Goal: Task Accomplishment & Management: Use online tool/utility

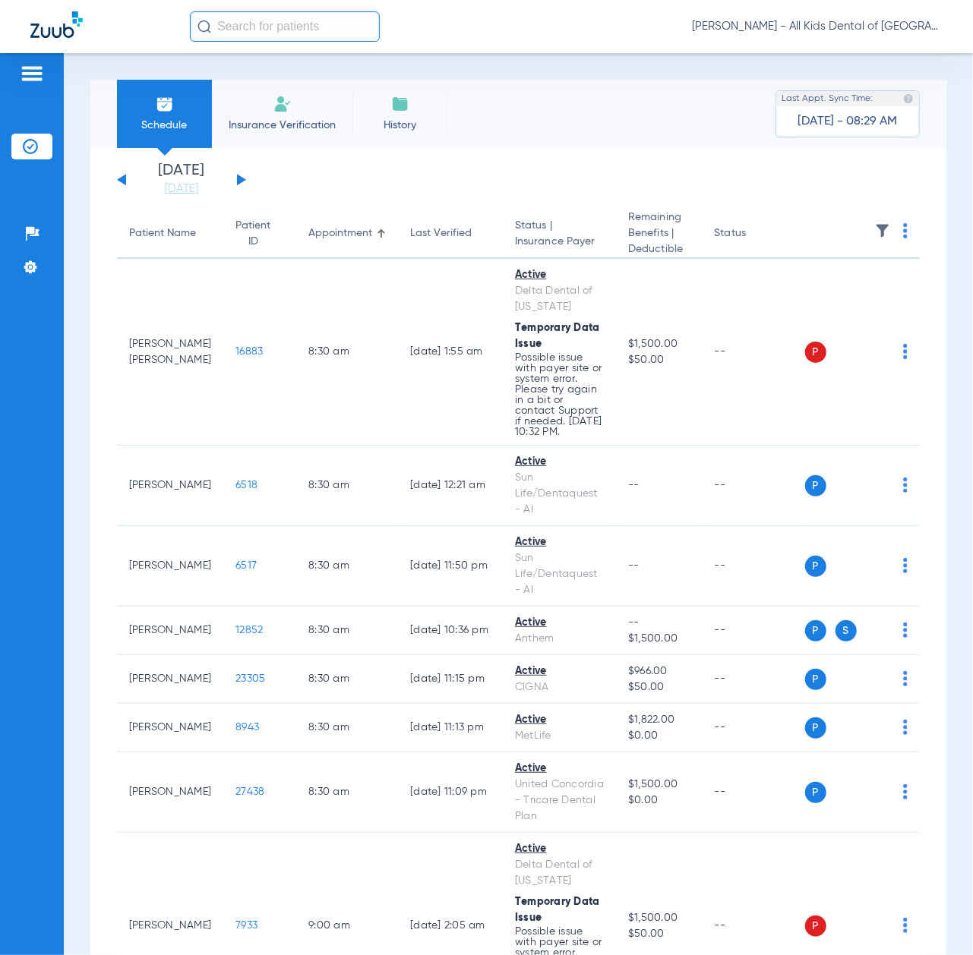
click at [240, 179] on button at bounding box center [241, 179] width 9 height 11
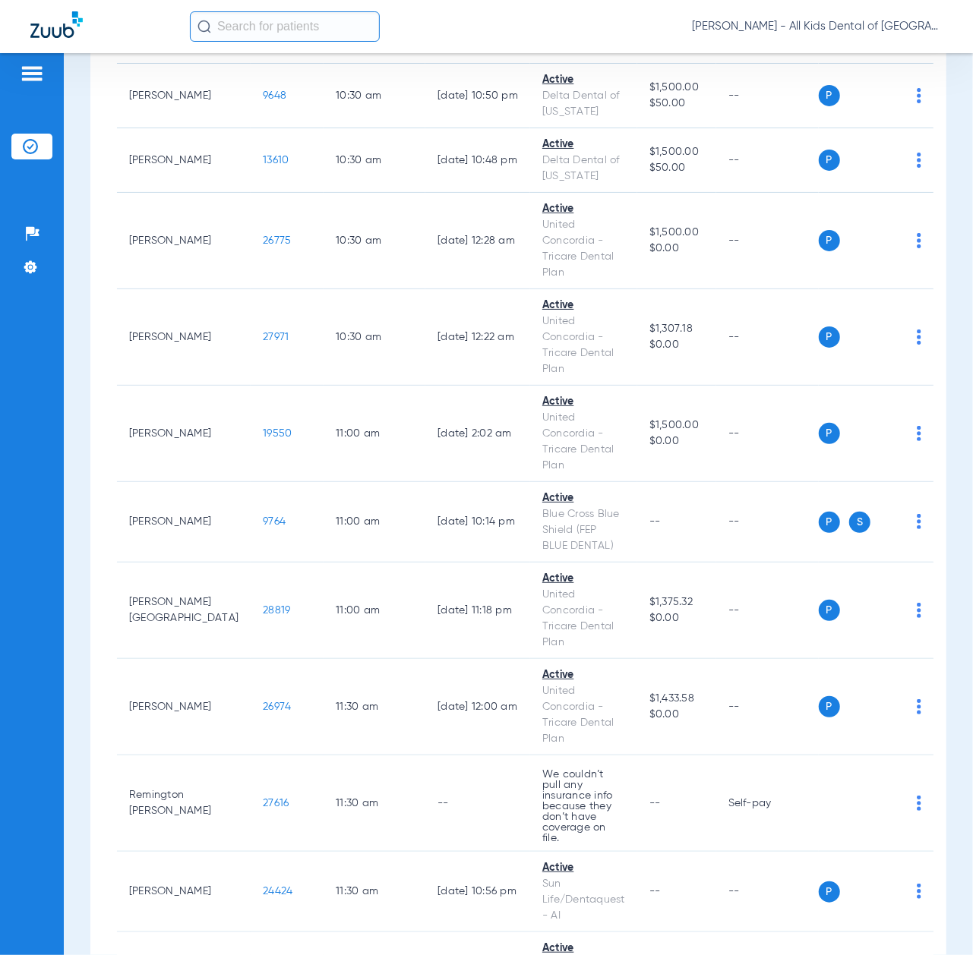
scroll to position [1822, 0]
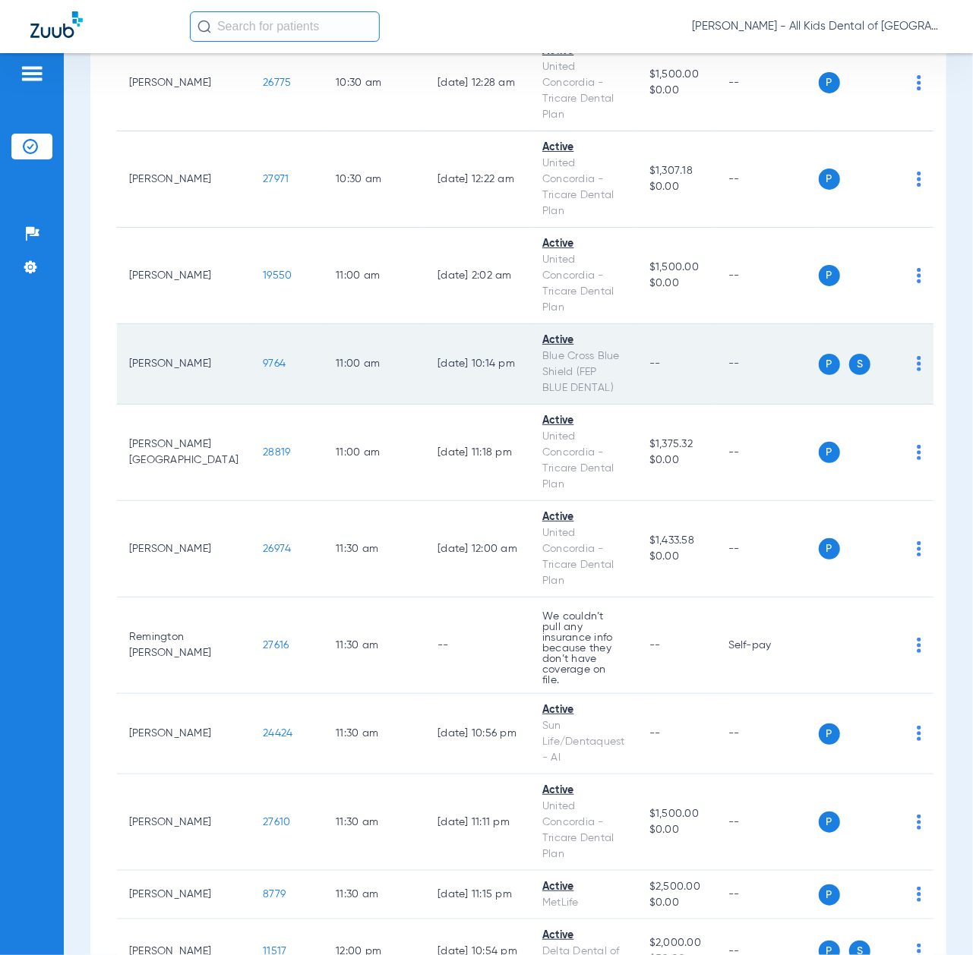
click at [263, 358] on span "9764" at bounding box center [274, 363] width 23 height 11
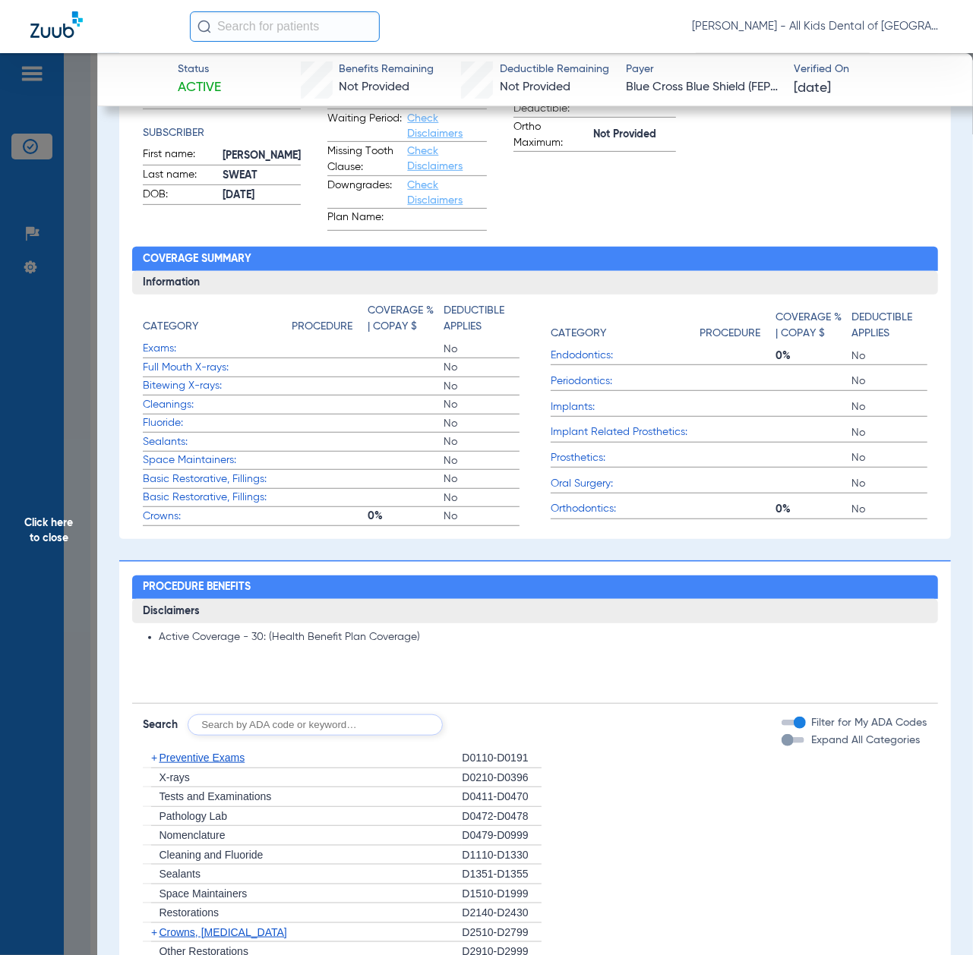
scroll to position [708, 0]
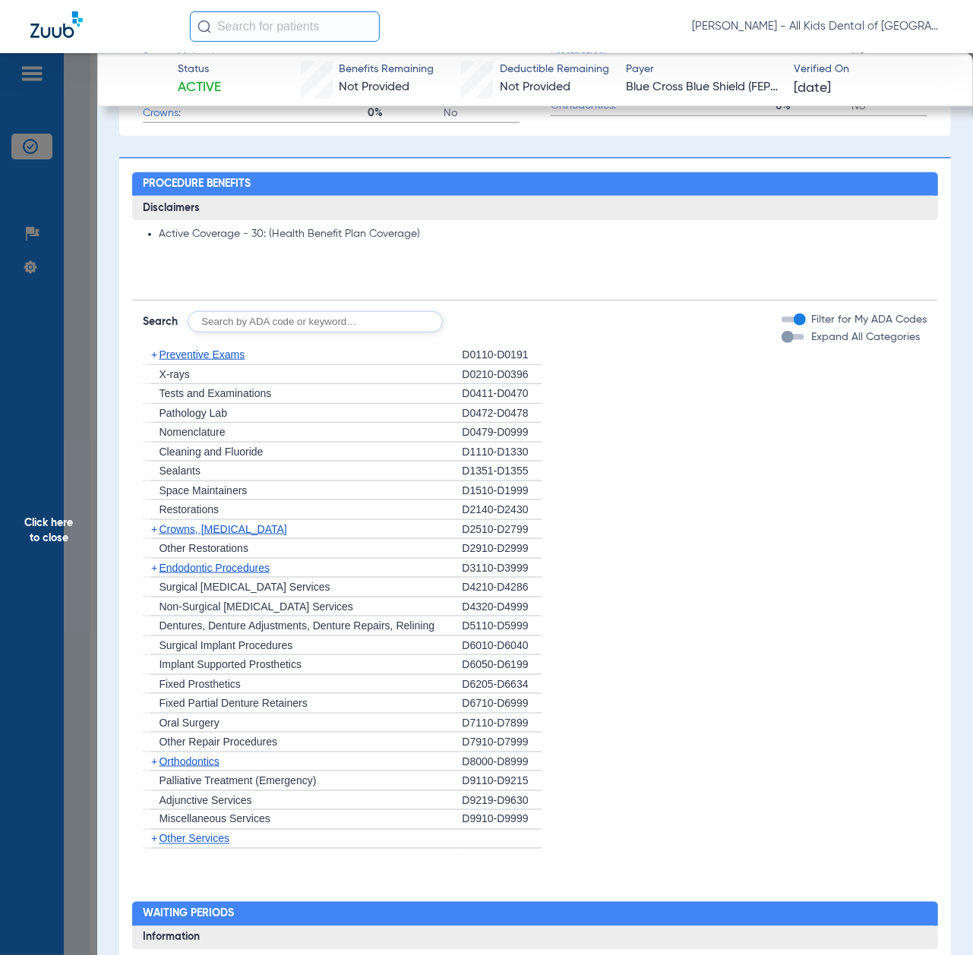
click at [308, 320] on input "text" at bounding box center [315, 321] width 255 height 21
paste input "D1206, D0330, D1351"
type input "D1206, D0330, D1351"
click button "Search" at bounding box center [499, 321] width 60 height 21
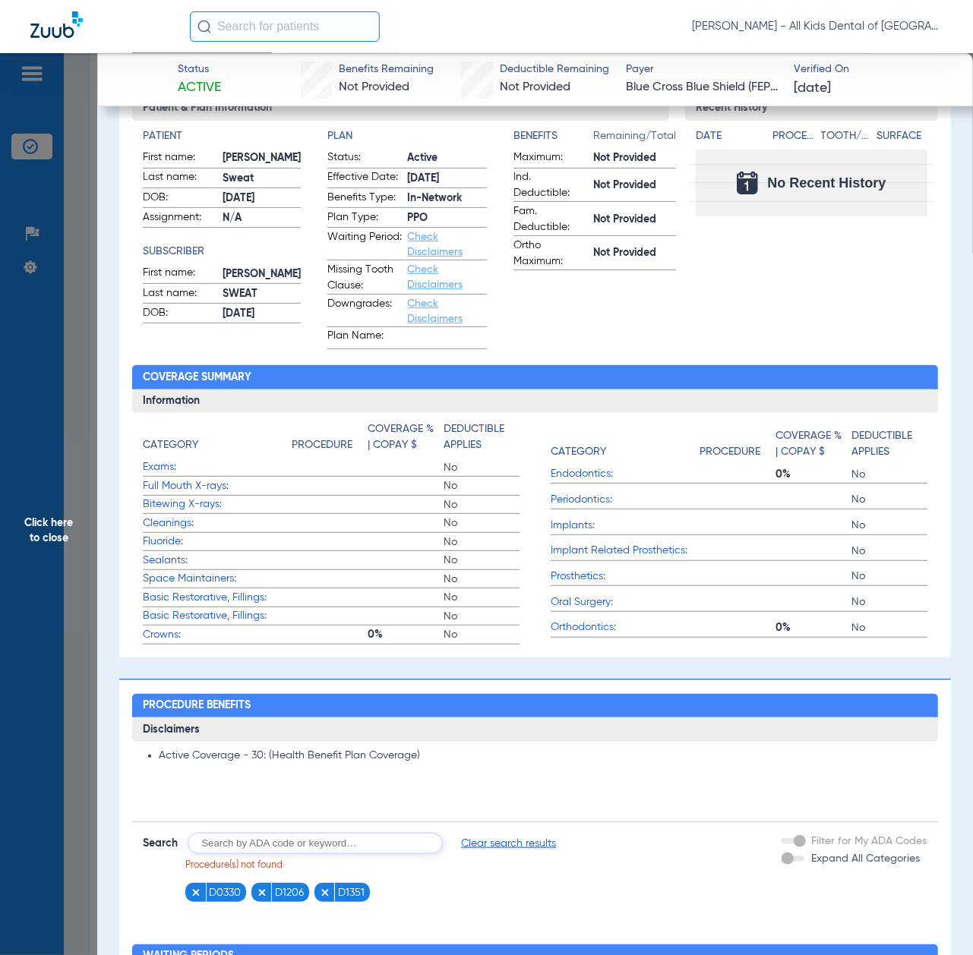
scroll to position [0, 0]
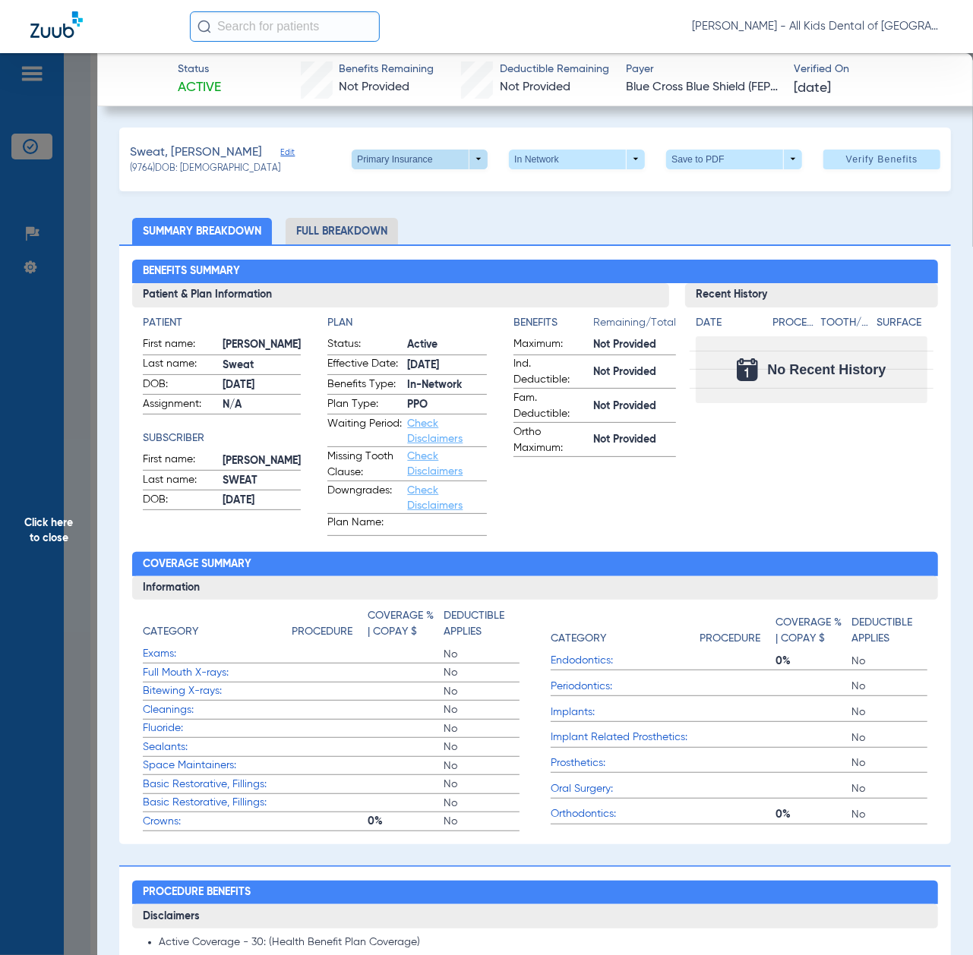
click at [420, 155] on span at bounding box center [420, 159] width 36 height 36
click at [407, 220] on span "Secondary Insurance" at bounding box center [400, 219] width 100 height 11
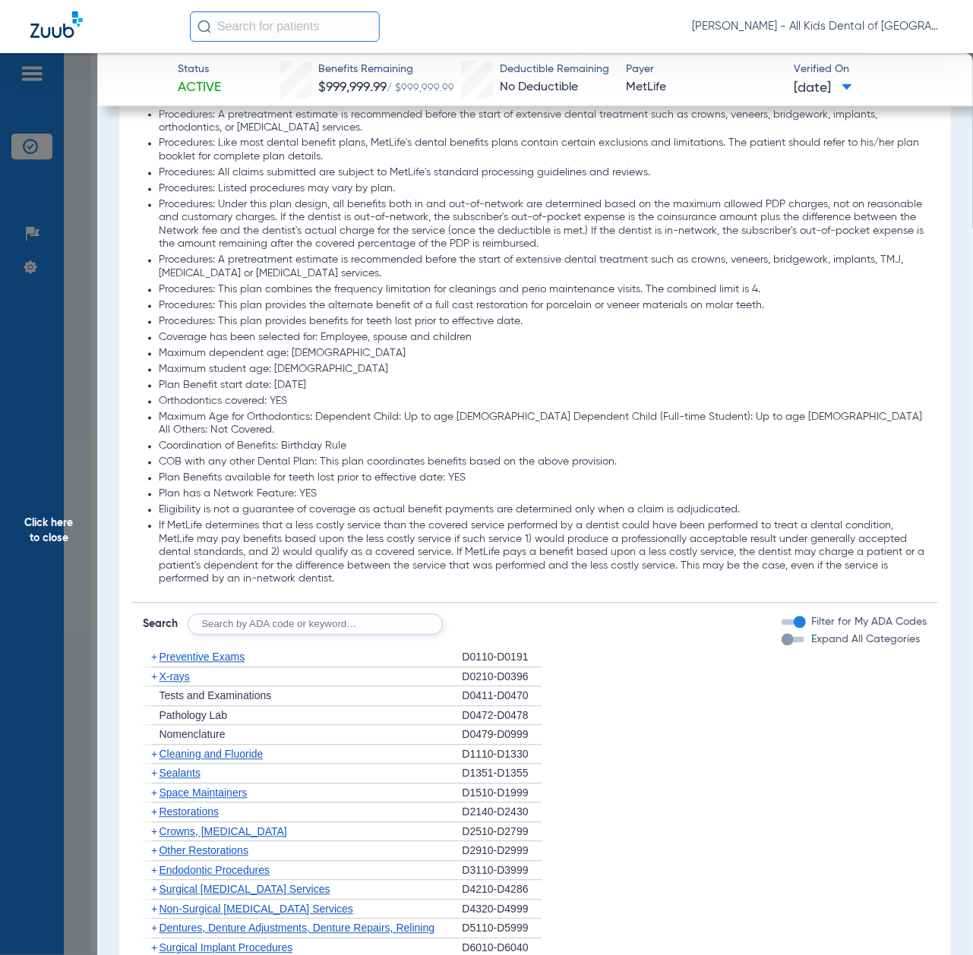
scroll to position [1620, 0]
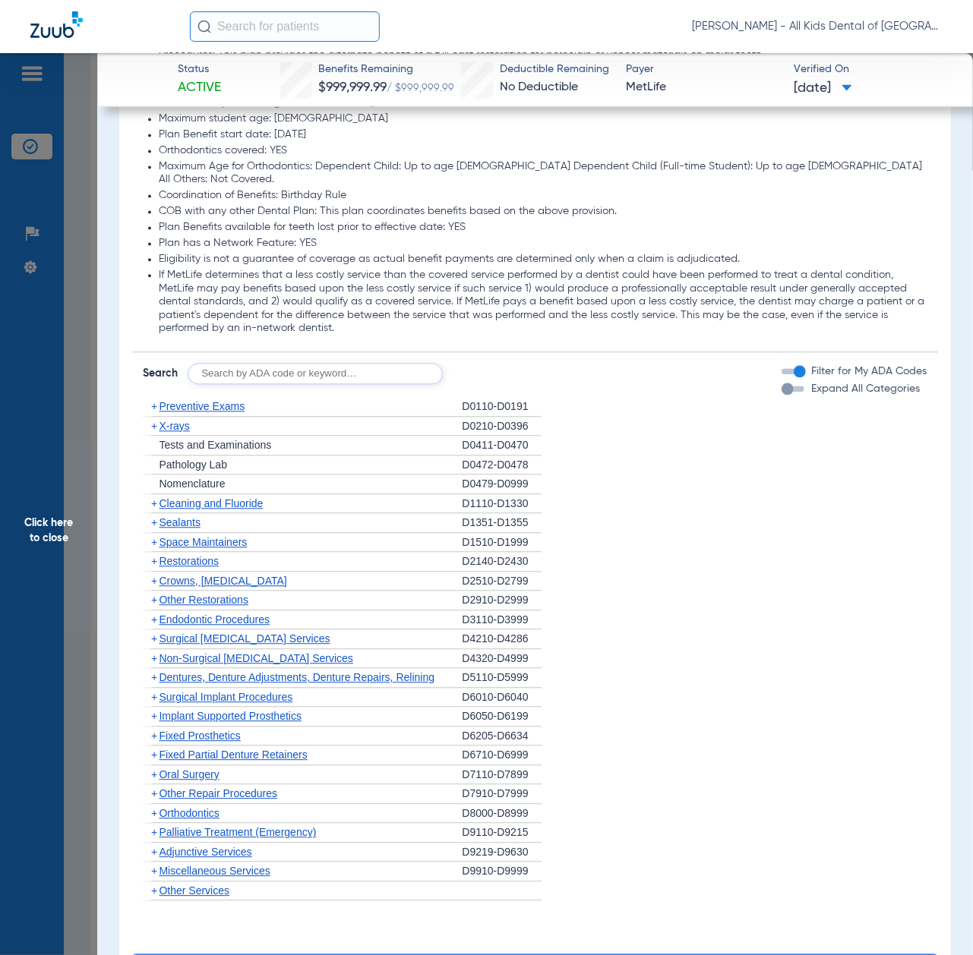
click at [234, 363] on input "text" at bounding box center [315, 373] width 255 height 21
paste input "D1206, D0330, D1351"
type input "D1206, D0330, D1351"
click button "Search" at bounding box center [499, 373] width 60 height 21
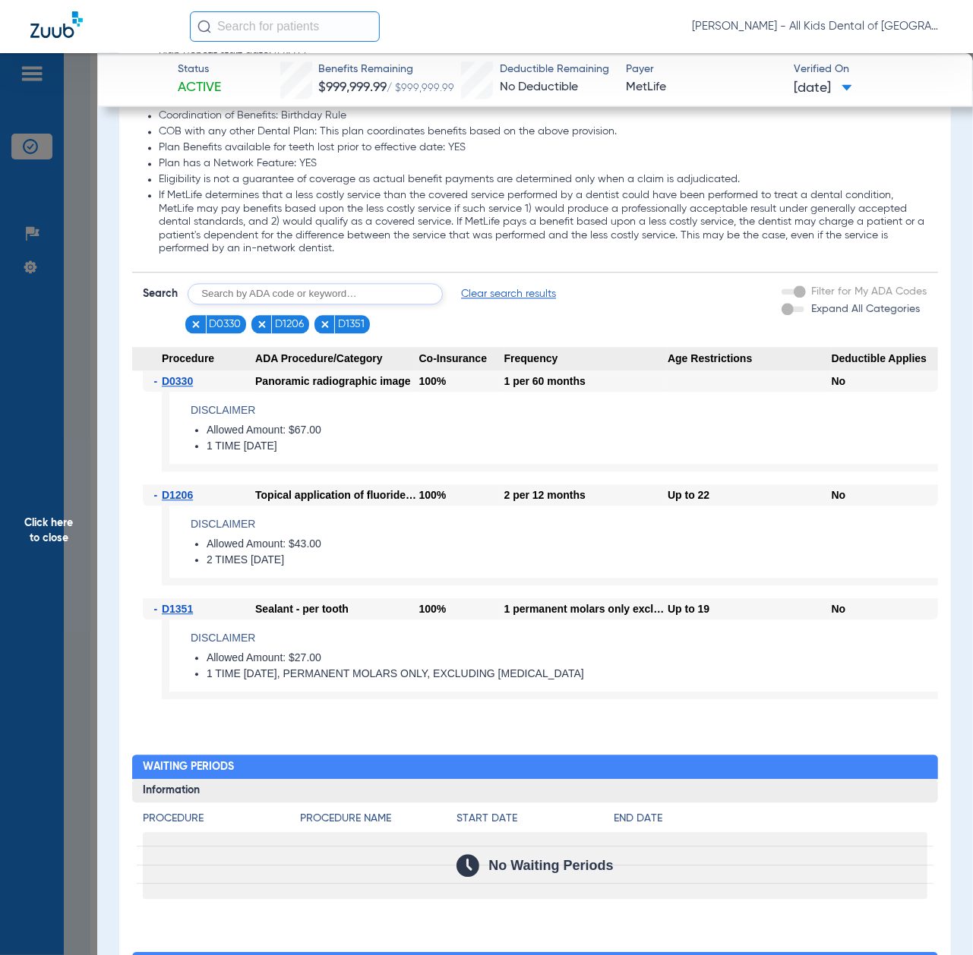
scroll to position [1721, 0]
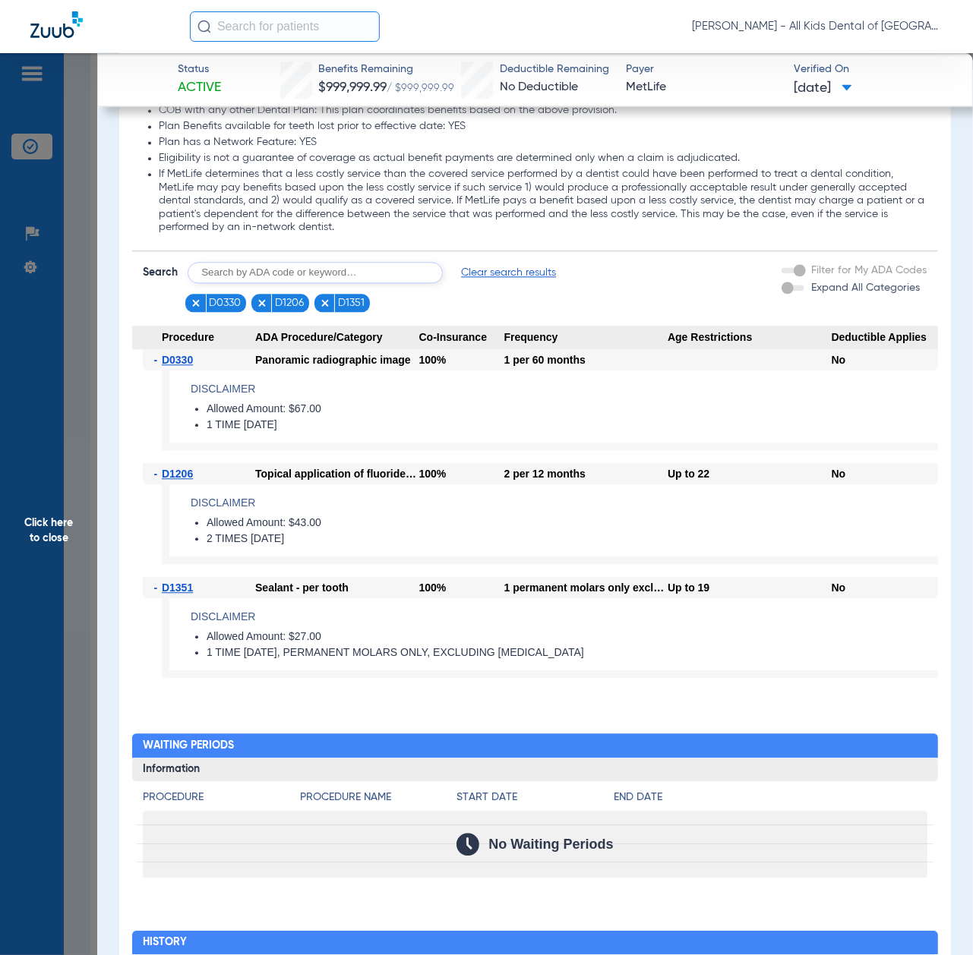
click at [21, 572] on span "Click here to close" at bounding box center [48, 530] width 97 height 955
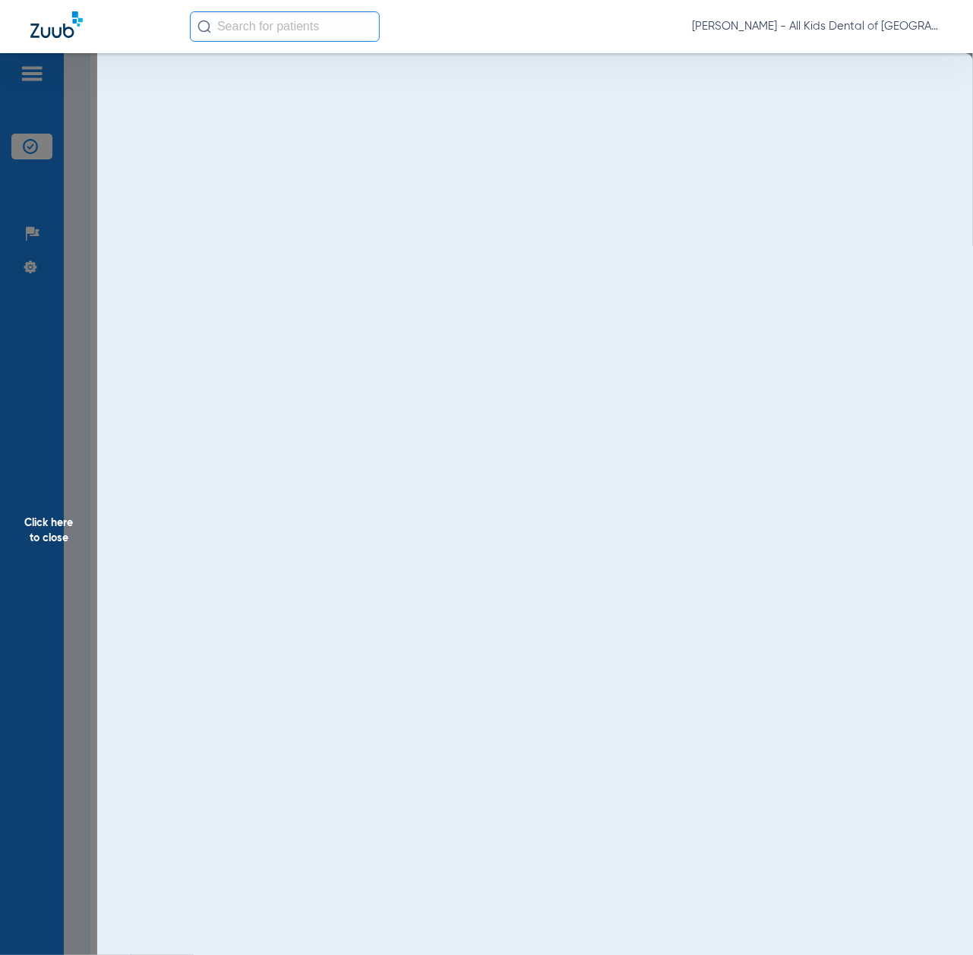
scroll to position [0, 0]
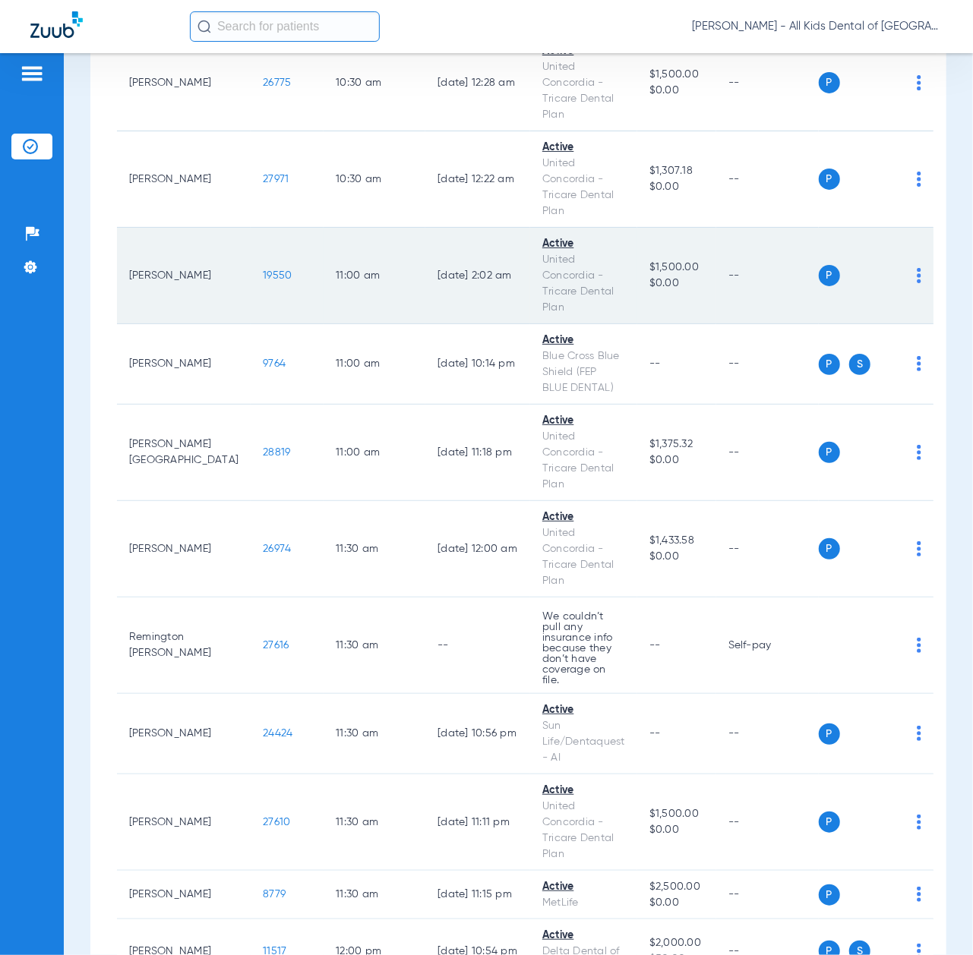
click at [263, 270] on span "19550" at bounding box center [277, 275] width 29 height 11
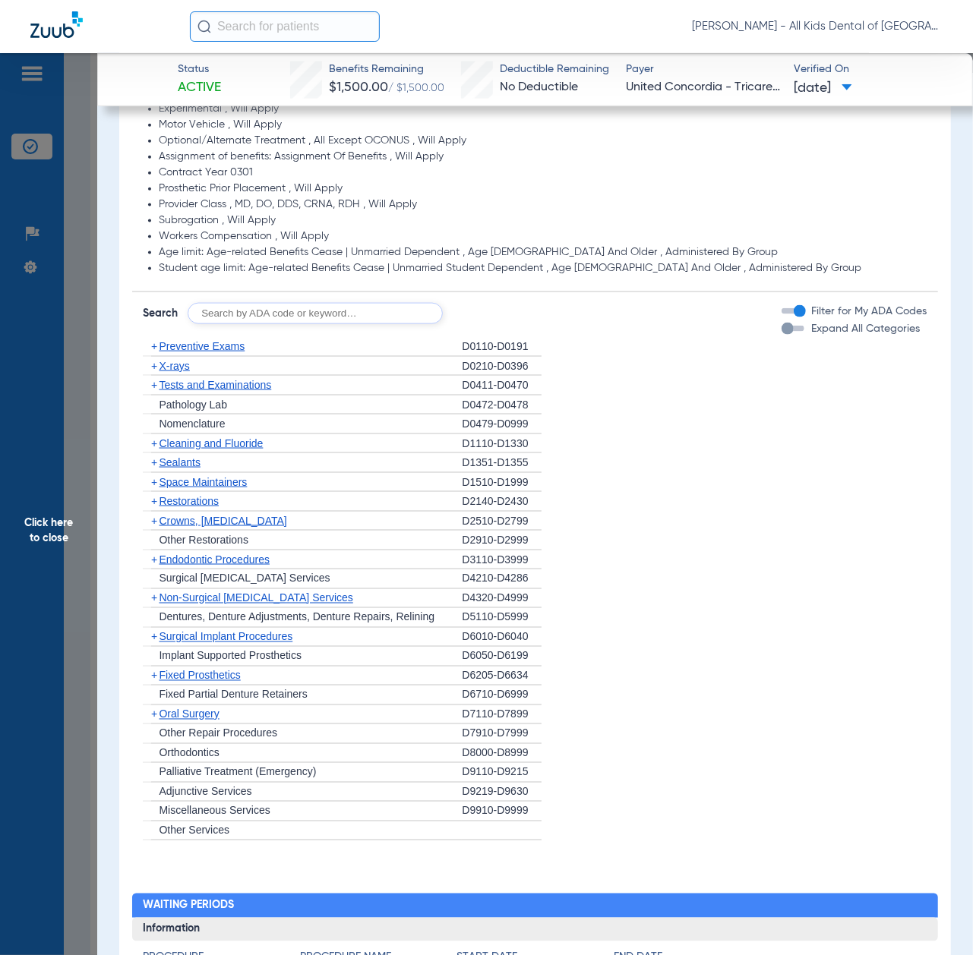
scroll to position [1012, 0]
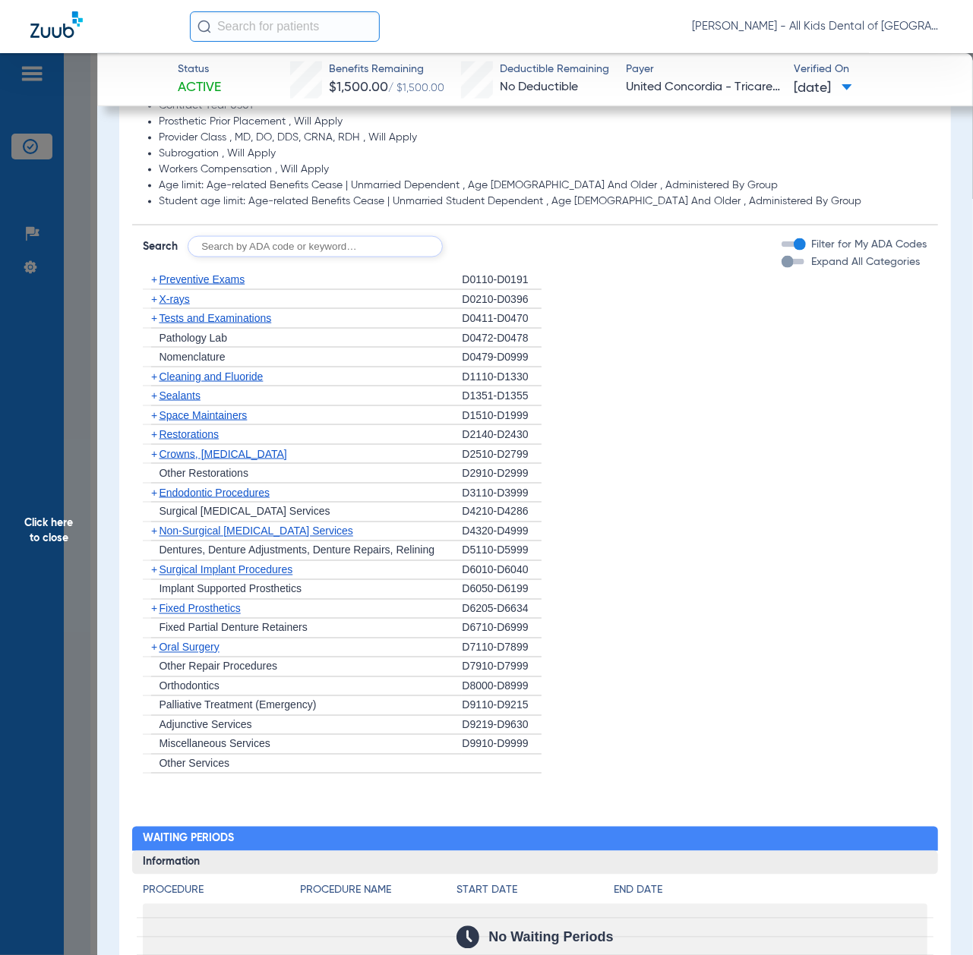
click at [290, 238] on input "text" at bounding box center [315, 246] width 255 height 21
paste input "D1206, D0330, D1351"
type input "D1206, D0330, D1351"
click at [478, 248] on button "Search" at bounding box center [499, 246] width 60 height 21
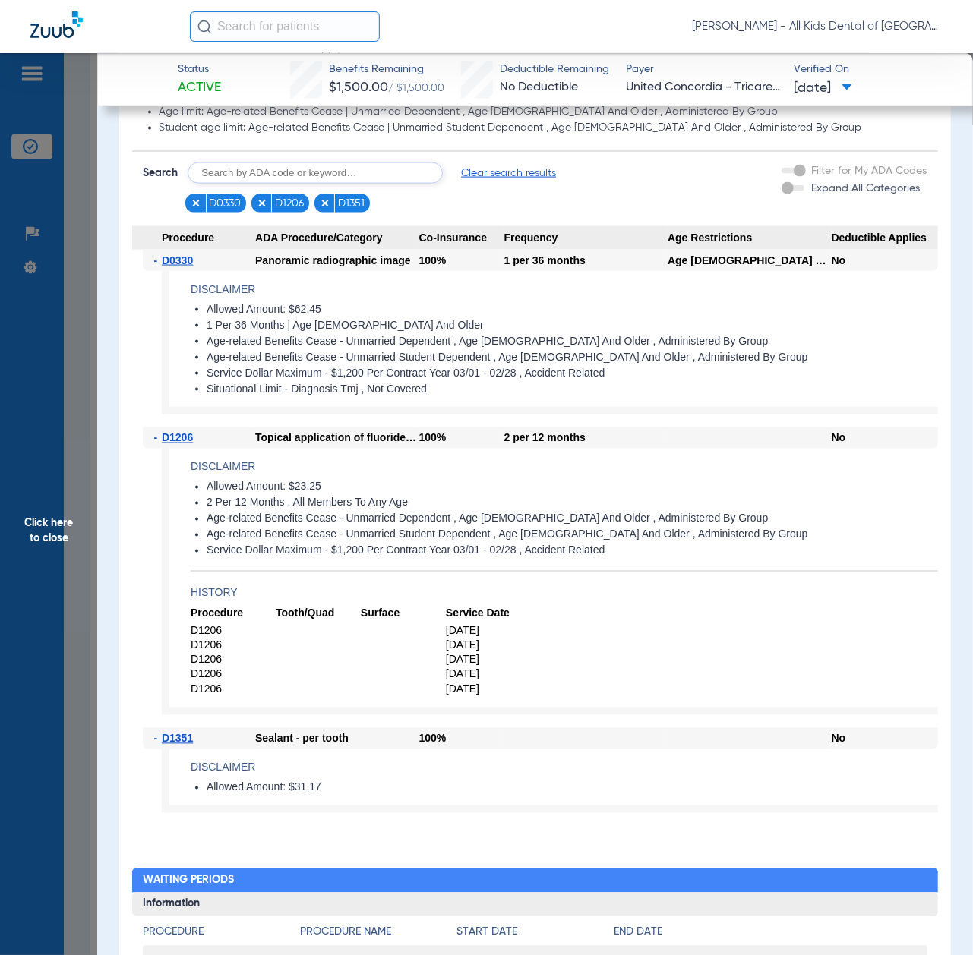
scroll to position [1113, 0]
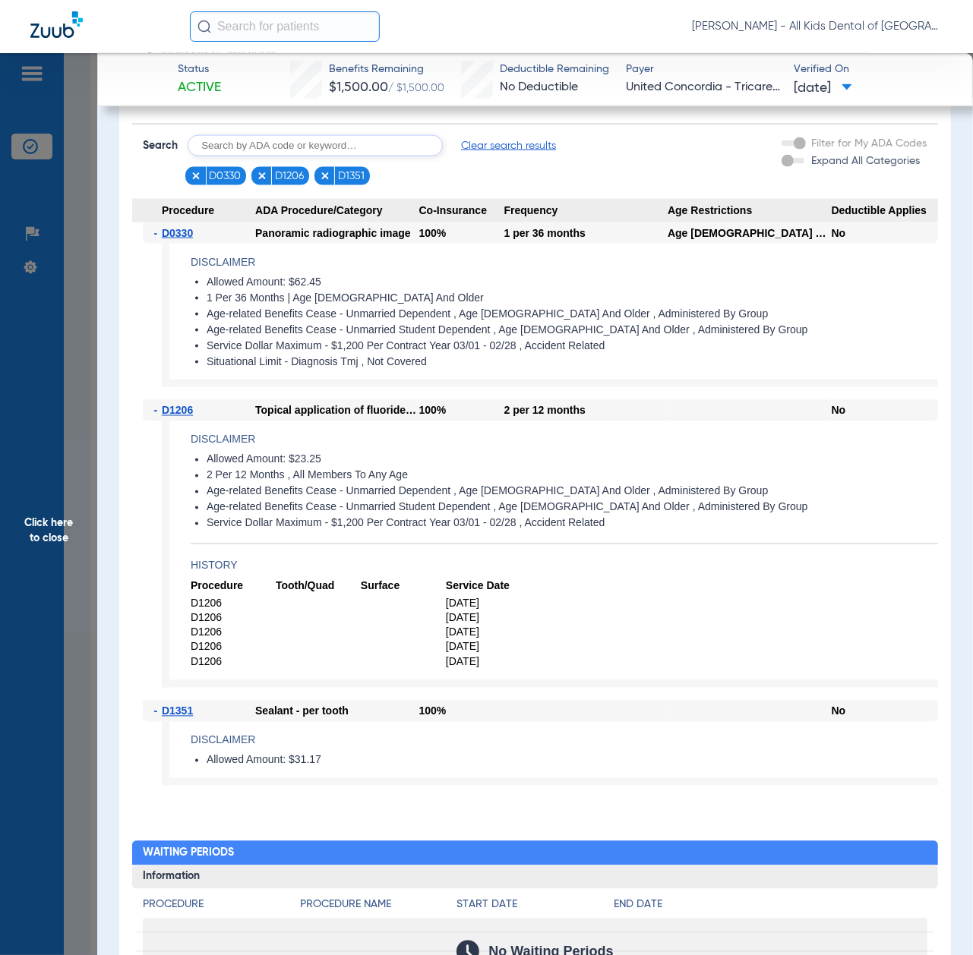
click at [30, 454] on span "Click here to close" at bounding box center [48, 530] width 97 height 955
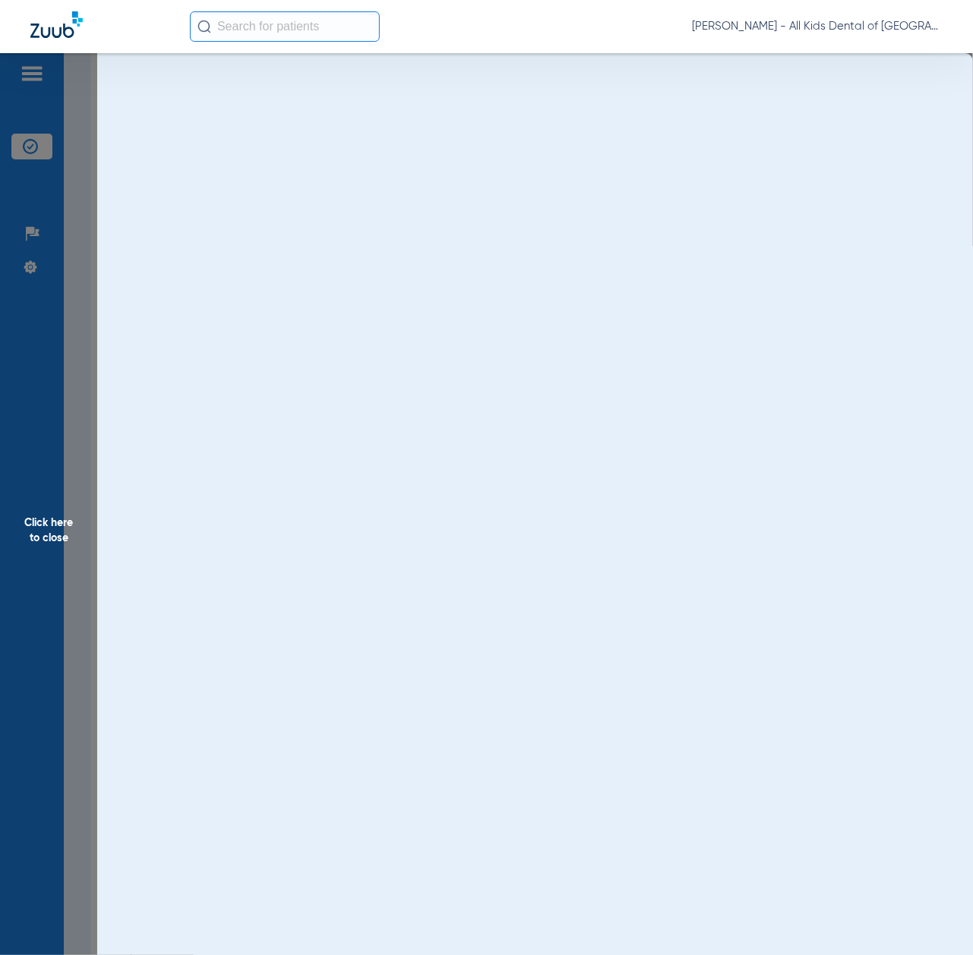
scroll to position [0, 0]
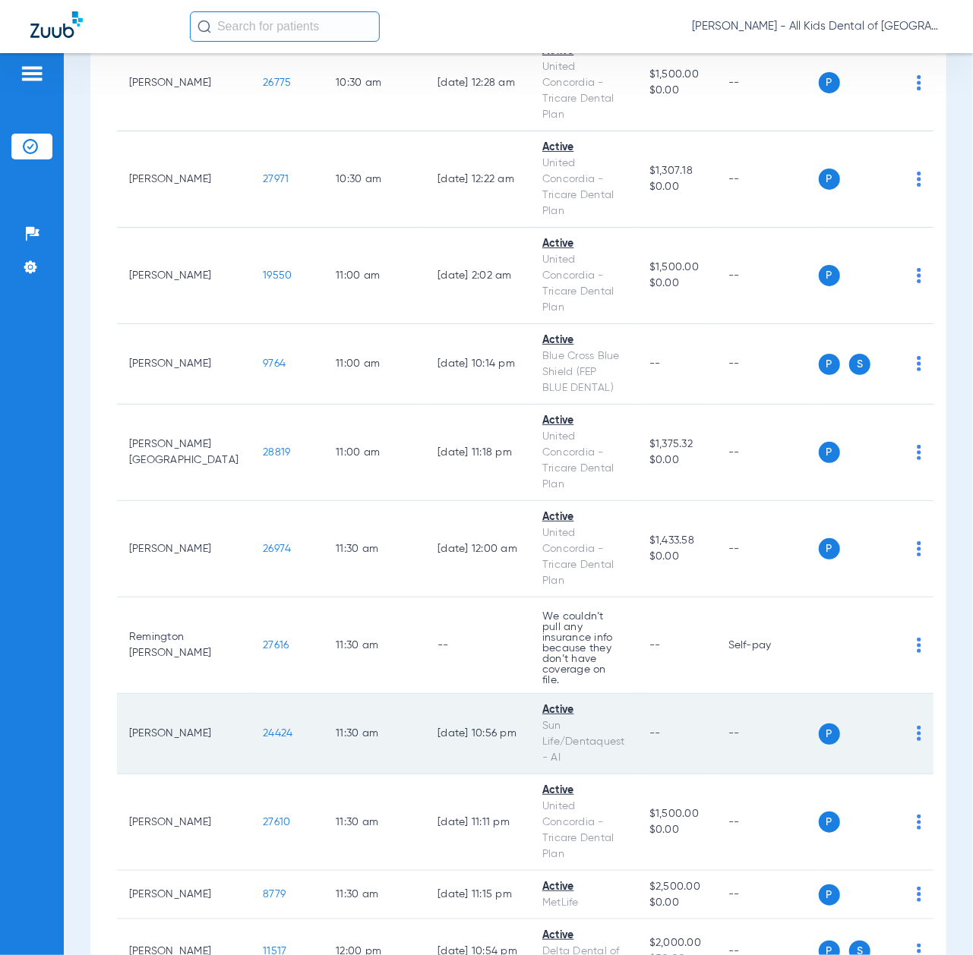
click at [263, 728] on span "24424" at bounding box center [278, 733] width 30 height 11
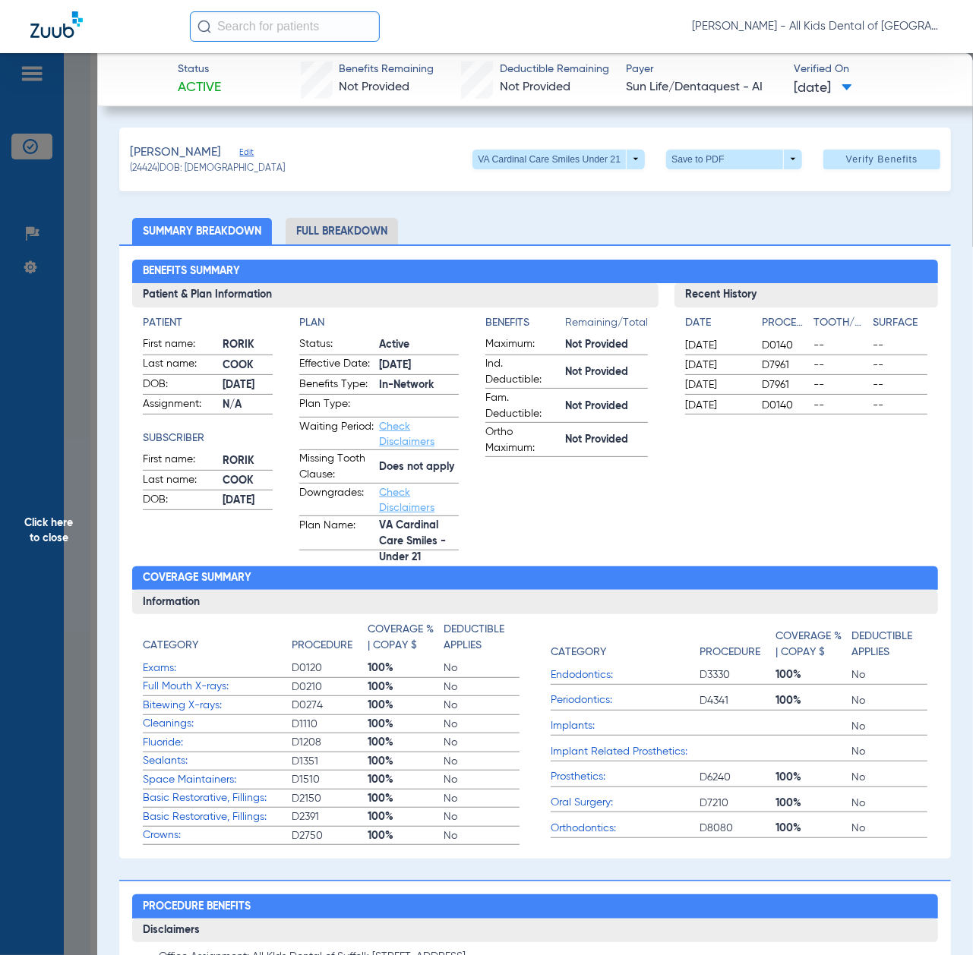
scroll to position [607, 0]
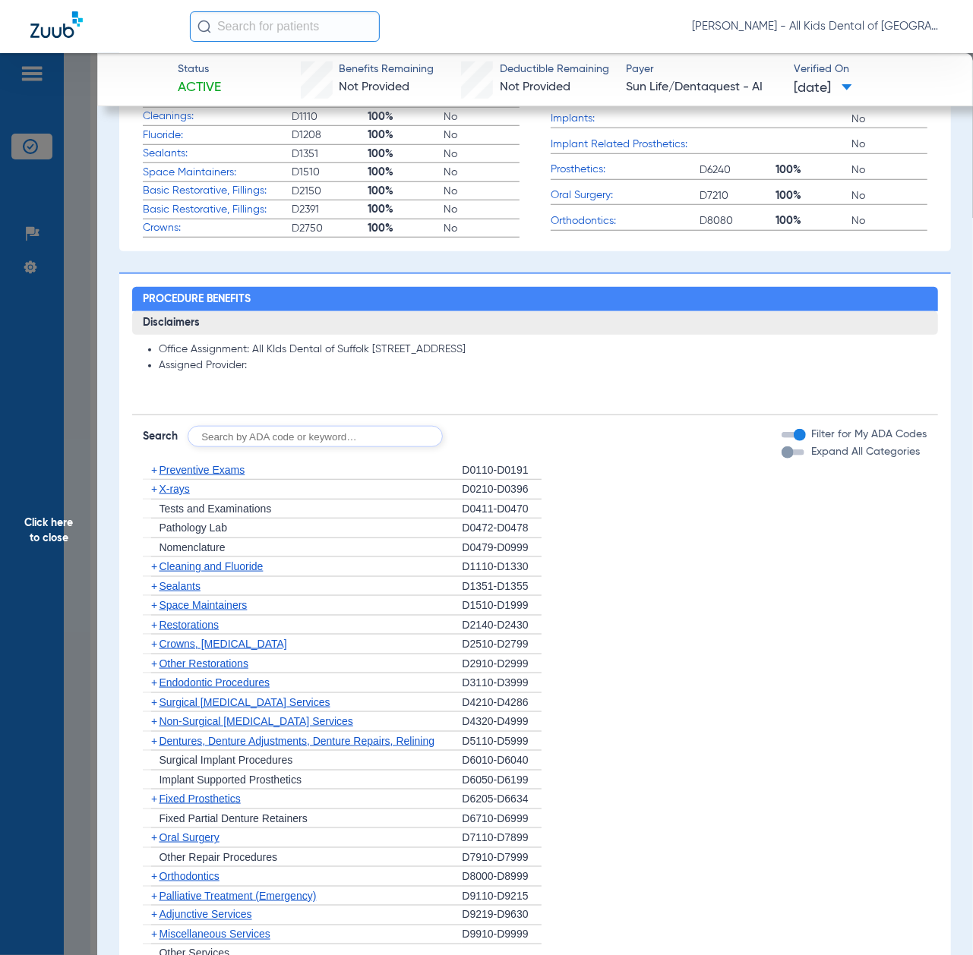
click at [364, 434] on input "text" at bounding box center [315, 436] width 255 height 21
paste input "D1206, D0330, D1351"
type input "D1206, D0330, D1351"
click button "Search" at bounding box center [499, 436] width 60 height 21
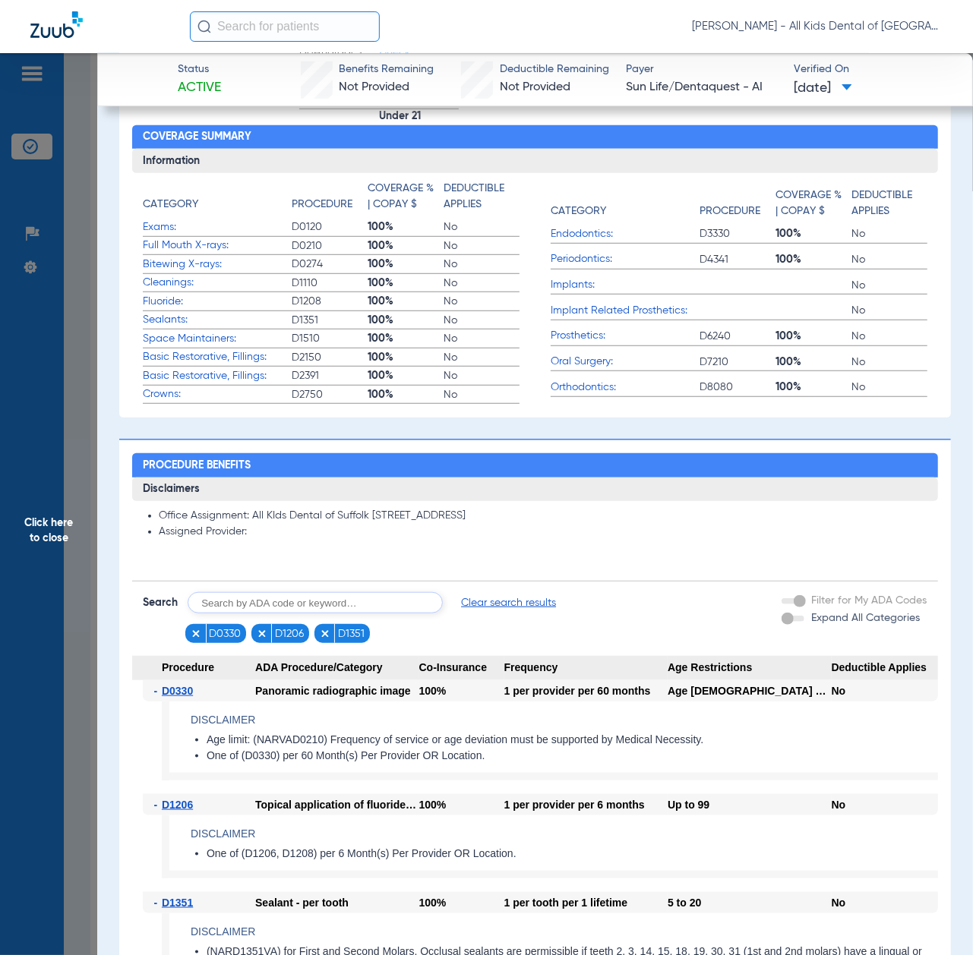
scroll to position [439, 0]
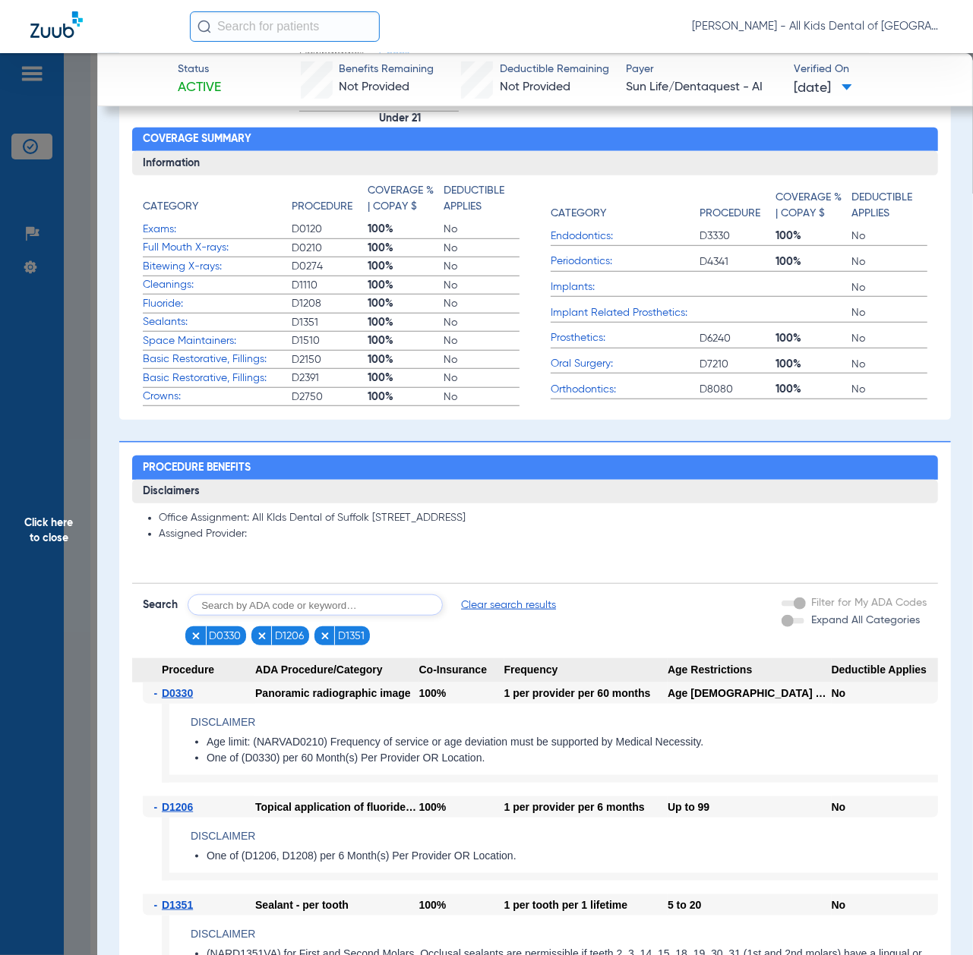
click at [49, 512] on span "Click here to close" at bounding box center [48, 530] width 97 height 955
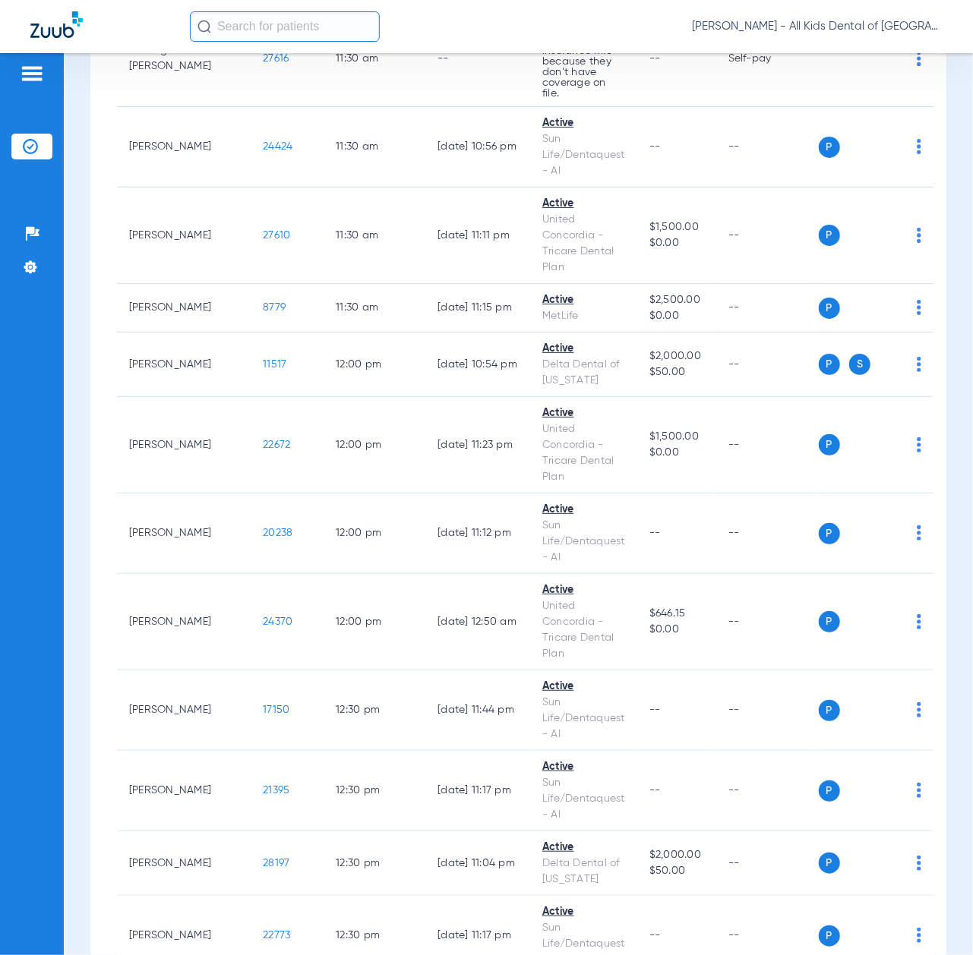
scroll to position [2430, 0]
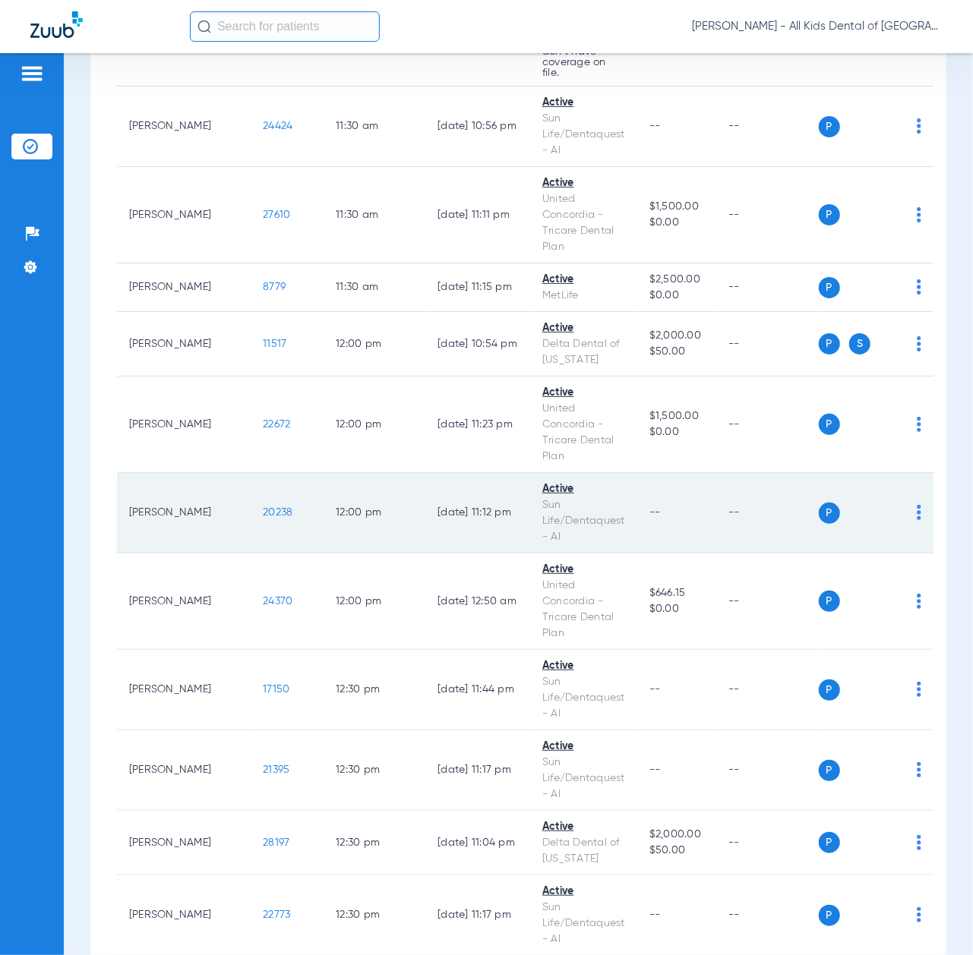
click at [263, 507] on span "20238" at bounding box center [278, 512] width 30 height 11
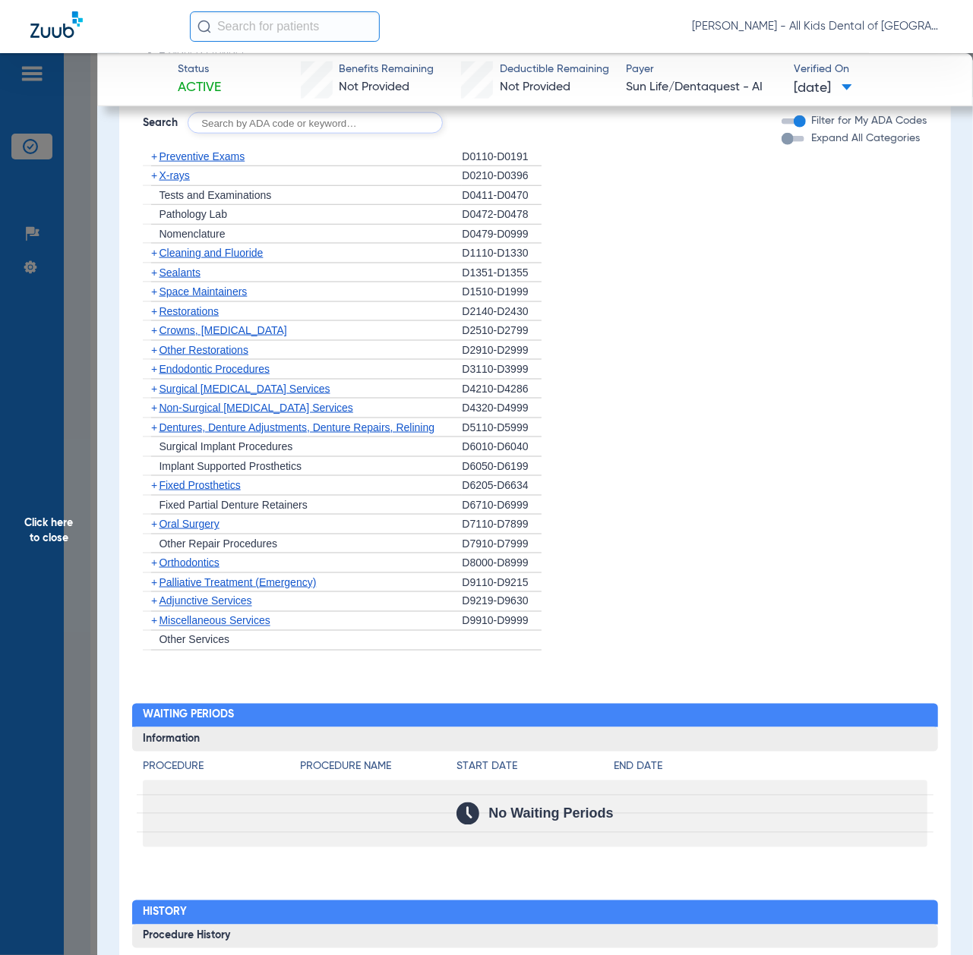
scroll to position [809, 0]
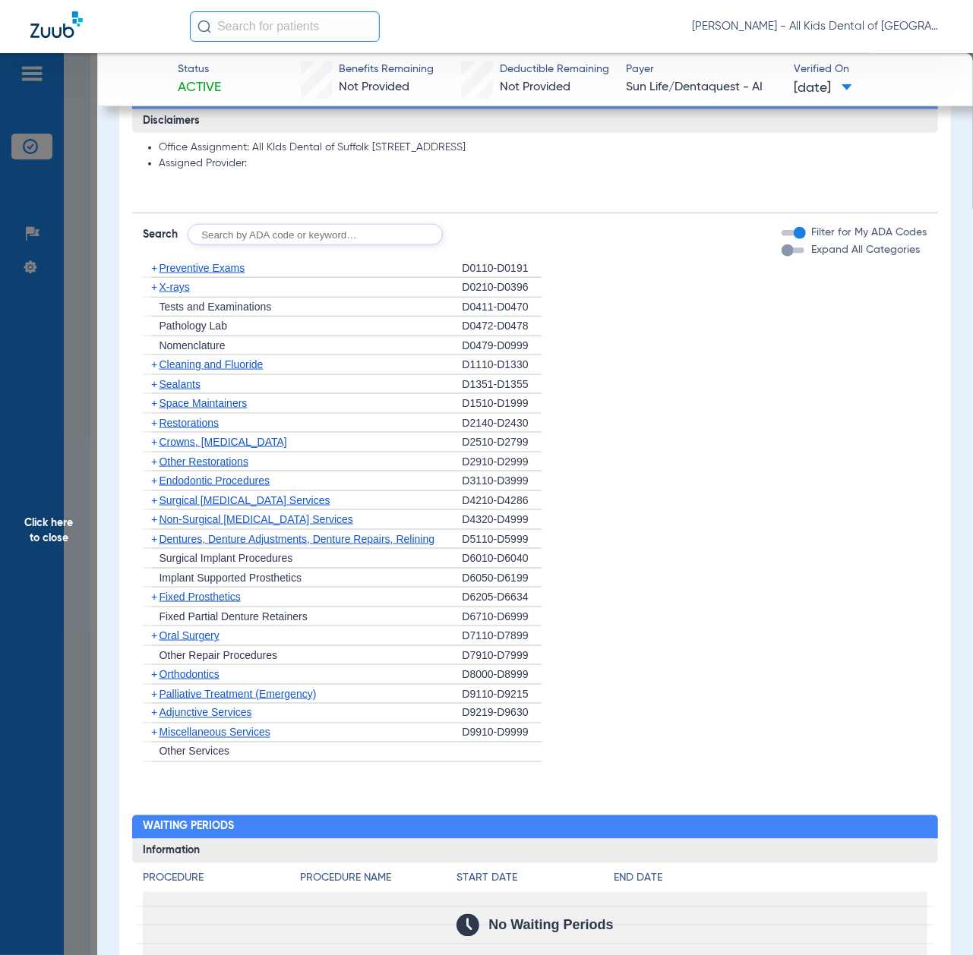
click at [331, 235] on input "text" at bounding box center [315, 234] width 255 height 21
paste input "01600106400"
type input "01600106400"
click button "Search" at bounding box center [499, 234] width 60 height 21
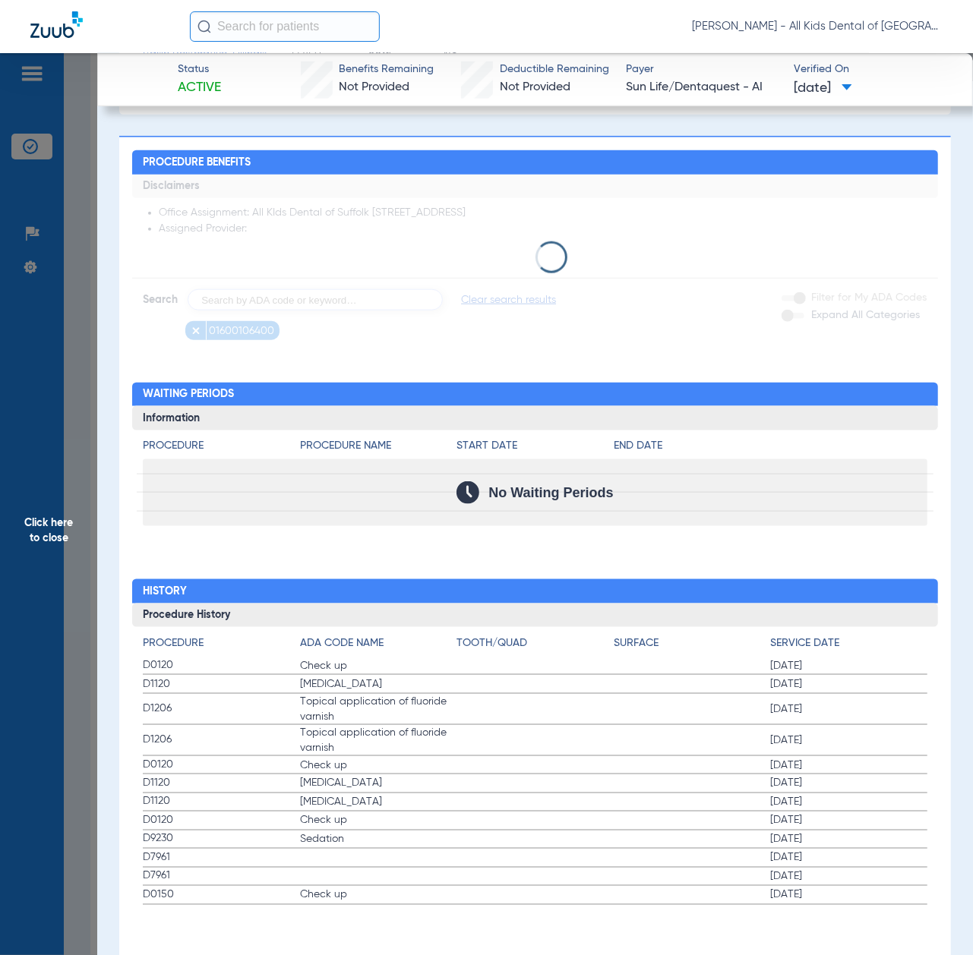
scroll to position [764, 0]
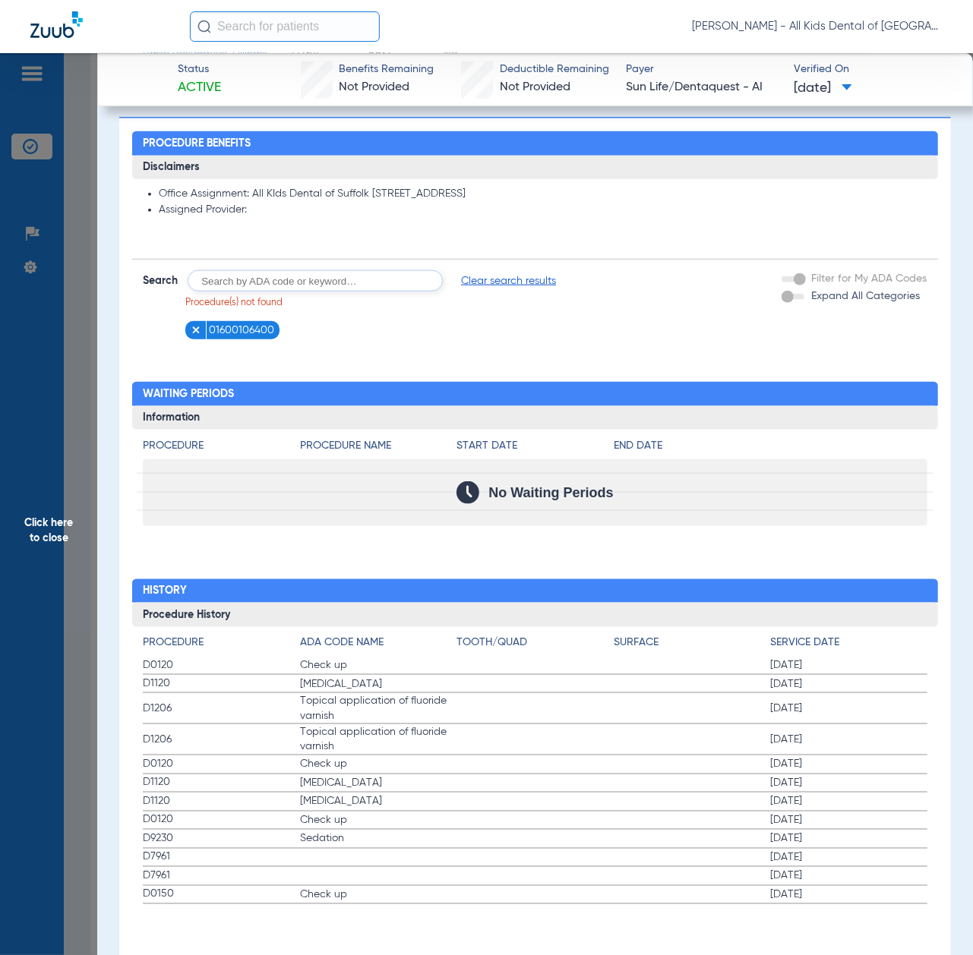
click at [189, 329] on li "01600106400" at bounding box center [232, 330] width 94 height 19
click at [194, 330] on img at bounding box center [196, 330] width 11 height 11
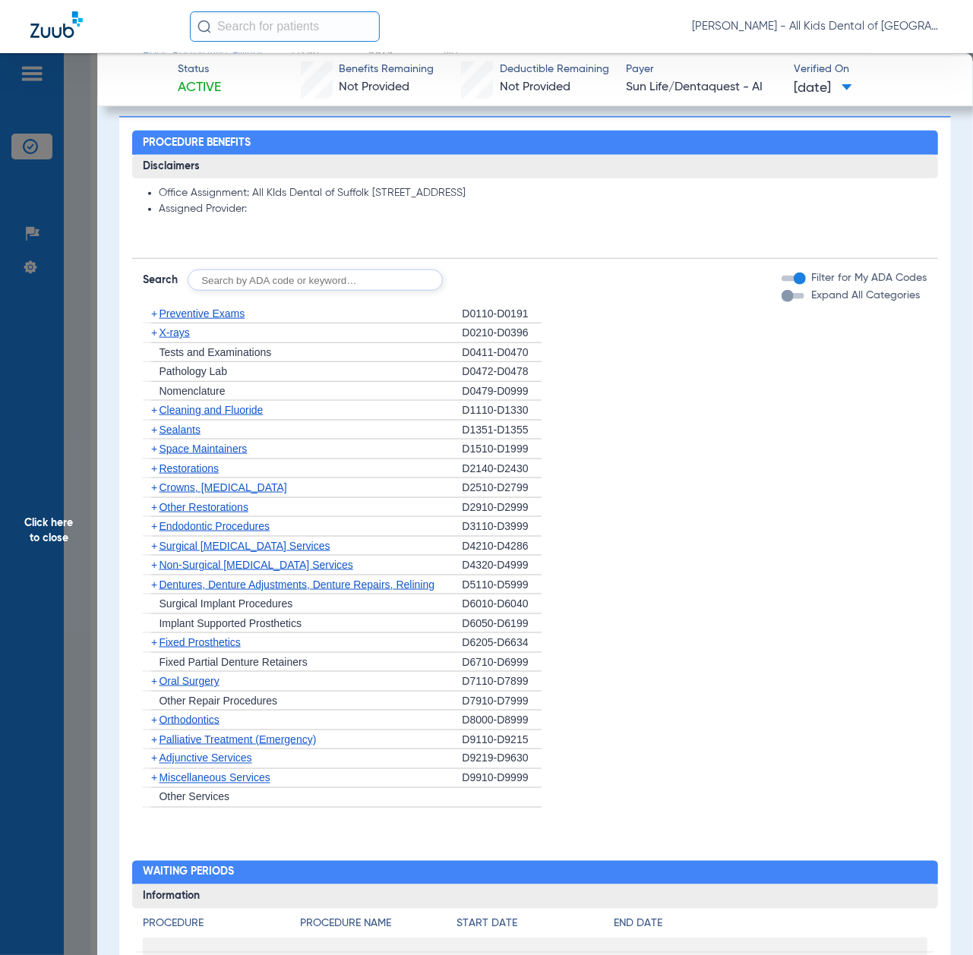
click at [277, 274] on input "text" at bounding box center [315, 280] width 255 height 21
paste input "D1206, D0330, D1351"
type input "D1206, D0330, D1351"
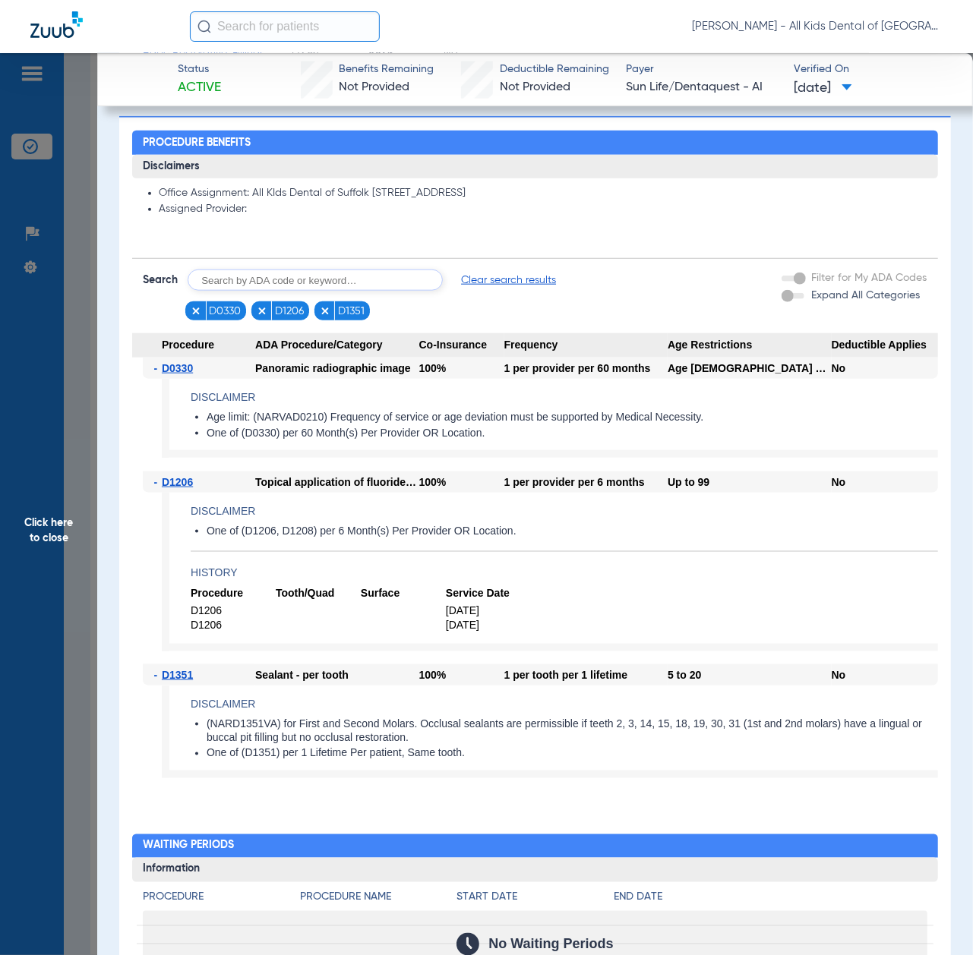
drag, startPoint x: 47, startPoint y: 493, endPoint x: 77, endPoint y: 504, distance: 31.7
click at [49, 493] on span "Click here to close" at bounding box center [48, 530] width 97 height 955
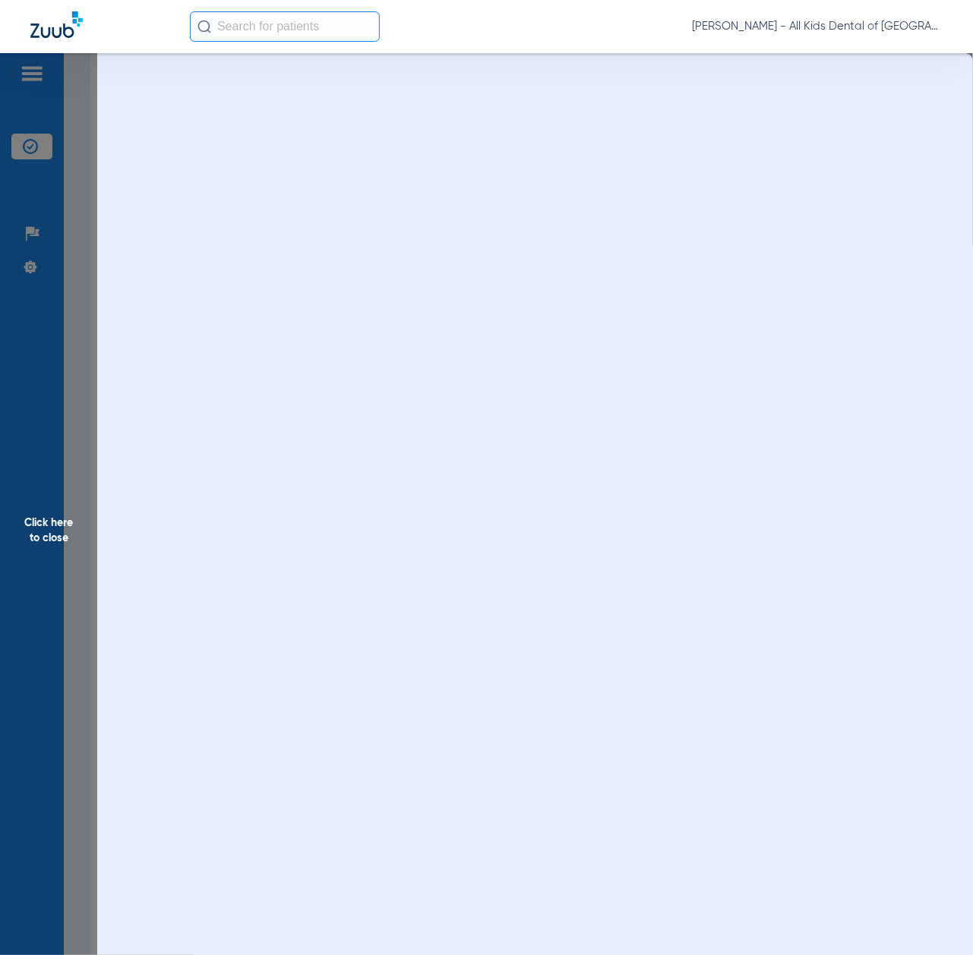
scroll to position [0, 0]
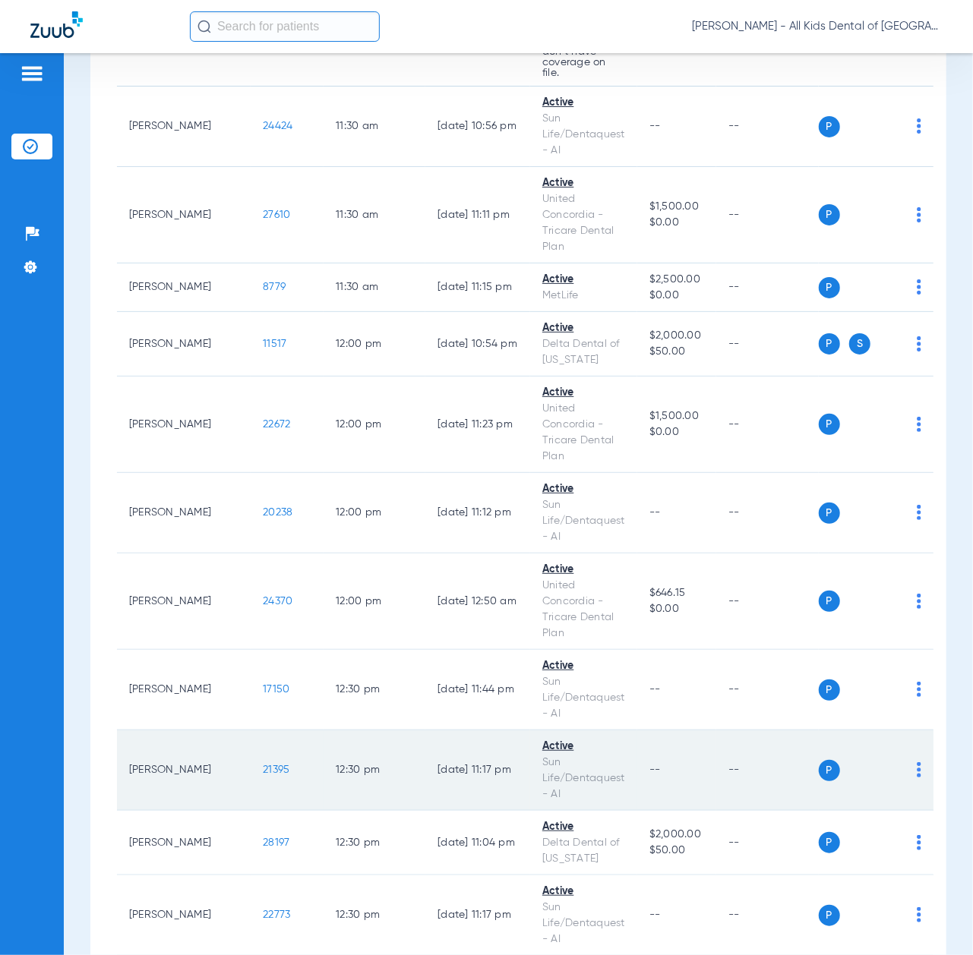
click at [263, 765] on span "21395" at bounding box center [276, 770] width 27 height 11
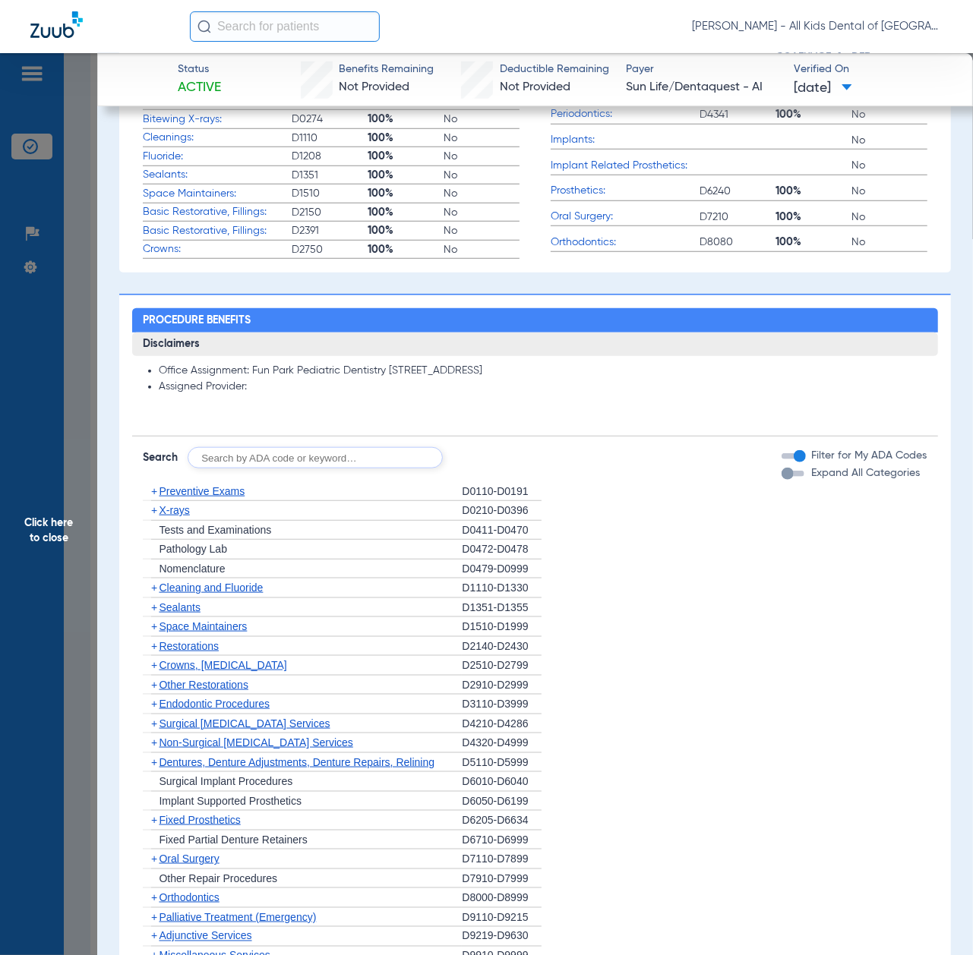
scroll to position [708, 0]
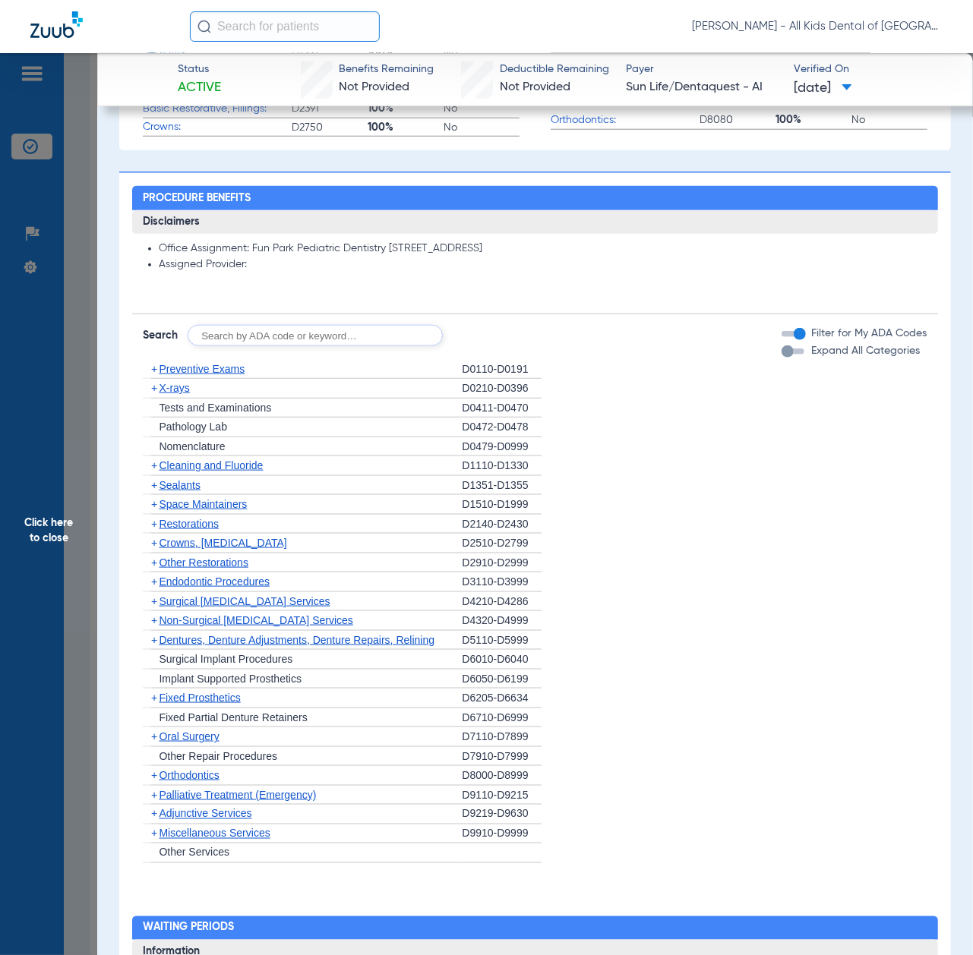
click at [282, 337] on input "text" at bounding box center [315, 335] width 255 height 21
paste input "D1206, D0330, D1351"
type input "D1206, D0330, D1351"
click button "Search" at bounding box center [499, 335] width 60 height 21
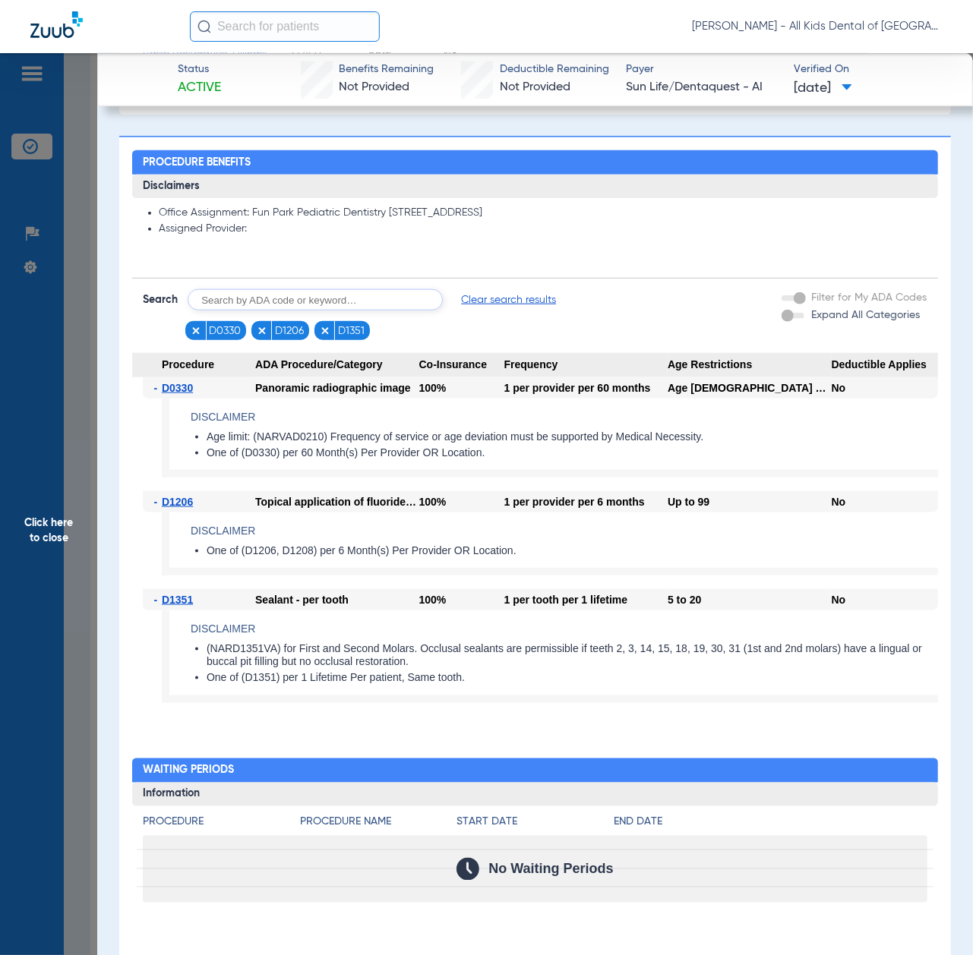
scroll to position [736, 0]
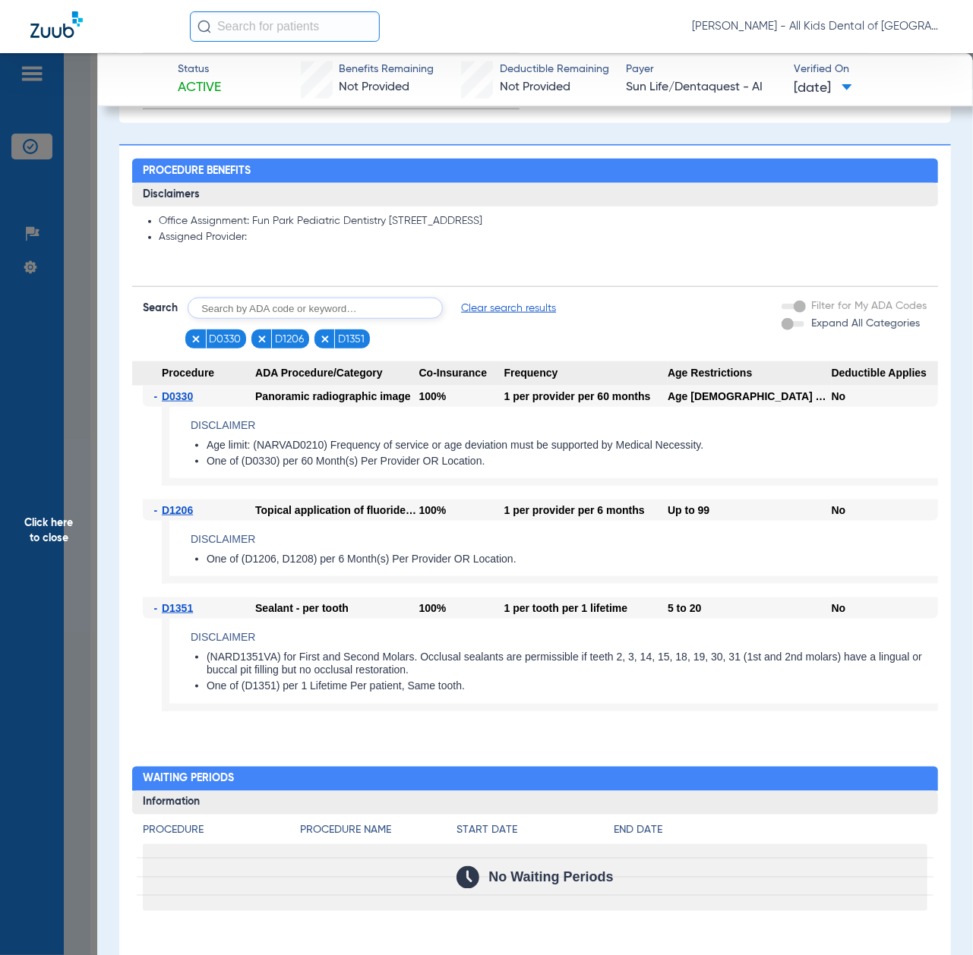
click at [52, 556] on span "Click here to close" at bounding box center [48, 530] width 97 height 955
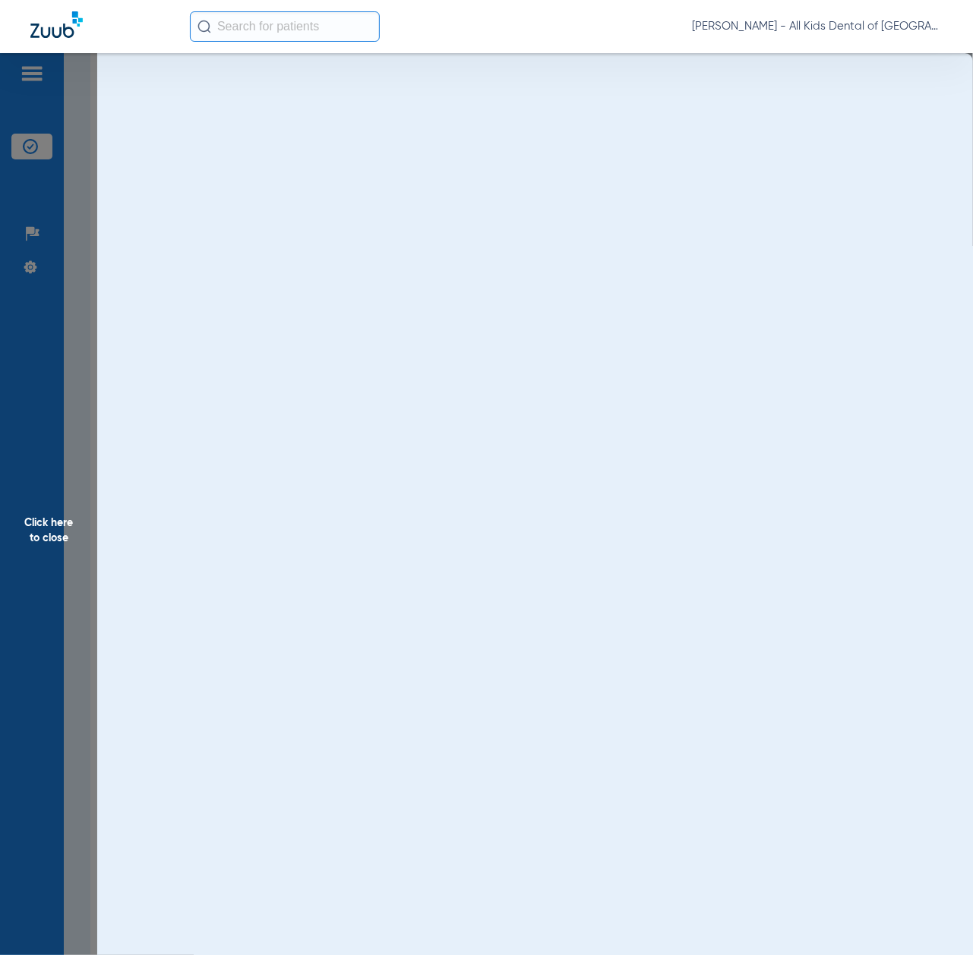
scroll to position [0, 0]
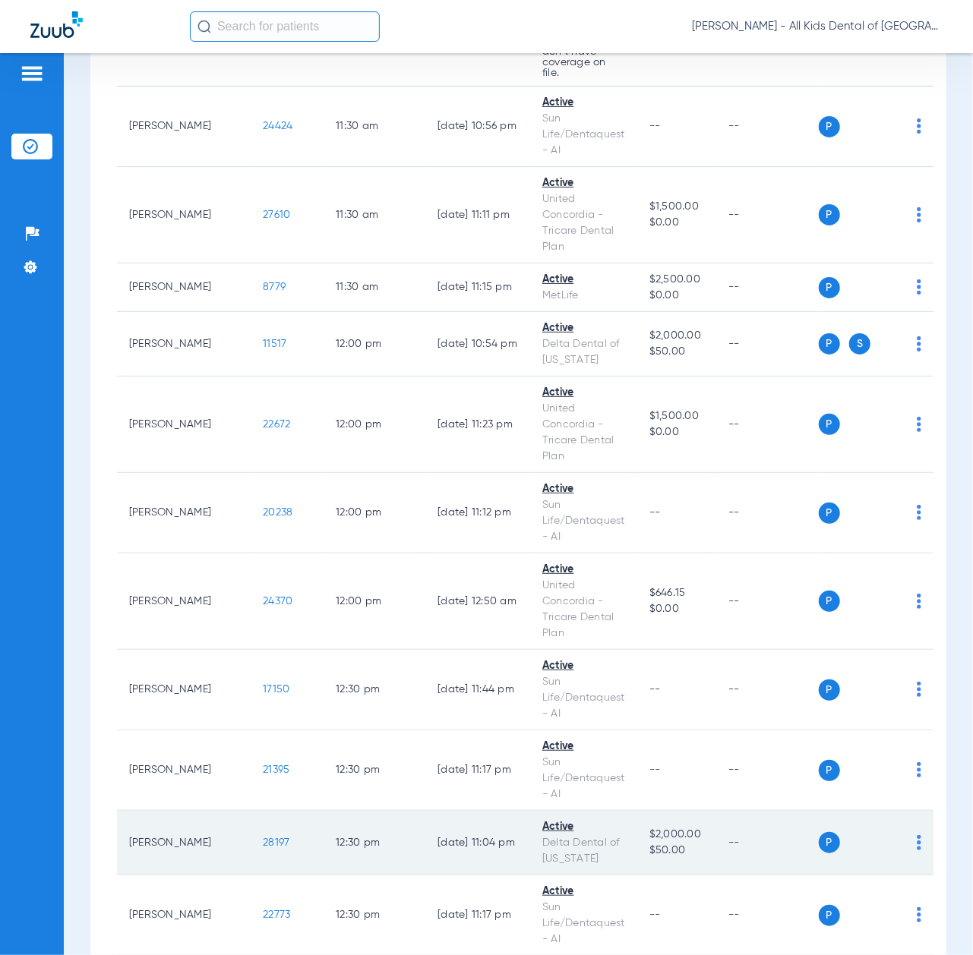
click at [263, 837] on span "28197" at bounding box center [276, 842] width 27 height 11
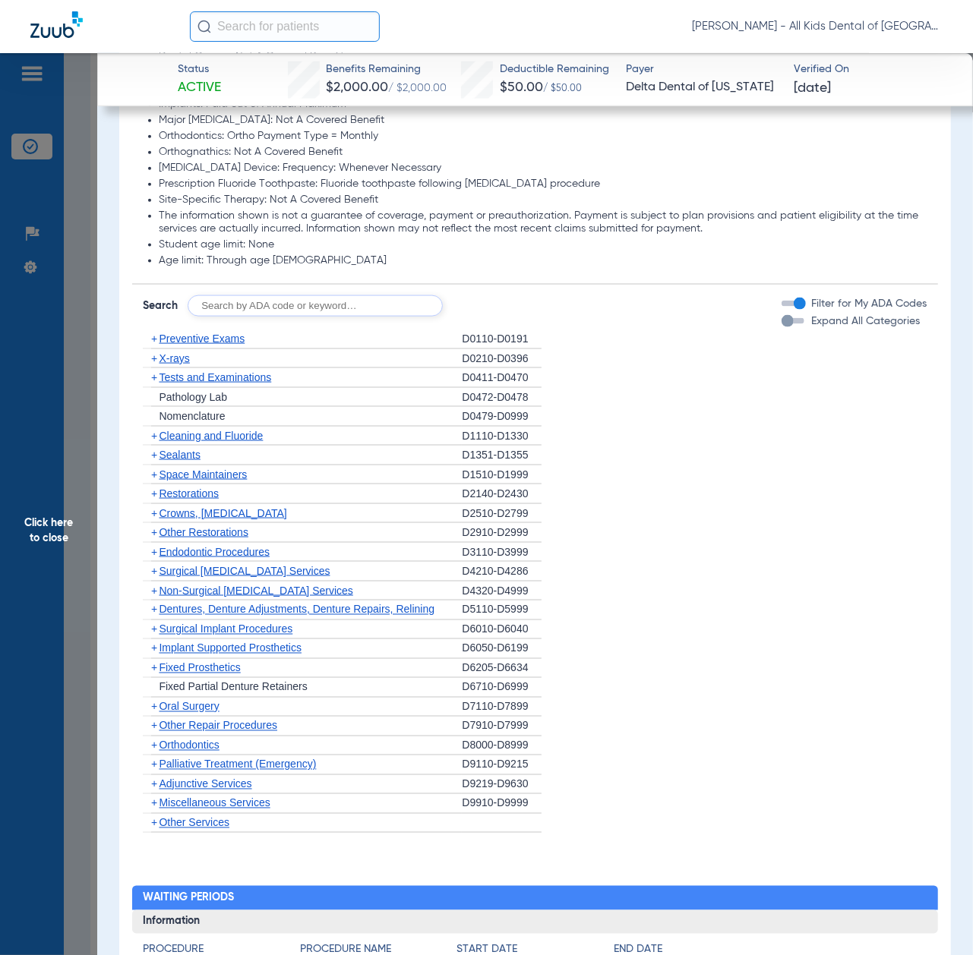
scroll to position [911, 0]
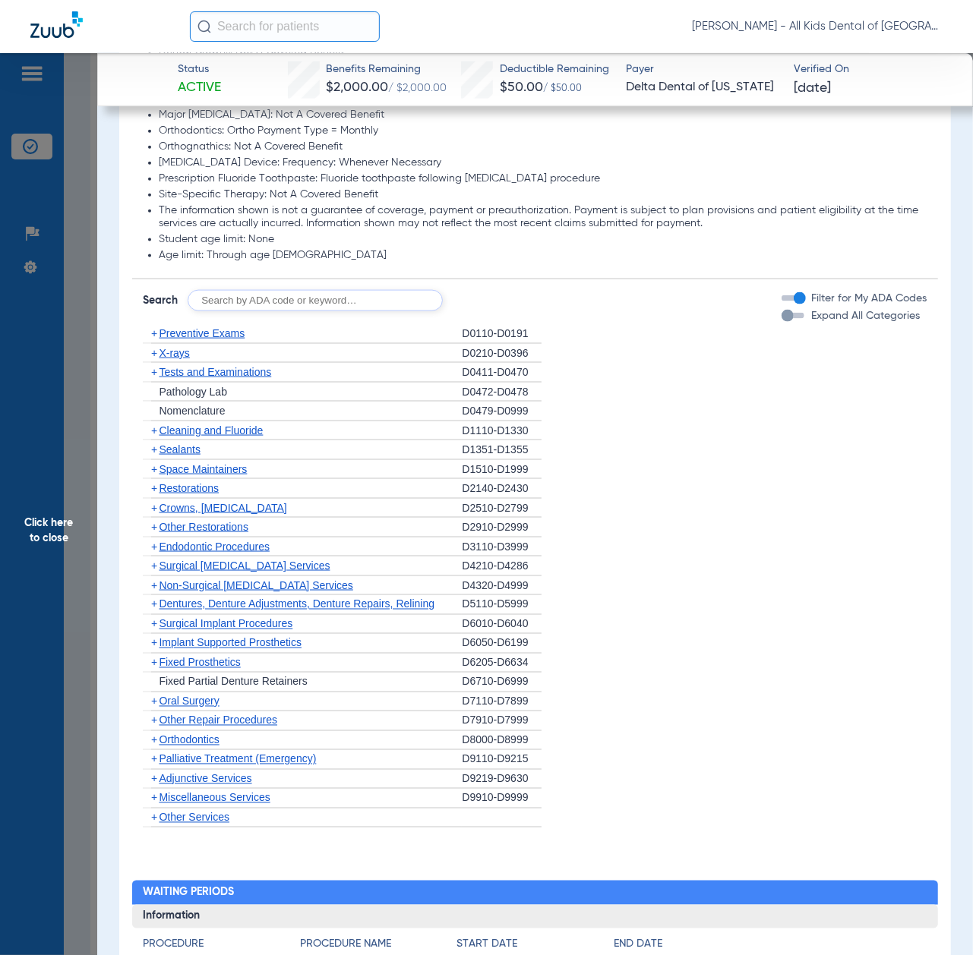
click at [307, 298] on input "text" at bounding box center [315, 300] width 255 height 21
paste input "D1206, D0330, D1351"
type input "D1206, D0330, D1351"
click button "Search" at bounding box center [499, 300] width 60 height 21
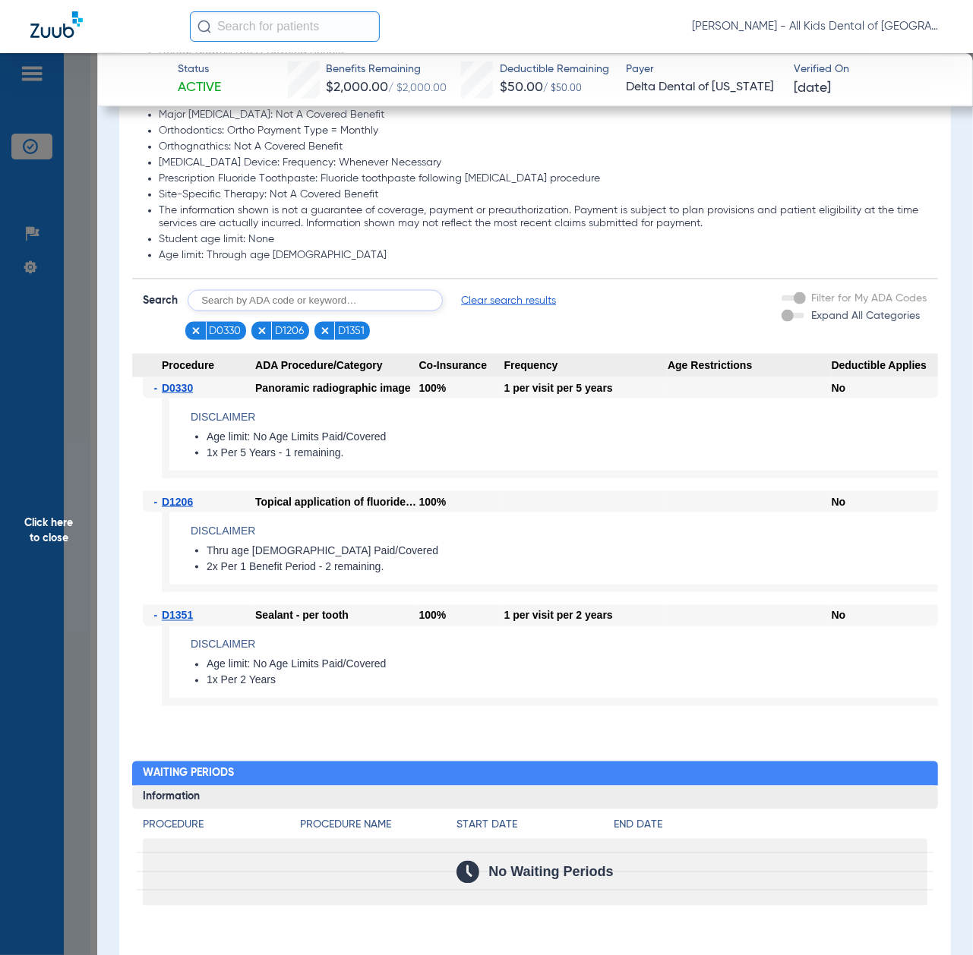
click at [47, 541] on span "Click here to close" at bounding box center [48, 530] width 97 height 955
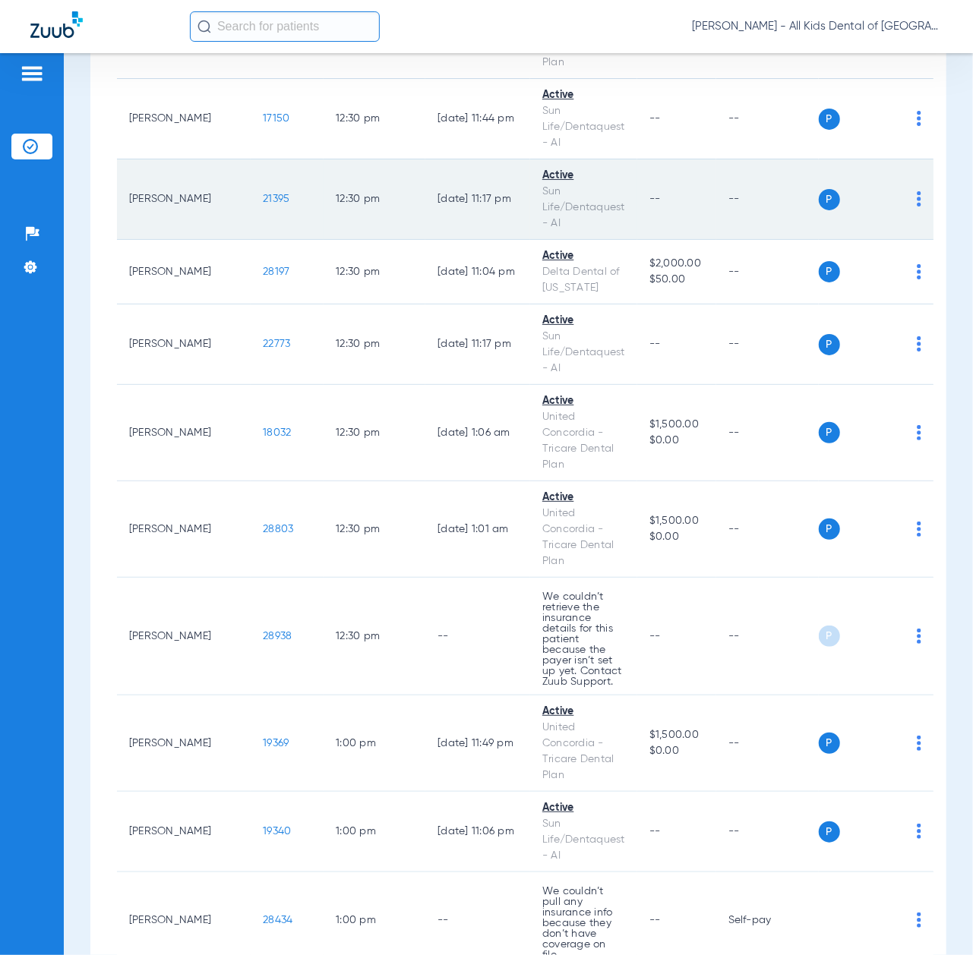
scroll to position [3037, 0]
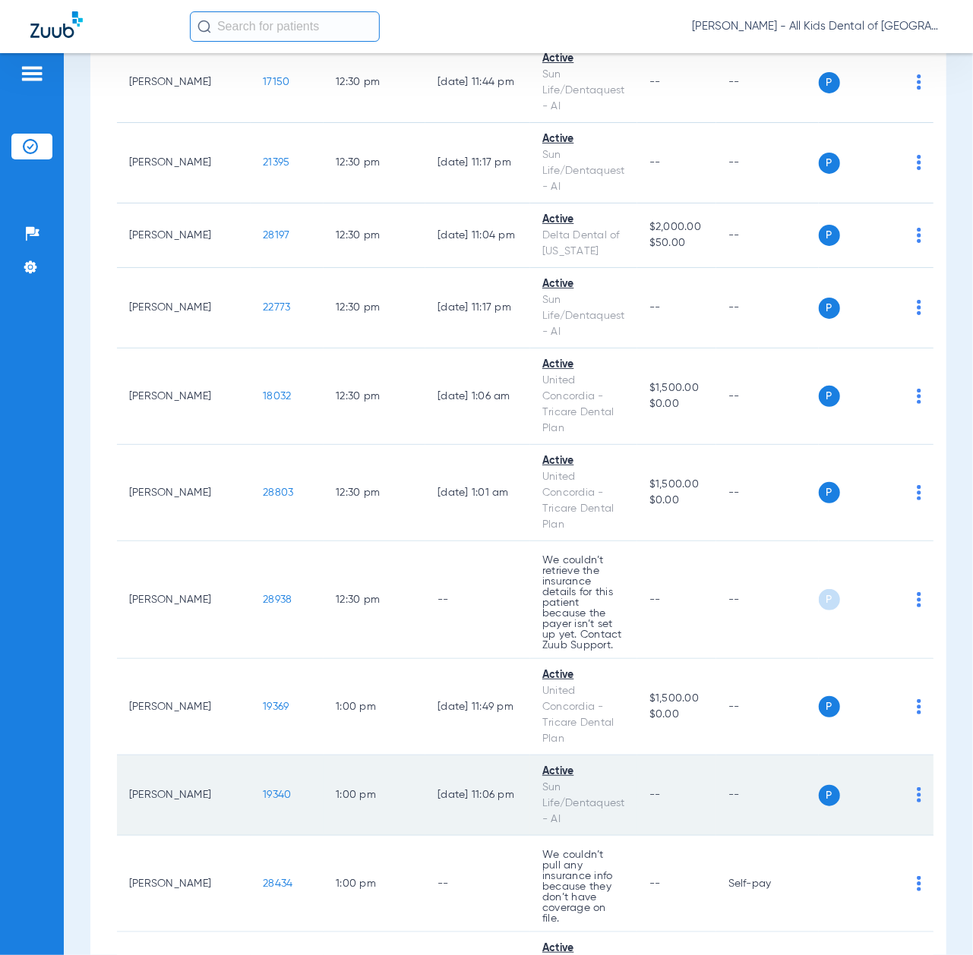
click at [263, 790] on span "19340" at bounding box center [277, 795] width 28 height 11
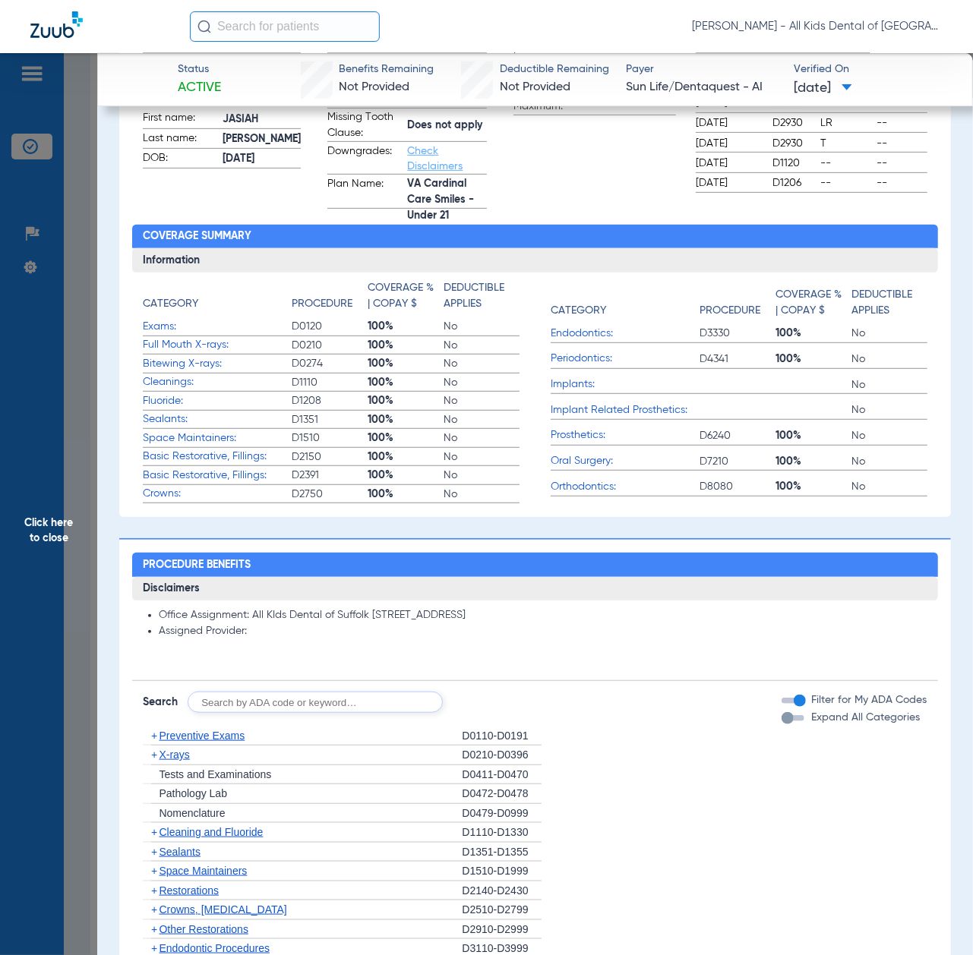
scroll to position [607, 0]
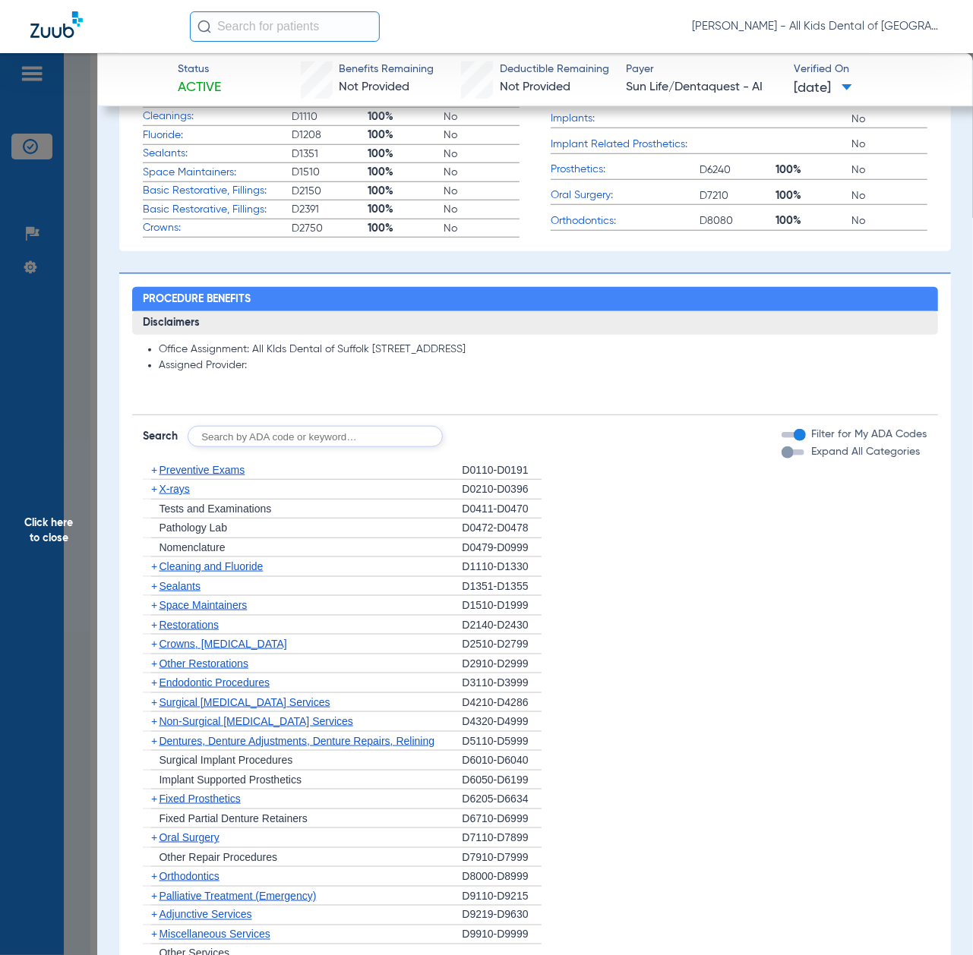
click at [289, 434] on input "text" at bounding box center [315, 436] width 255 height 21
paste input "962855330"
type input "962855330"
click button "Search" at bounding box center [499, 436] width 60 height 21
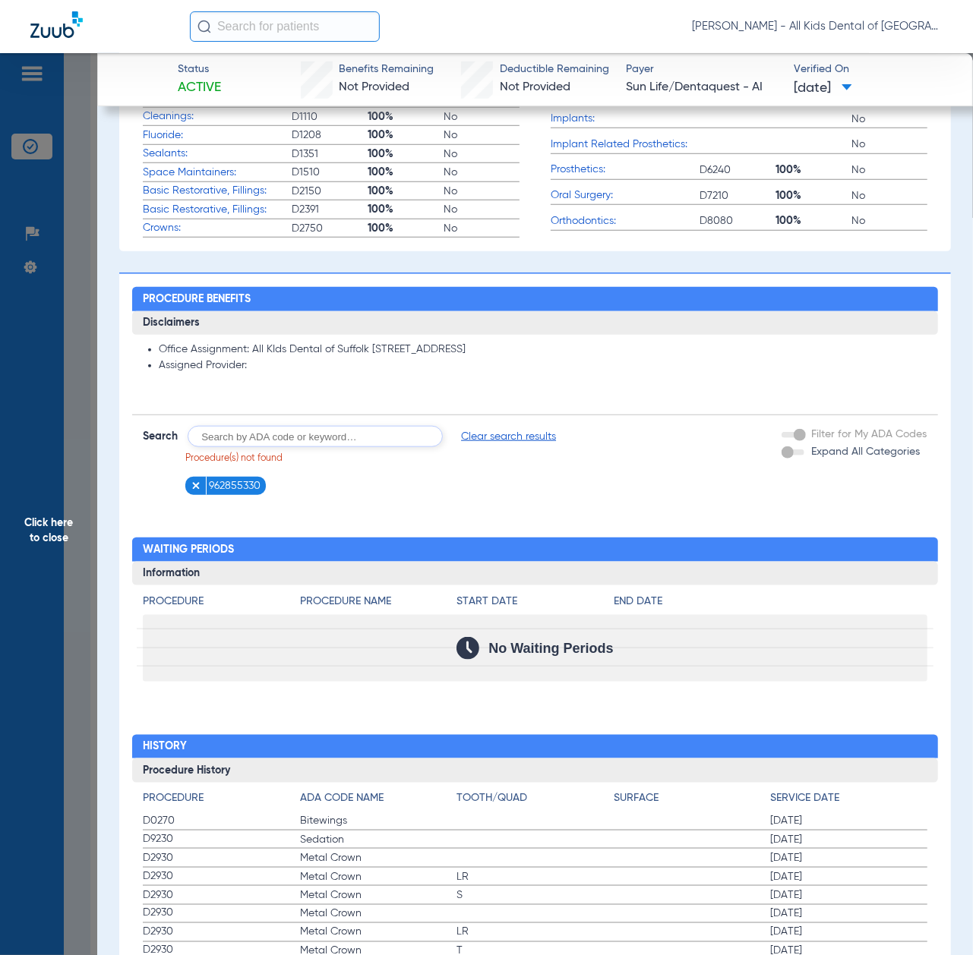
click at [194, 481] on figure at bounding box center [198, 486] width 15 height 19
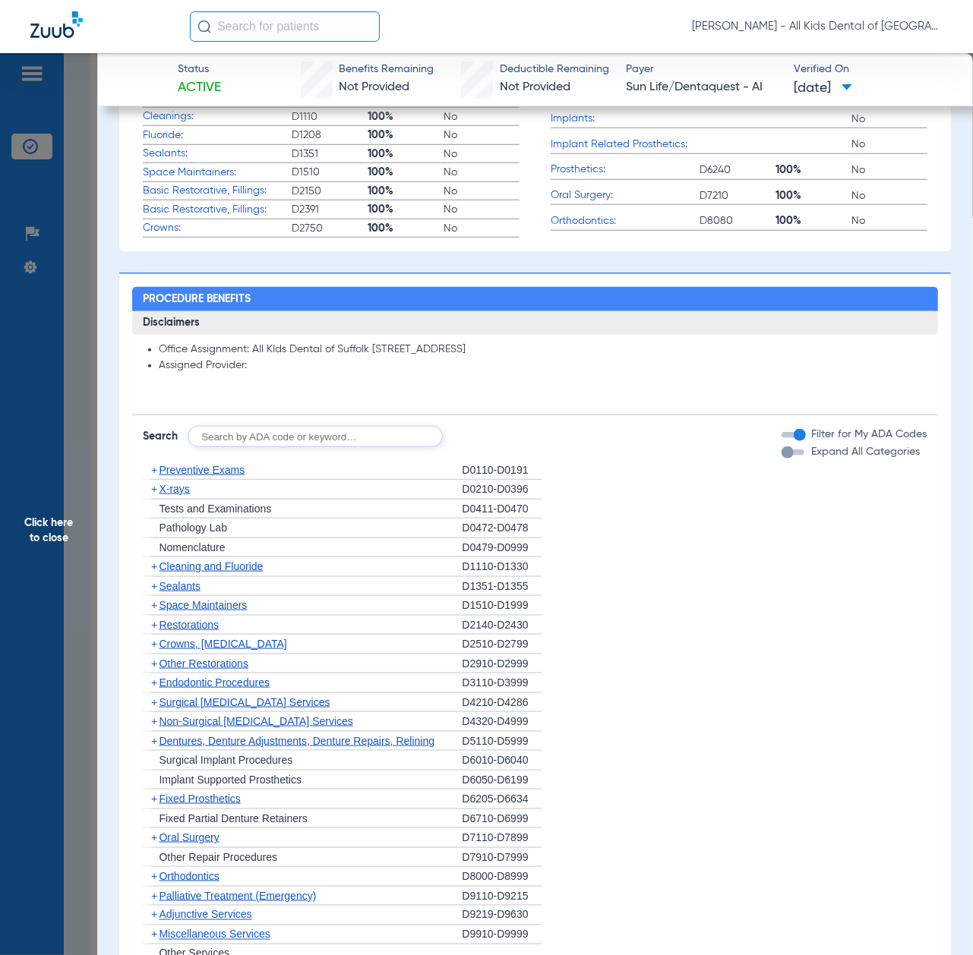
click at [219, 436] on input "text" at bounding box center [315, 436] width 255 height 21
paste input "D1206, D0330, D1351"
type input "D1206, D0330, D1351"
click button "Search" at bounding box center [499, 436] width 60 height 21
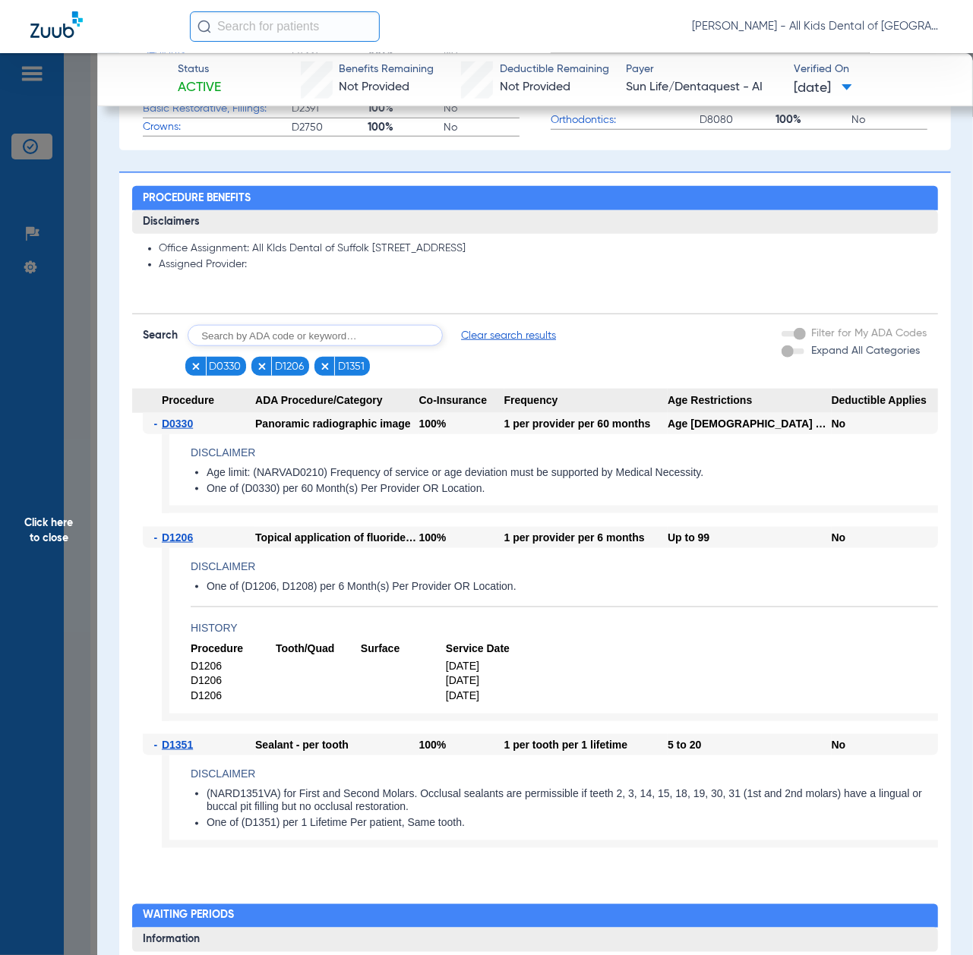
scroll to position [809, 0]
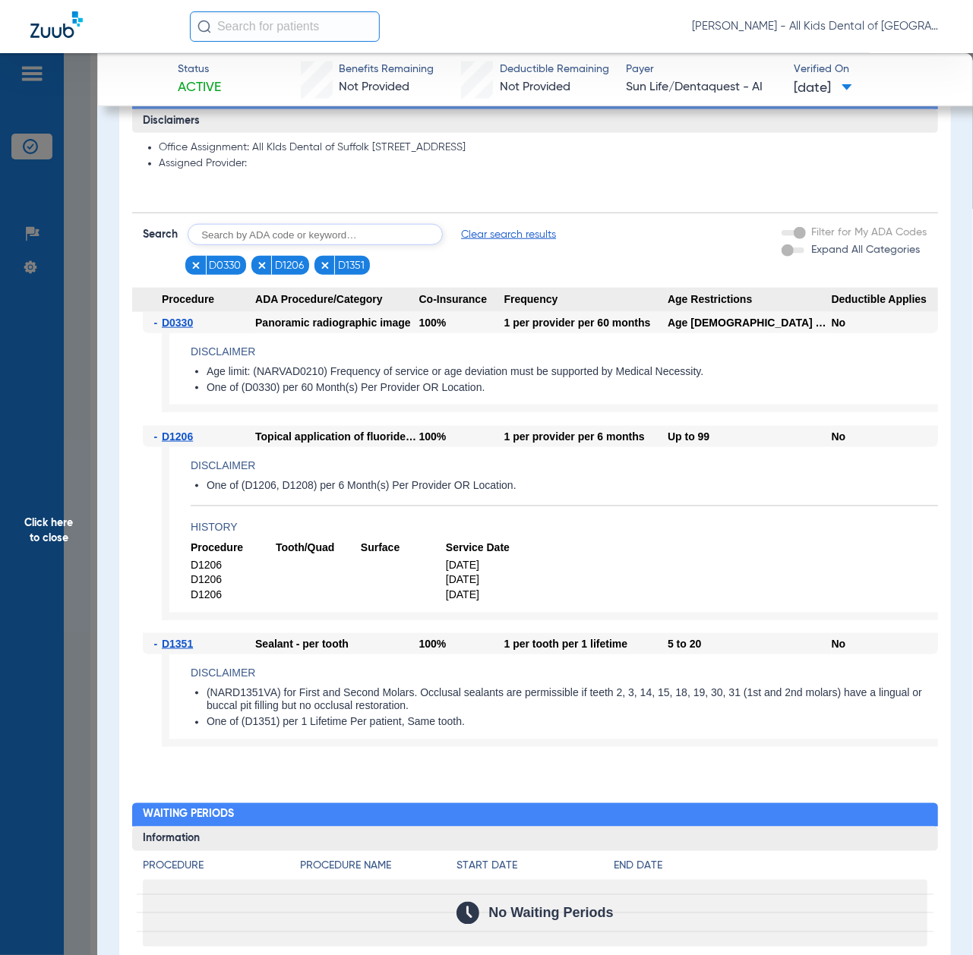
click at [62, 588] on span "Click here to close" at bounding box center [48, 530] width 97 height 955
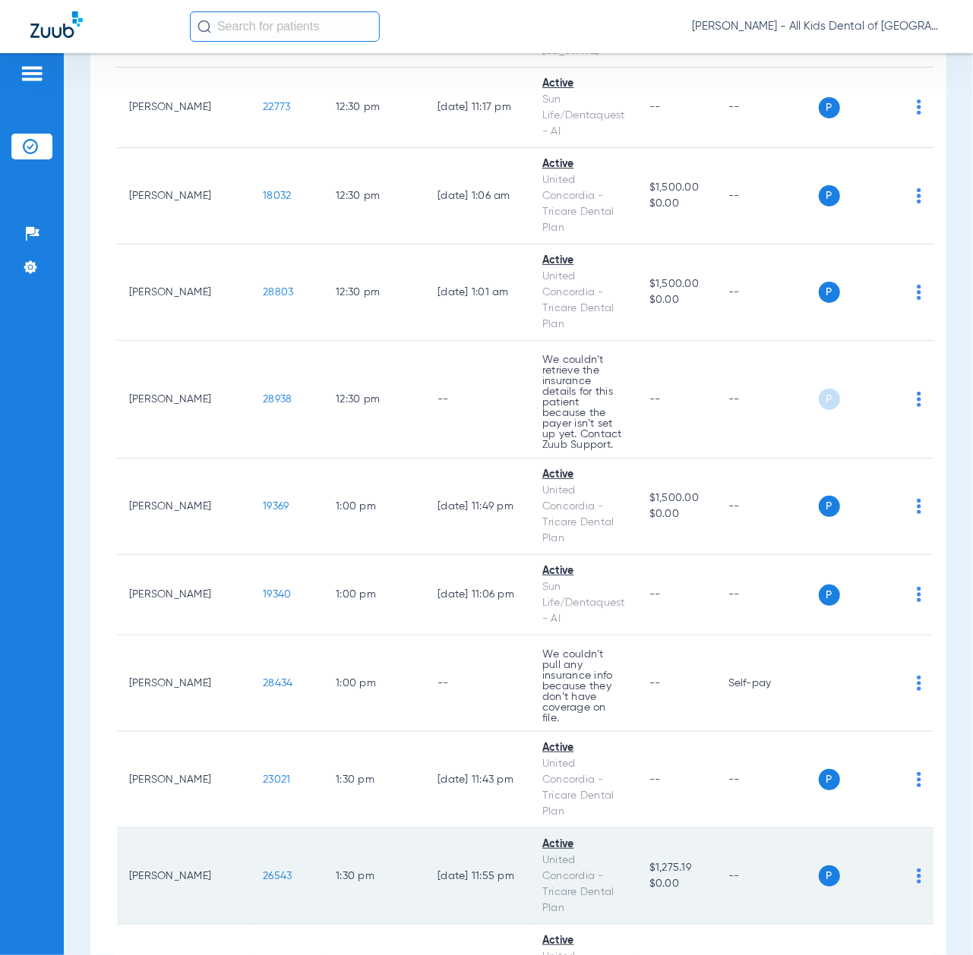
scroll to position [3341, 0]
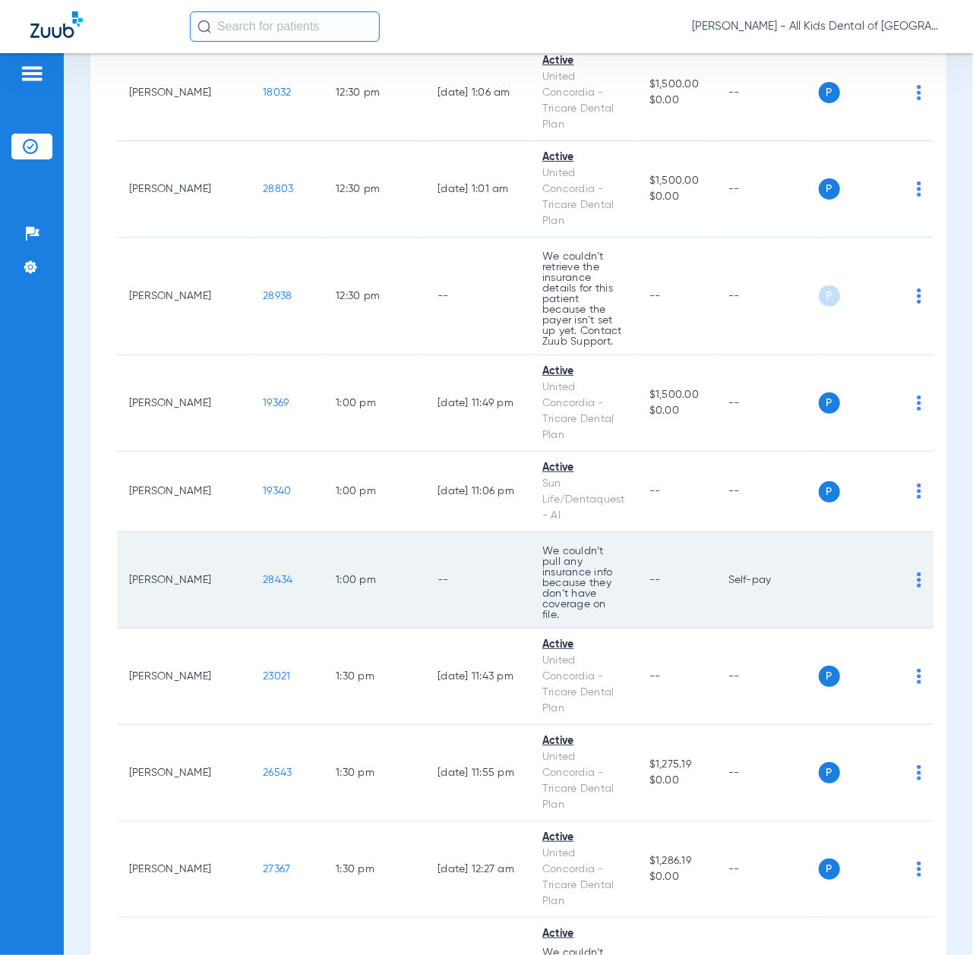
click at [263, 575] on span "28434" at bounding box center [278, 580] width 30 height 11
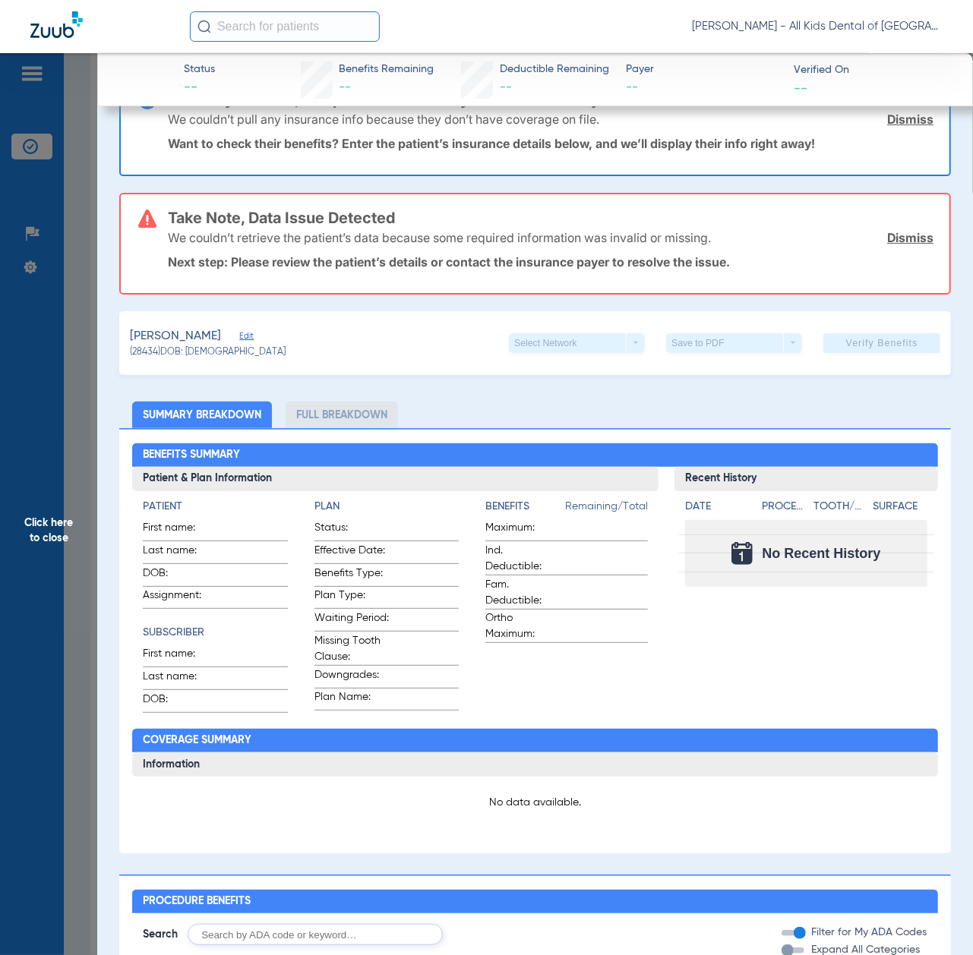
scroll to position [0, 0]
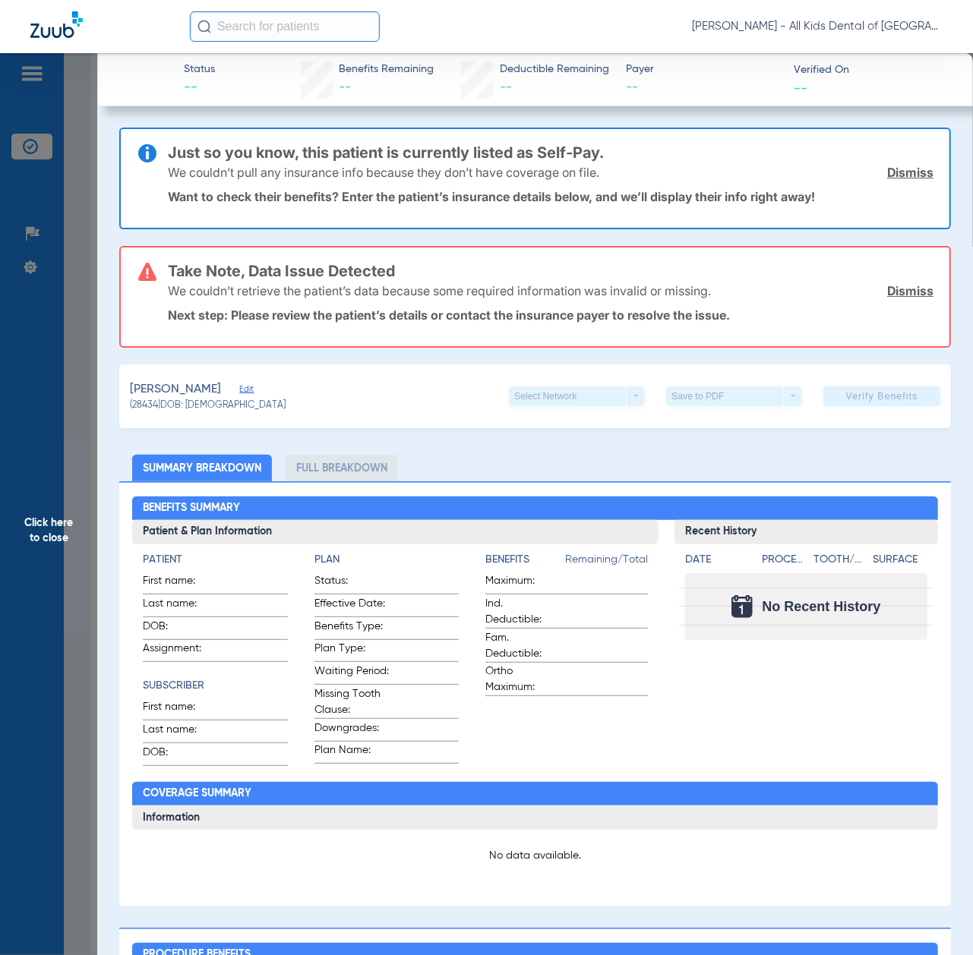
click at [76, 545] on span "Click here to close" at bounding box center [48, 530] width 97 height 955
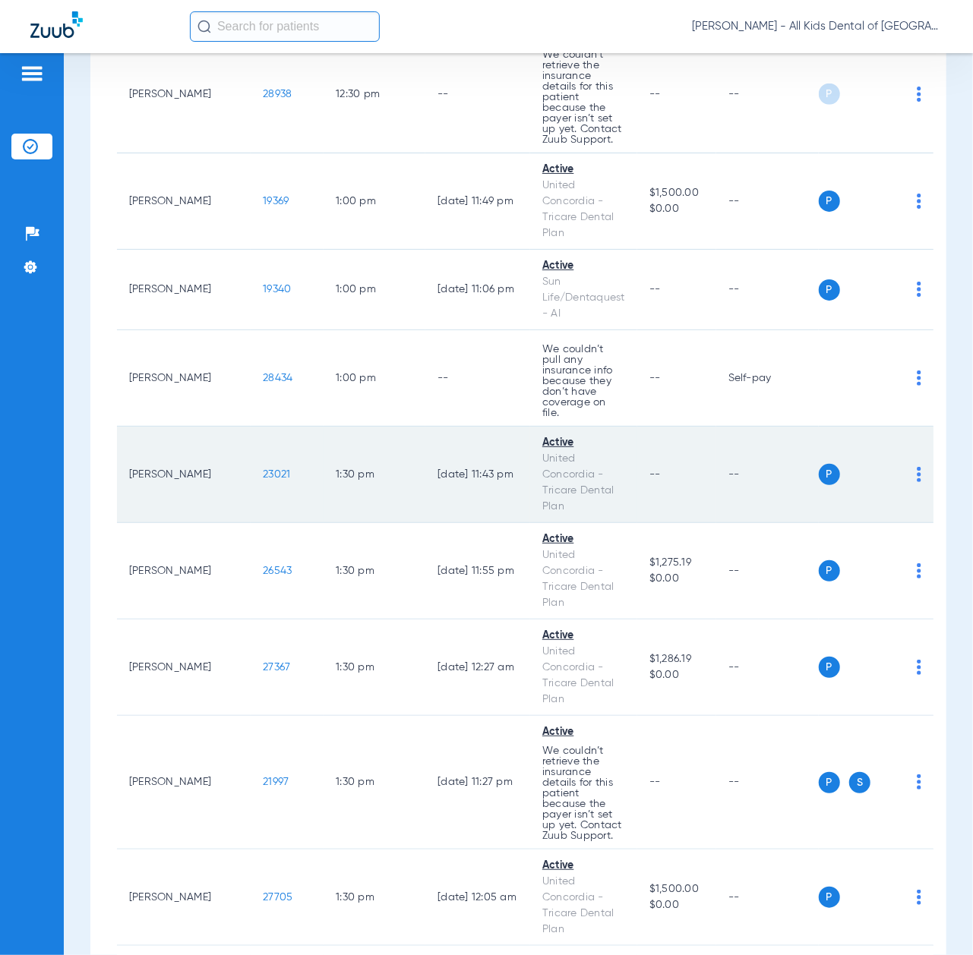
scroll to position [3442, 0]
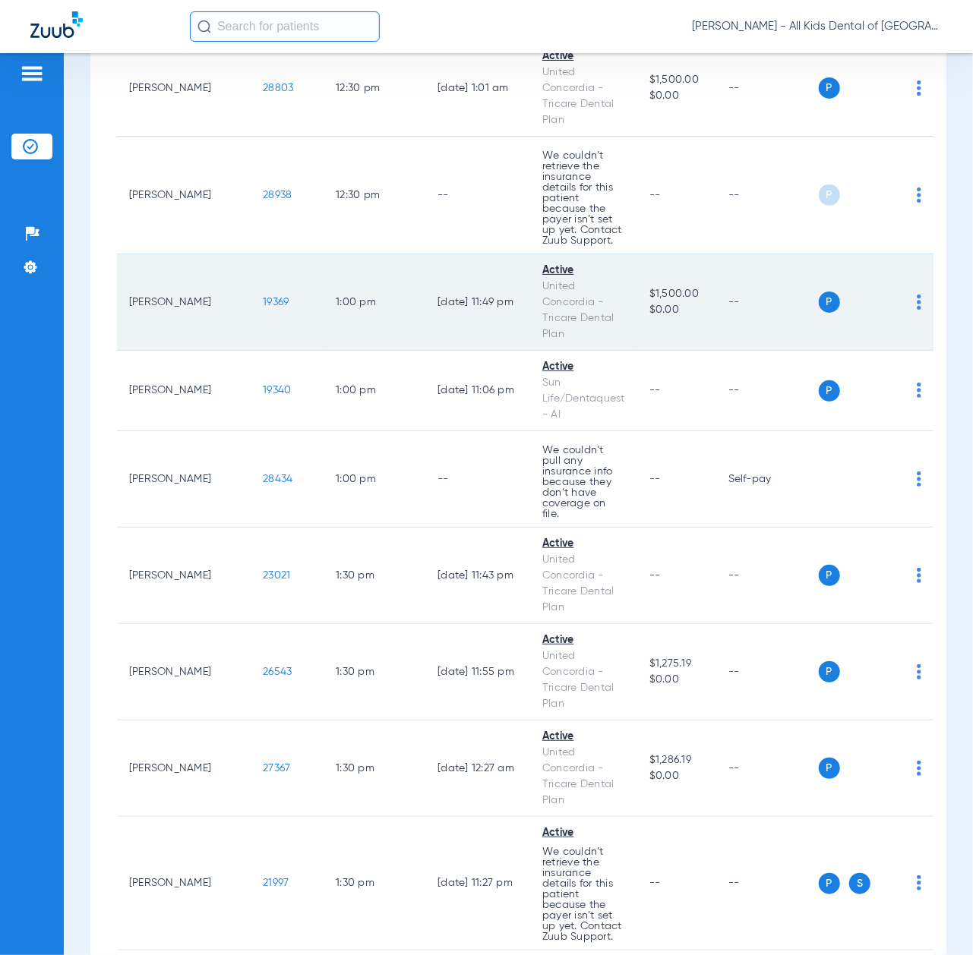
click at [263, 297] on span "19369" at bounding box center [276, 302] width 26 height 11
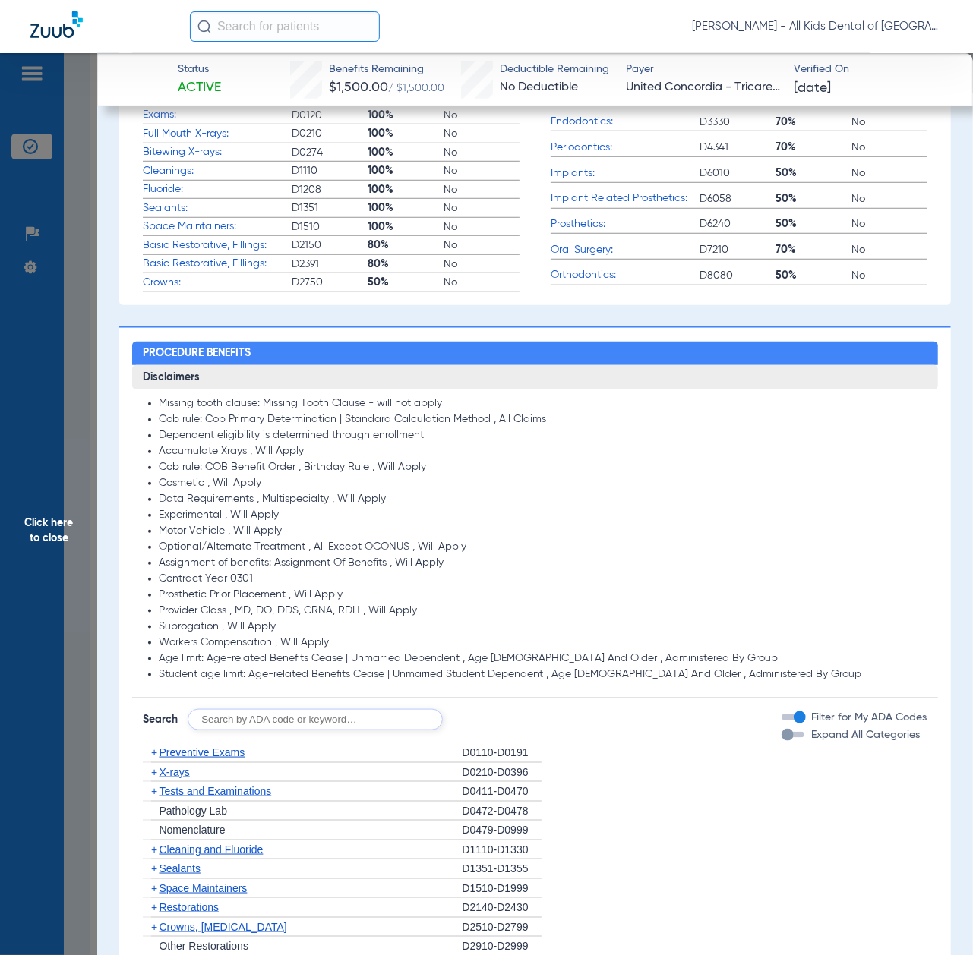
scroll to position [708, 0]
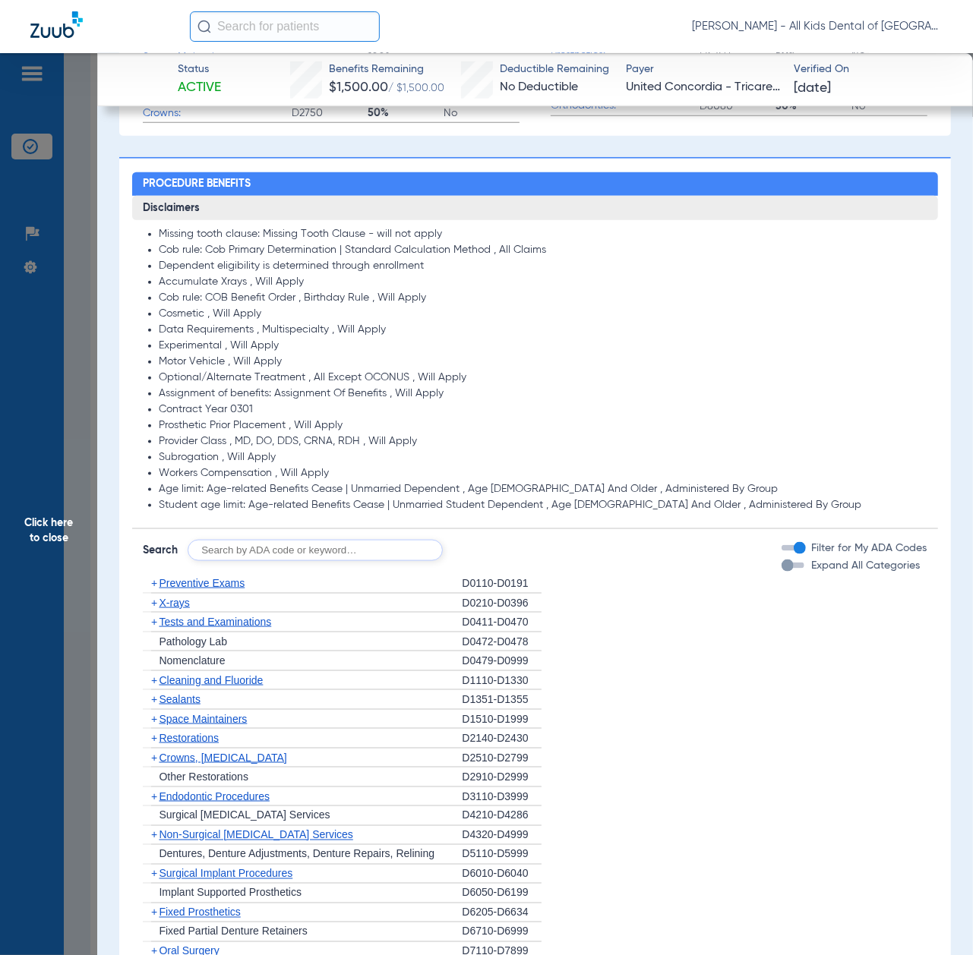
click at [258, 560] on input "text" at bounding box center [315, 550] width 255 height 21
paste input "D1206, D0330, D1351"
type input "D1206, D0330, D1351"
click button "Search" at bounding box center [499, 550] width 60 height 21
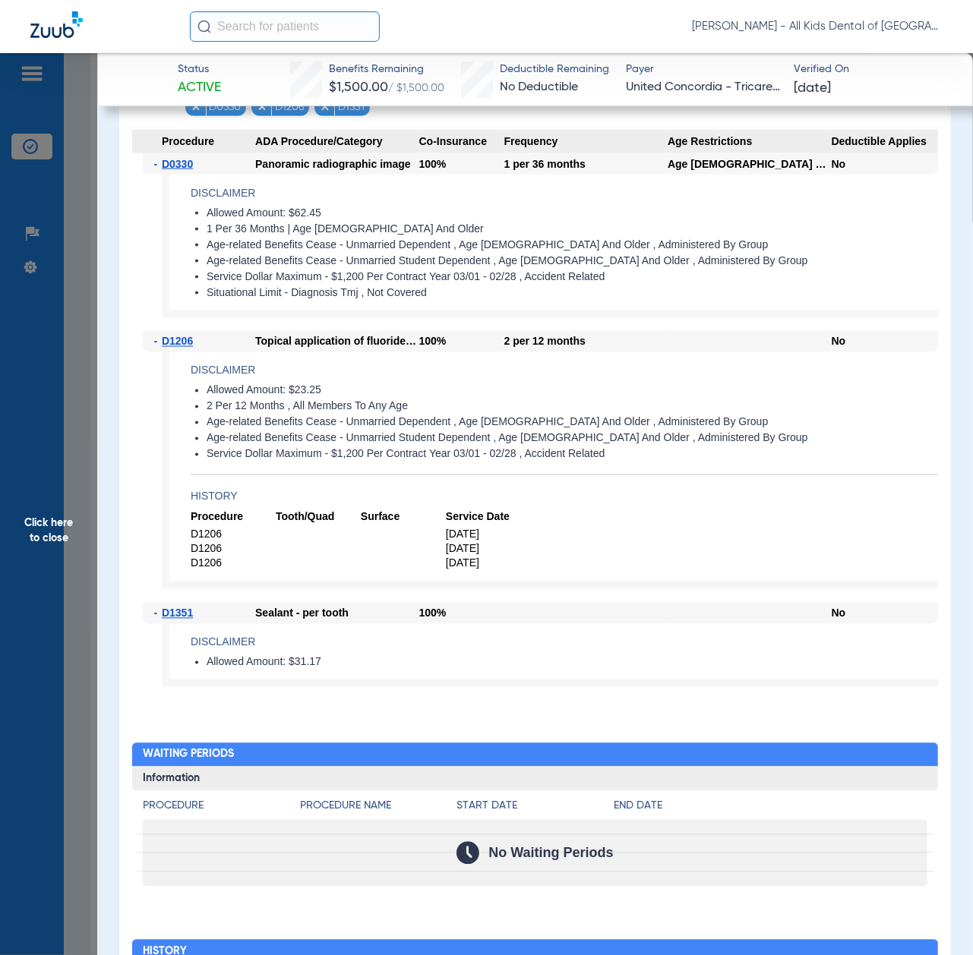
scroll to position [1215, 0]
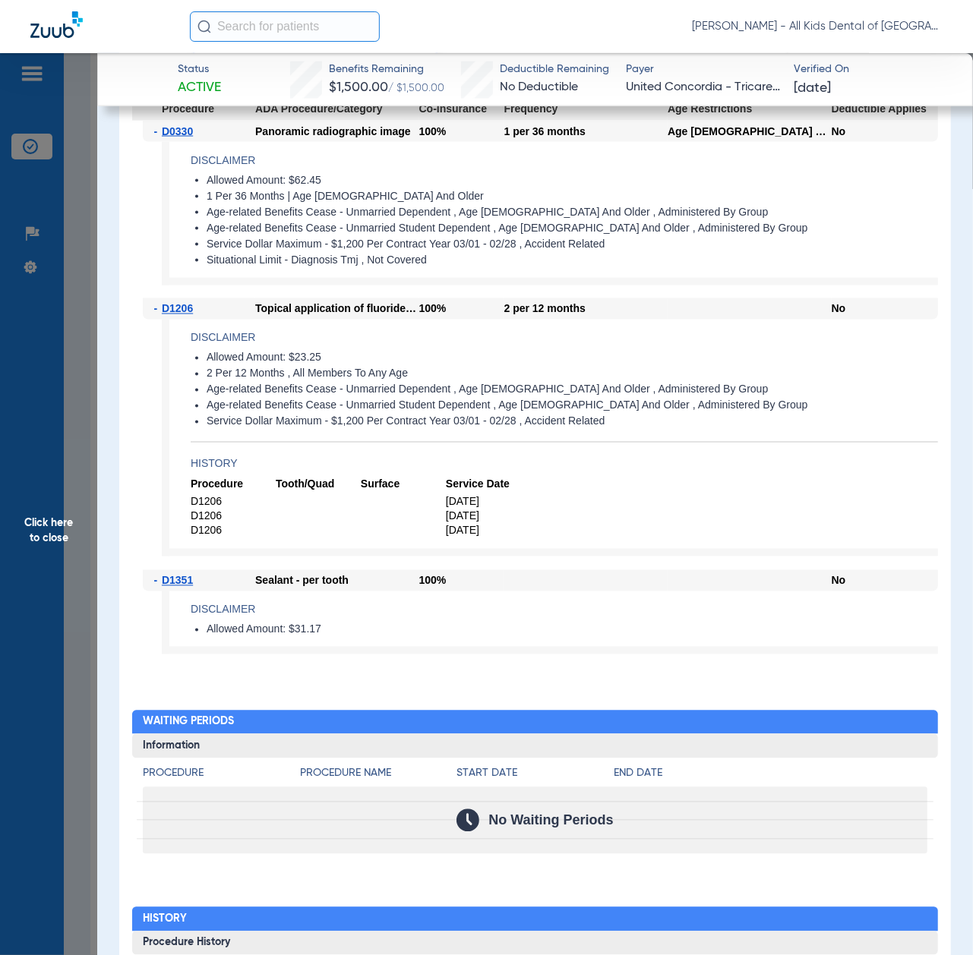
click at [41, 510] on span "Click here to close" at bounding box center [48, 530] width 97 height 955
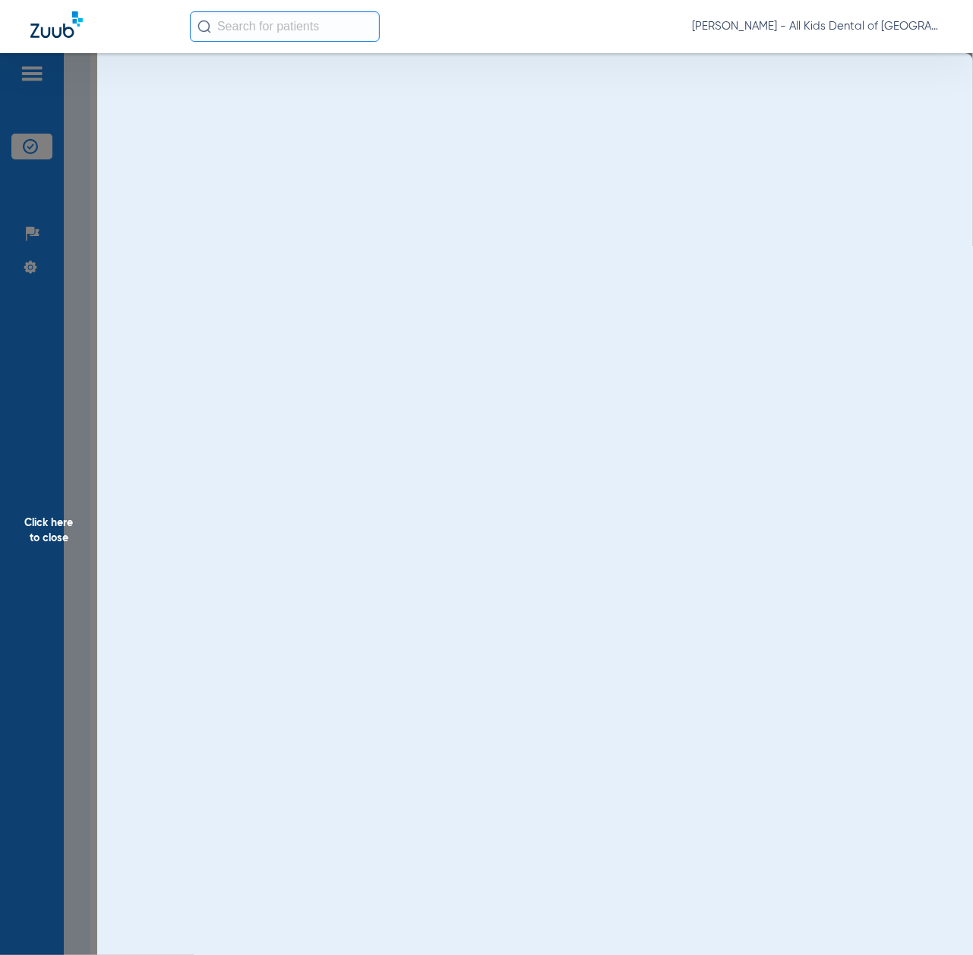
scroll to position [0, 0]
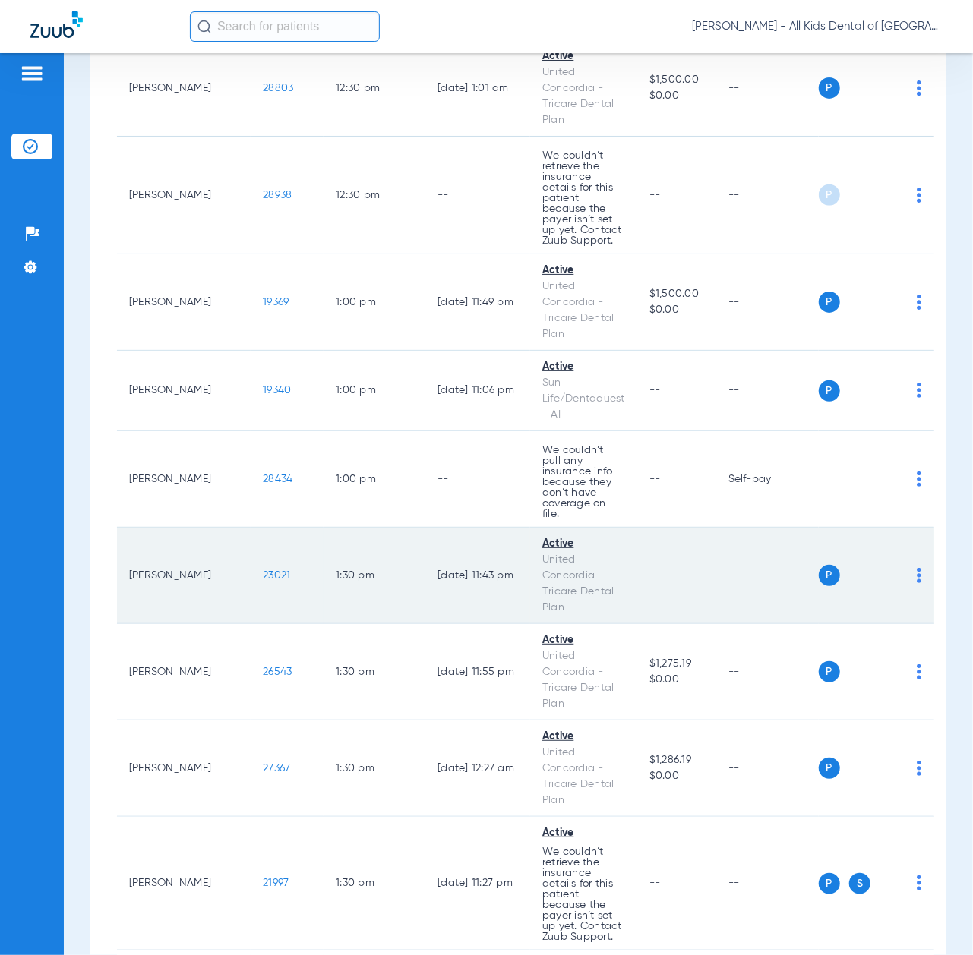
click at [263, 570] on span "23021" at bounding box center [276, 575] width 27 height 11
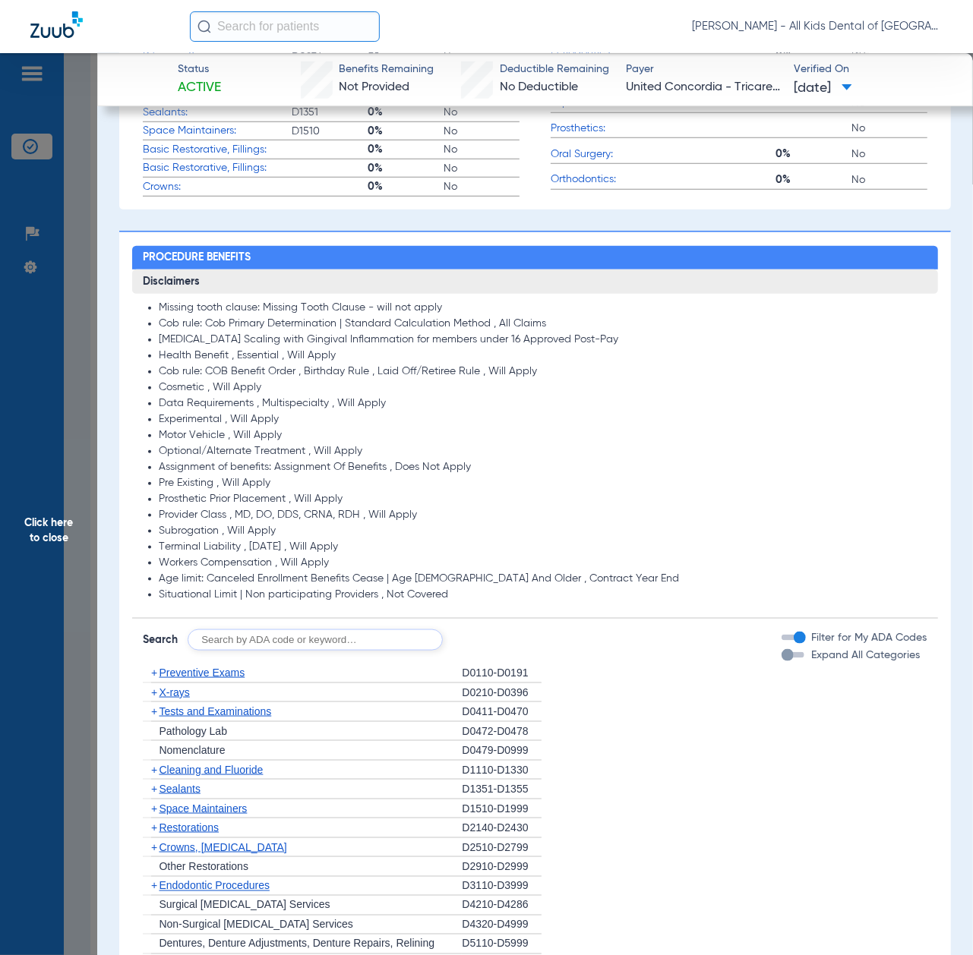
scroll to position [708, 0]
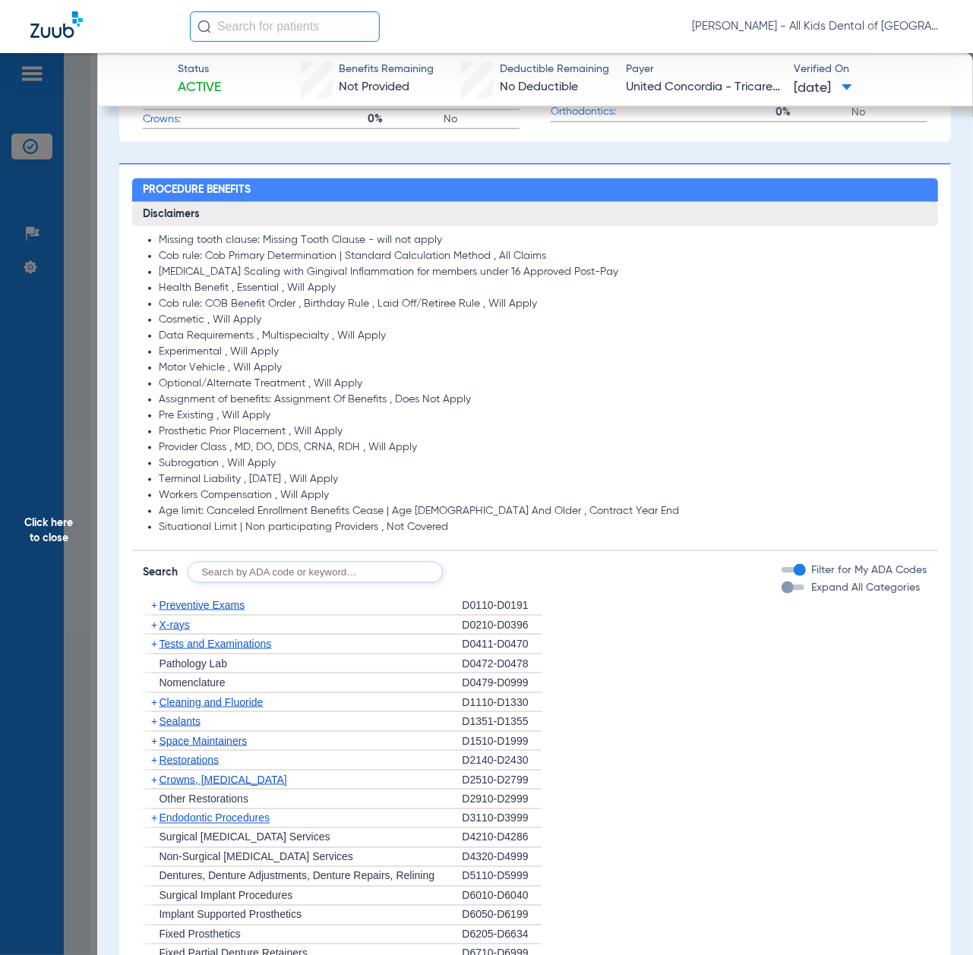
click at [296, 577] on input "text" at bounding box center [315, 572] width 255 height 21
paste input "D1206, D0330, D1351"
type input "D1206, D0330, D1351"
click button "Search" at bounding box center [499, 572] width 60 height 21
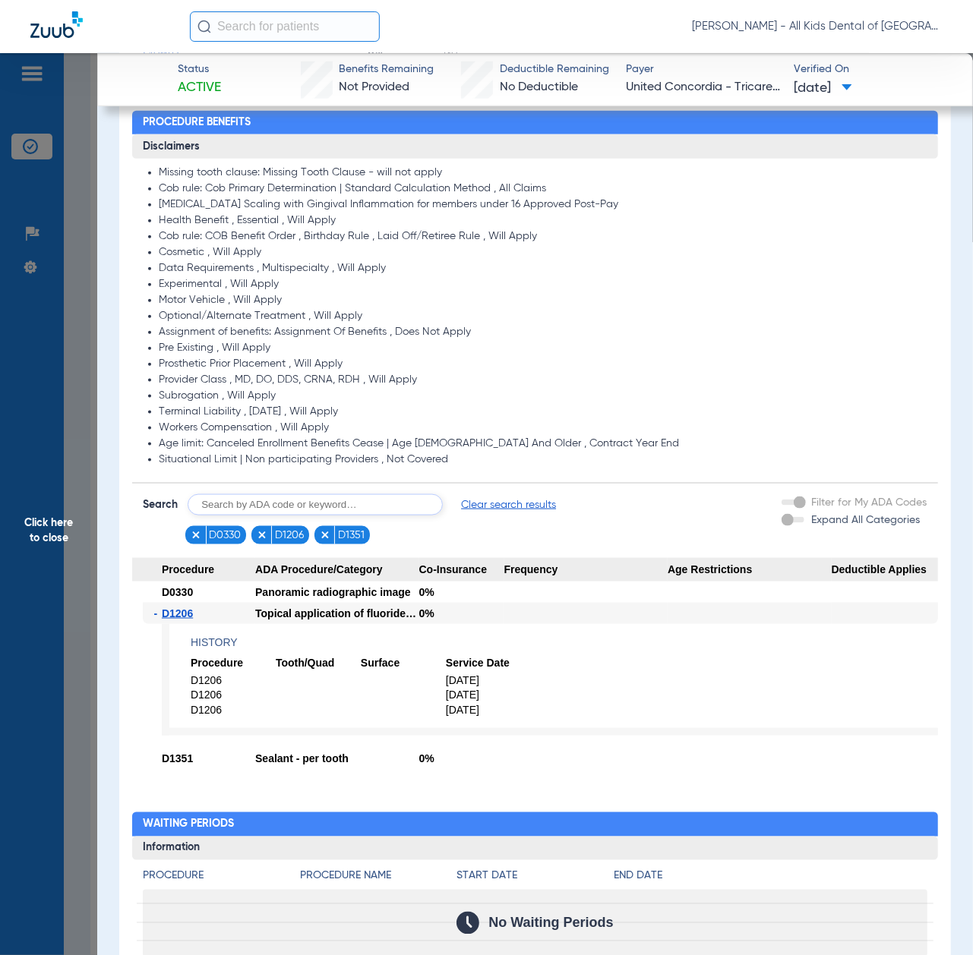
scroll to position [809, 0]
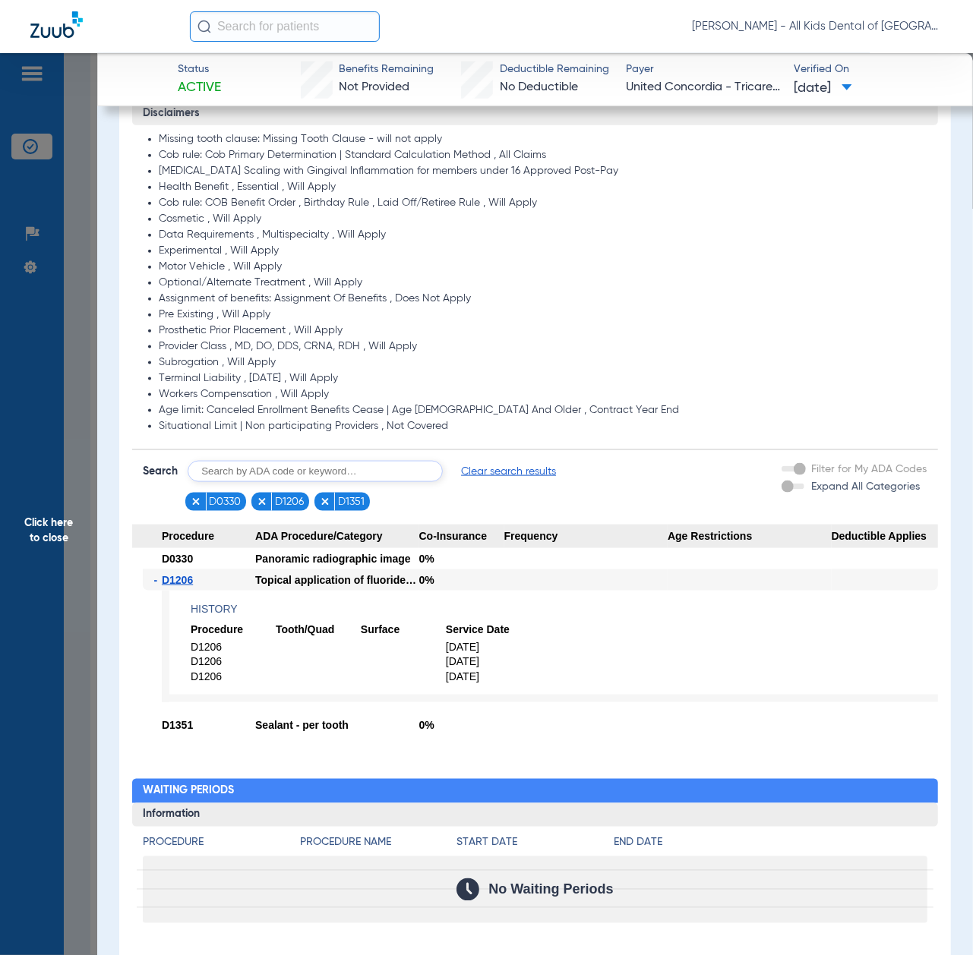
click at [65, 563] on span "Click here to close" at bounding box center [48, 530] width 97 height 955
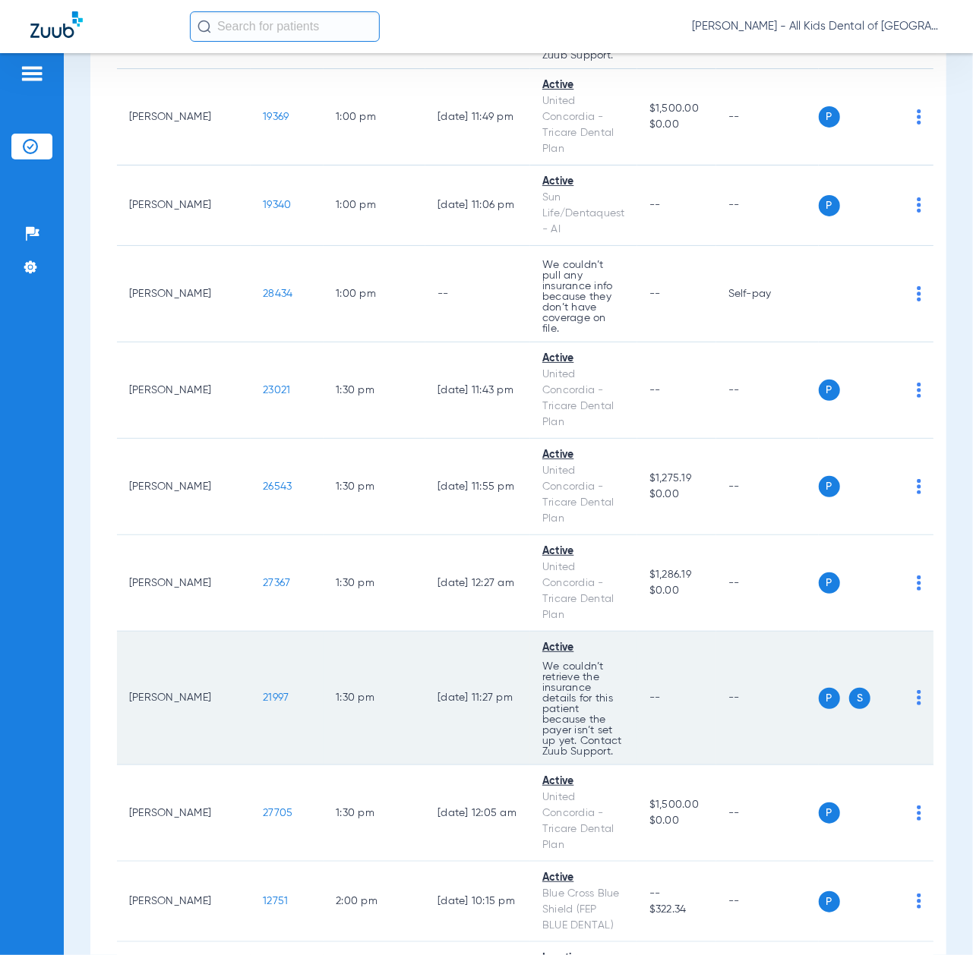
scroll to position [3645, 0]
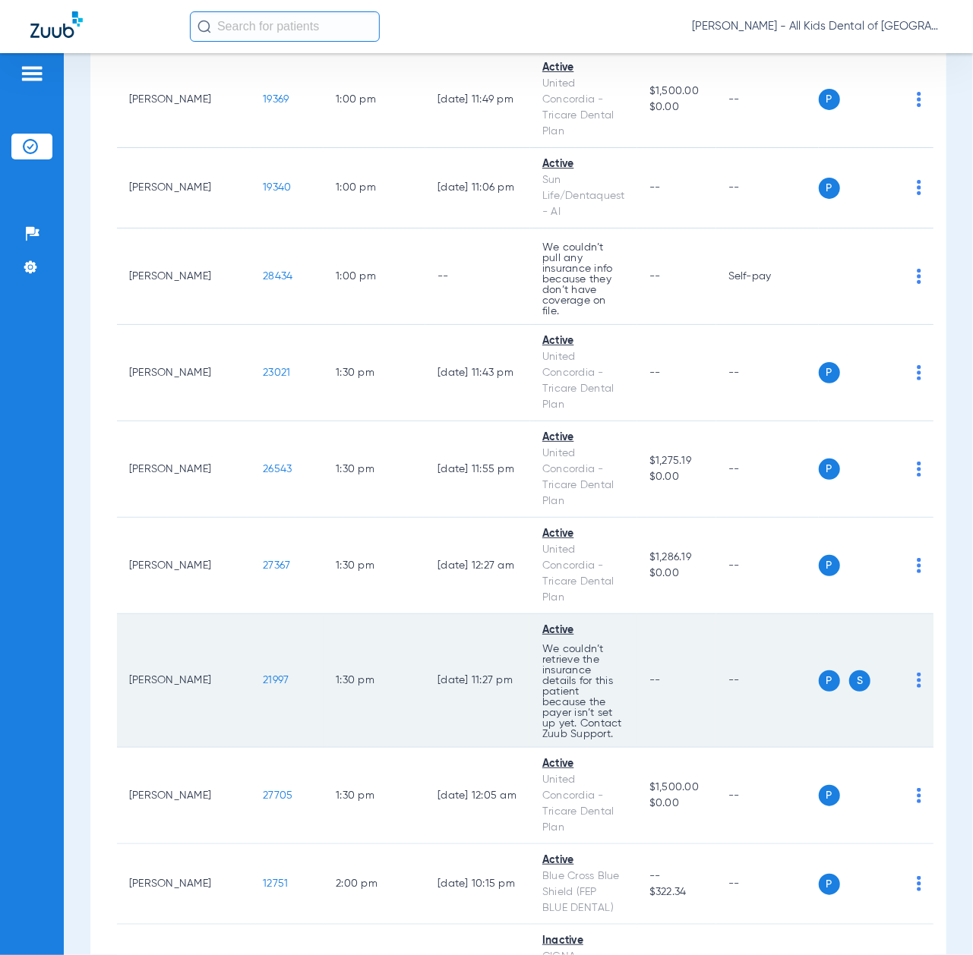
click at [263, 675] on span "21997" at bounding box center [276, 680] width 26 height 11
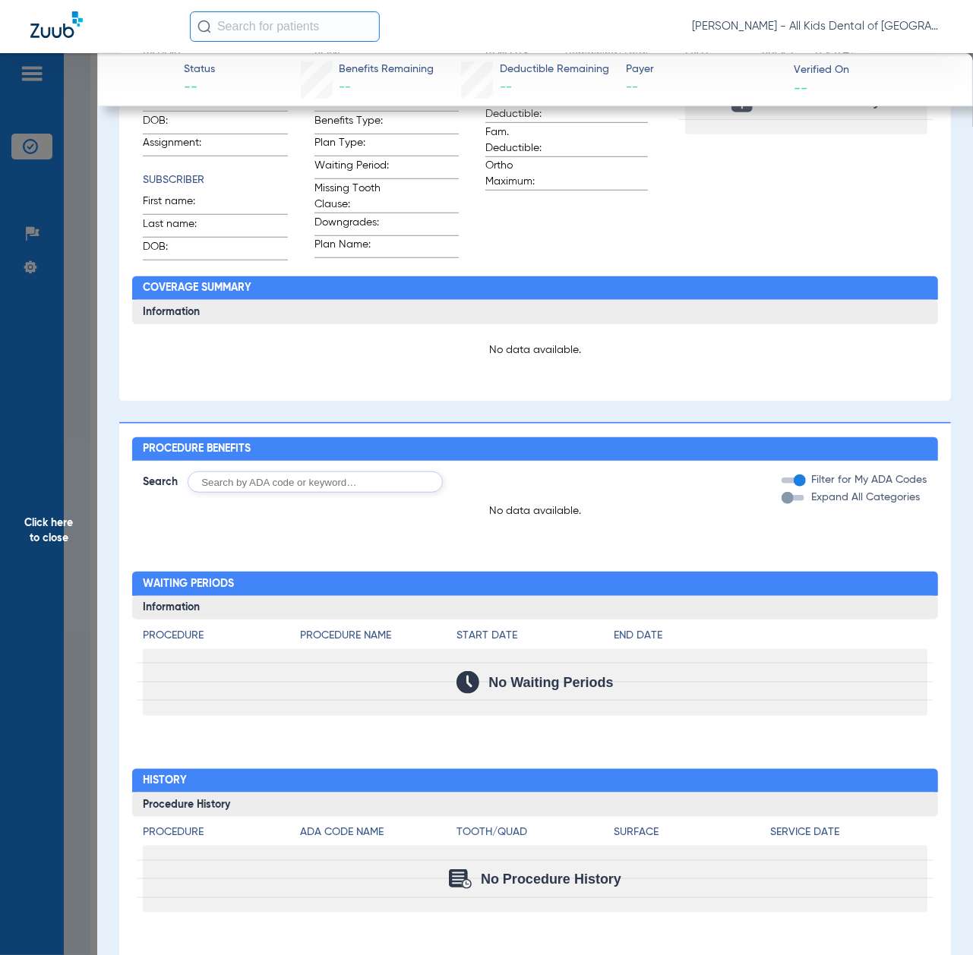
scroll to position [0, 0]
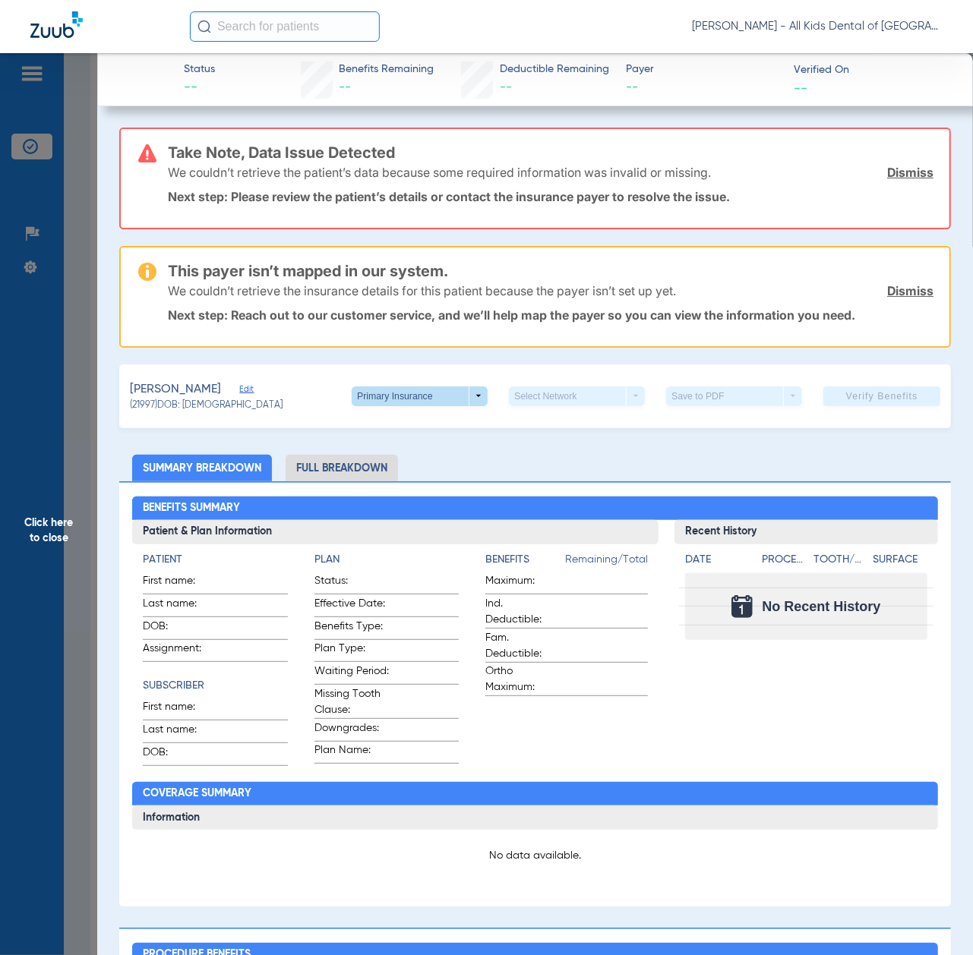
click at [402, 386] on span at bounding box center [420, 396] width 36 height 36
click at [398, 459] on span "Secondary Insurance" at bounding box center [400, 454] width 100 height 11
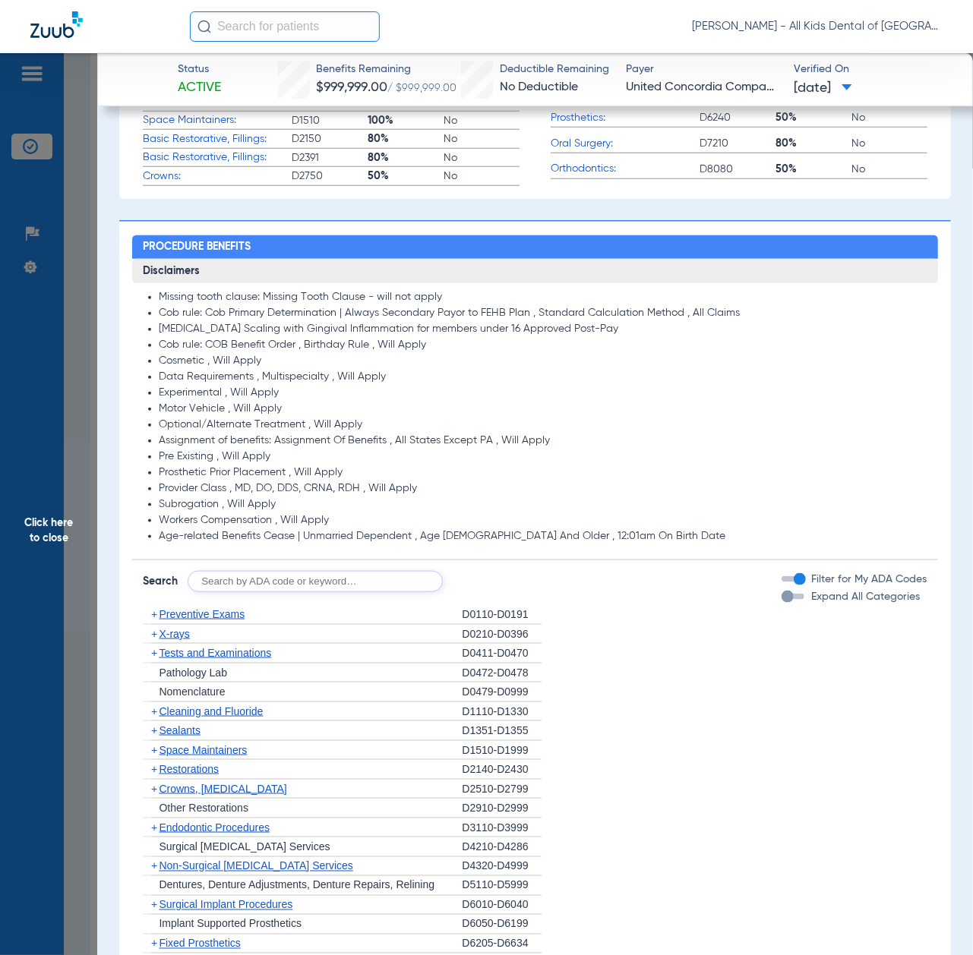
scroll to position [809, 0]
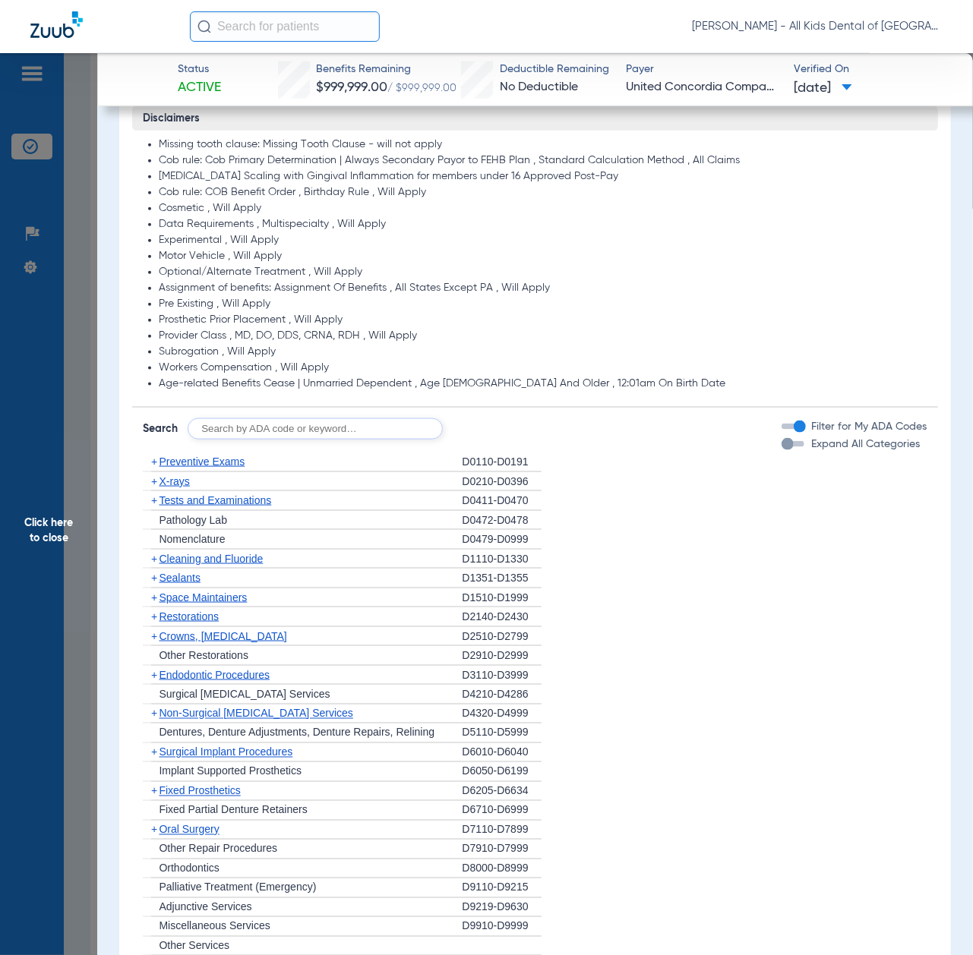
click at [235, 419] on input "text" at bounding box center [315, 428] width 255 height 21
paste input "D1206, D0330, D1351"
type input "D1206, D0330, D1351"
click button "Search" at bounding box center [499, 428] width 60 height 21
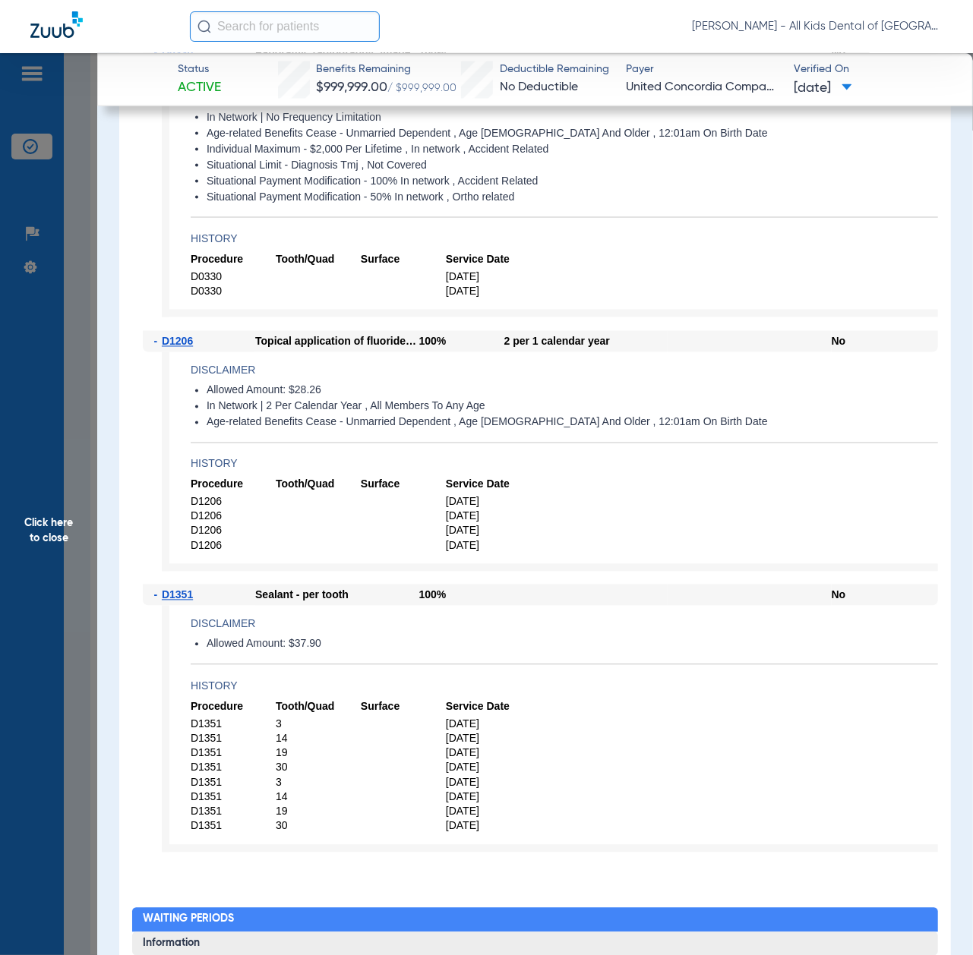
scroll to position [1316, 0]
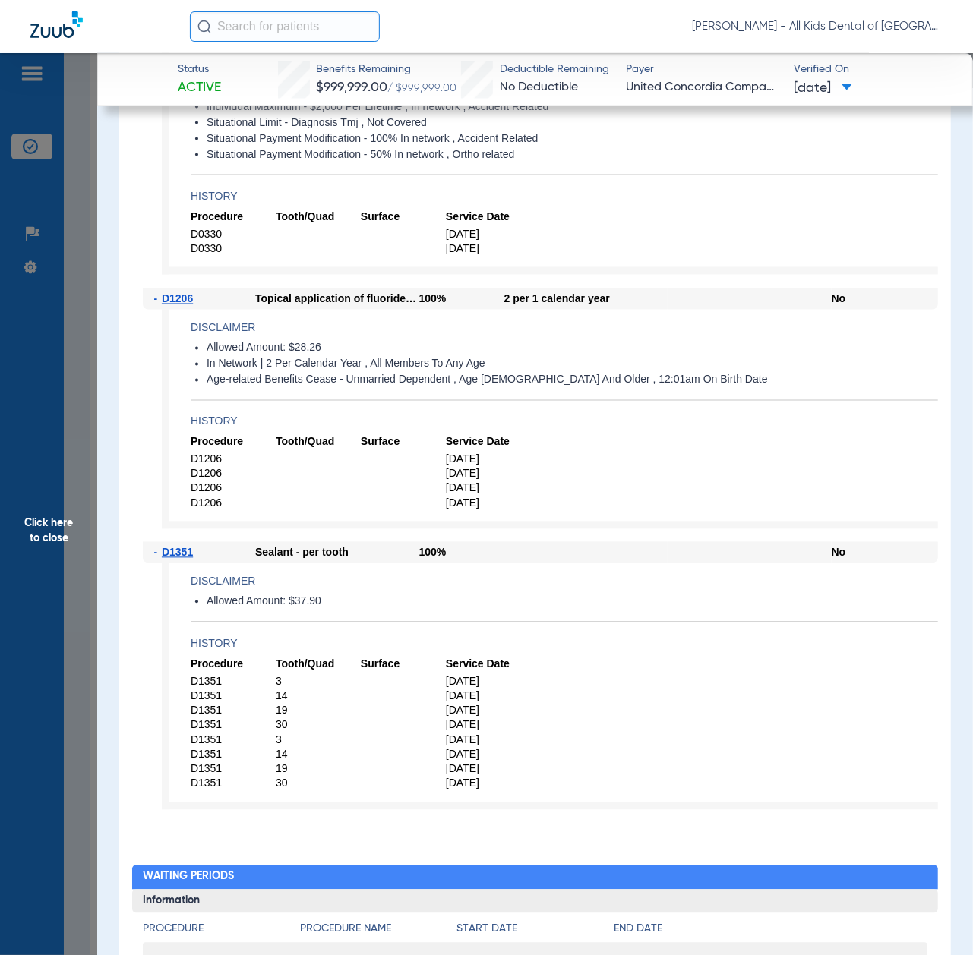
click at [38, 554] on span "Click here to close" at bounding box center [48, 530] width 97 height 955
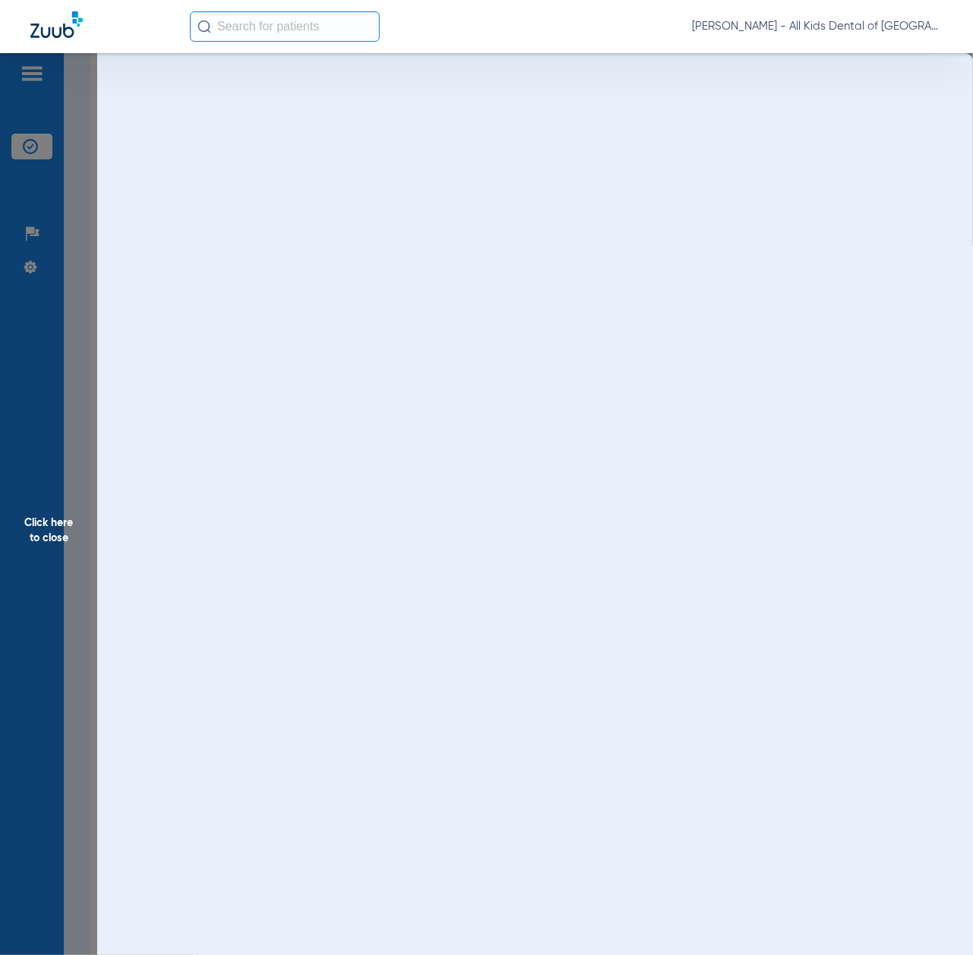
scroll to position [0, 0]
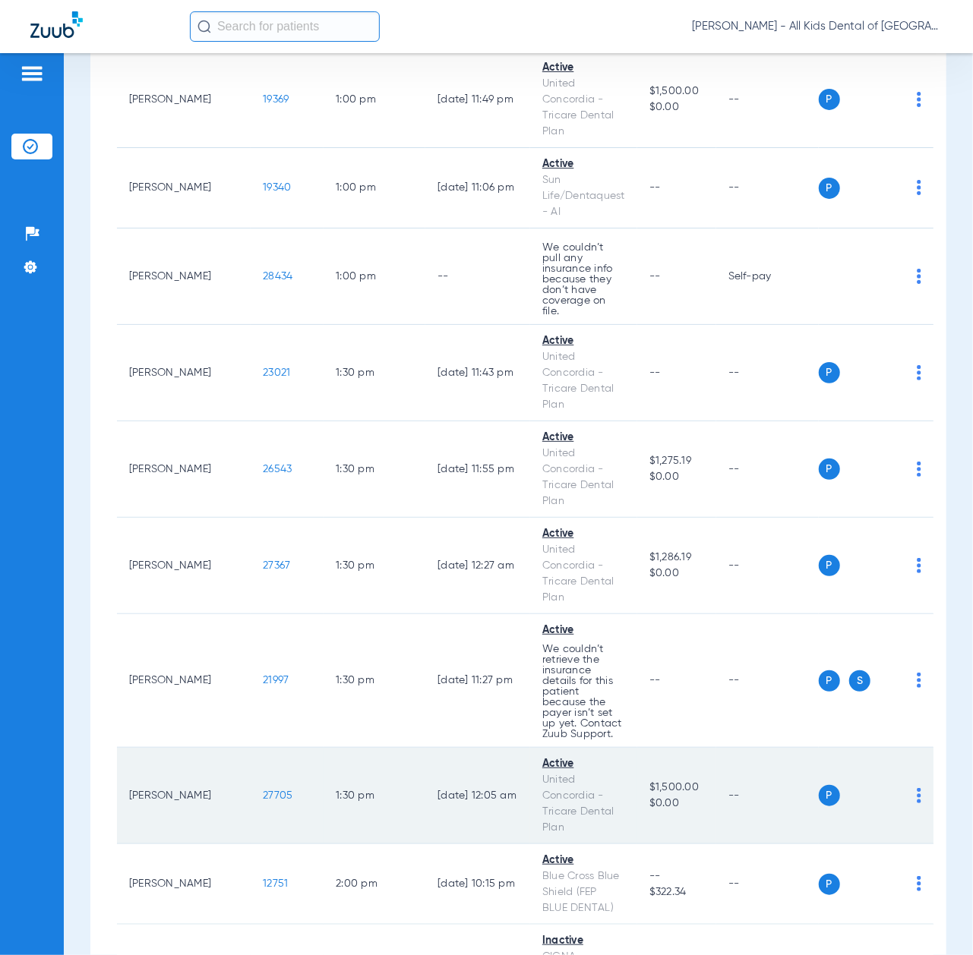
click at [263, 790] on span "27705" at bounding box center [278, 795] width 30 height 11
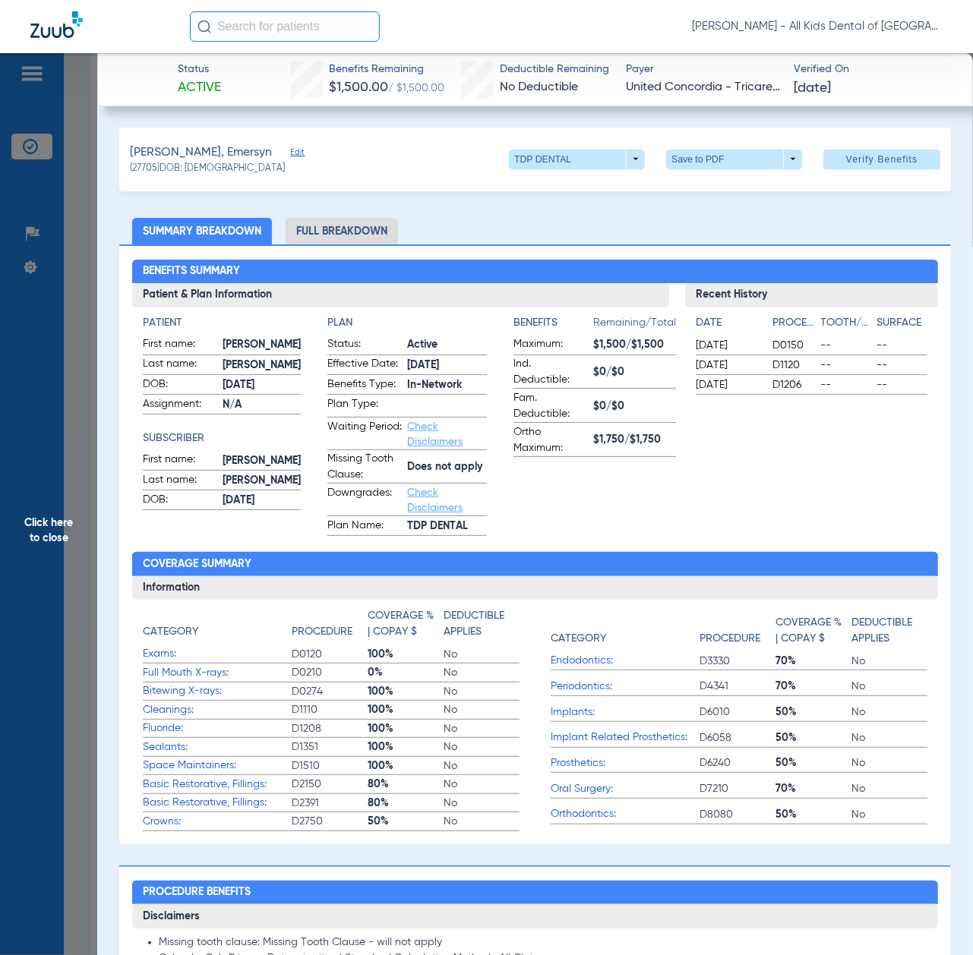
scroll to position [708, 0]
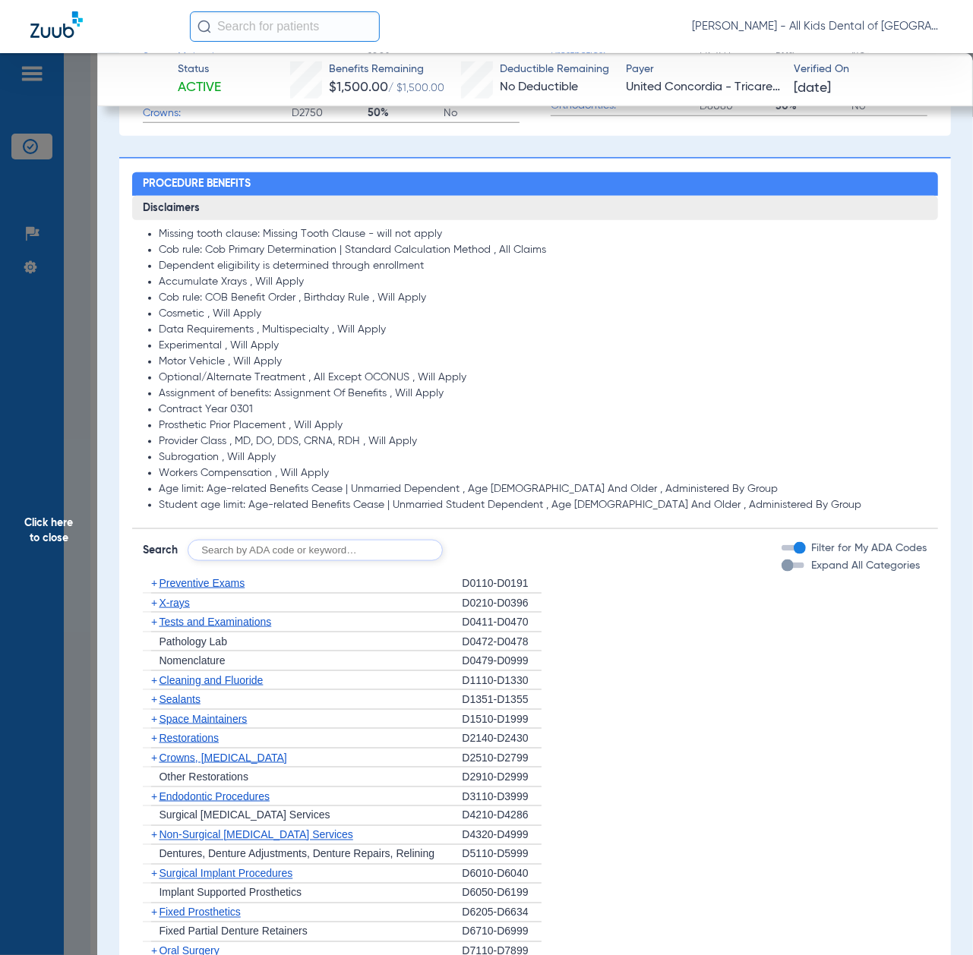
click at [325, 547] on input "text" at bounding box center [315, 550] width 255 height 21
paste input "D1206, D0330, D1351"
type input "D1206, D0330, D1351"
click button "Search" at bounding box center [499, 550] width 60 height 21
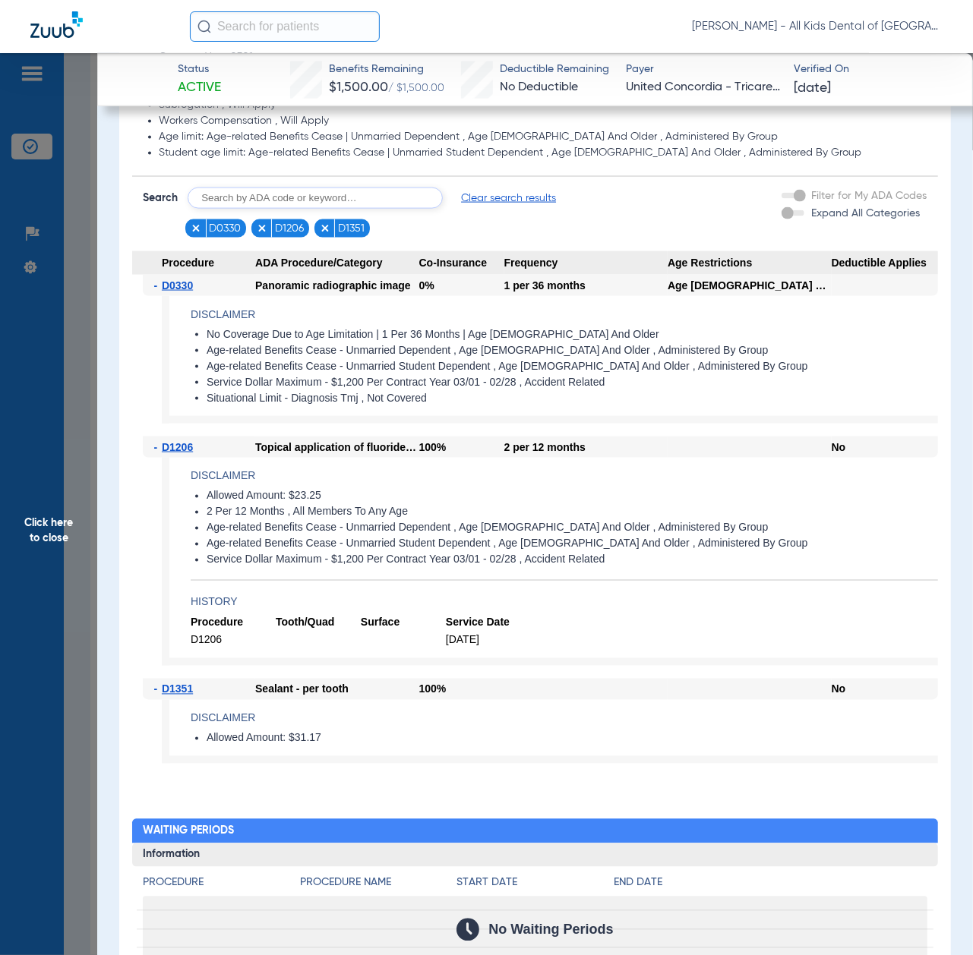
scroll to position [1083, 0]
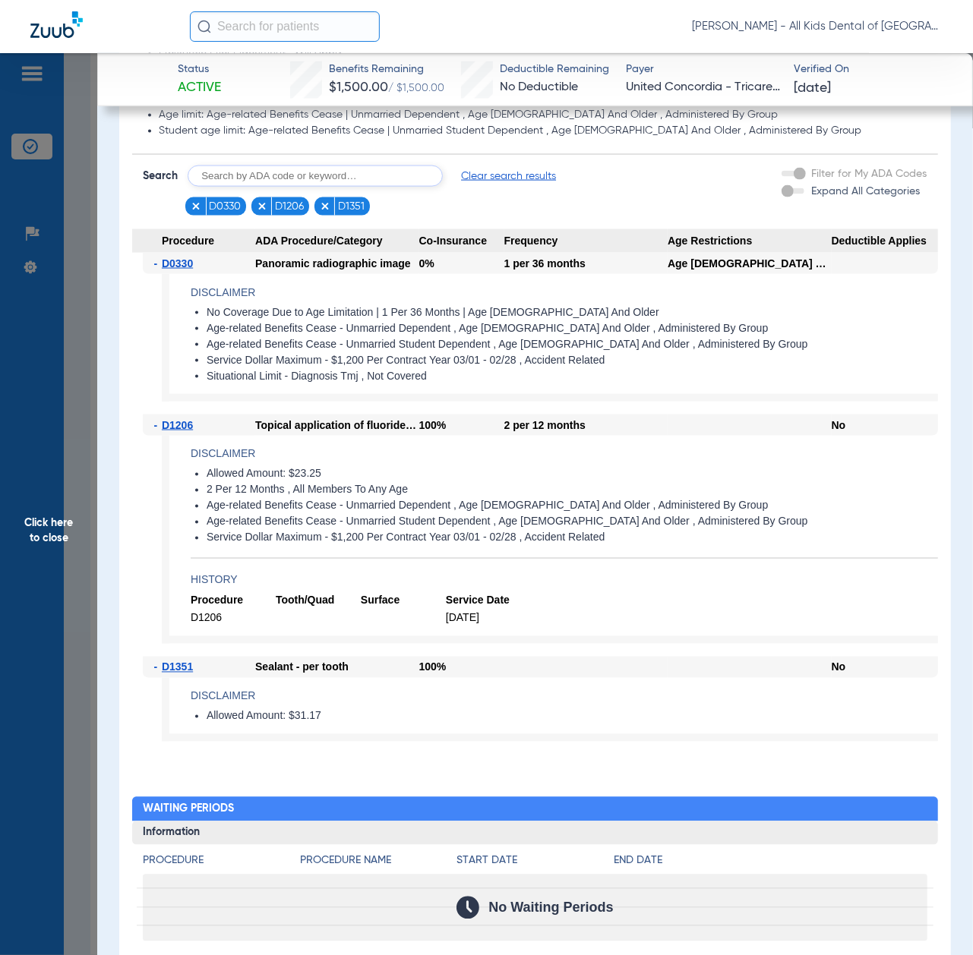
click at [49, 544] on span "Click here to close" at bounding box center [48, 530] width 97 height 955
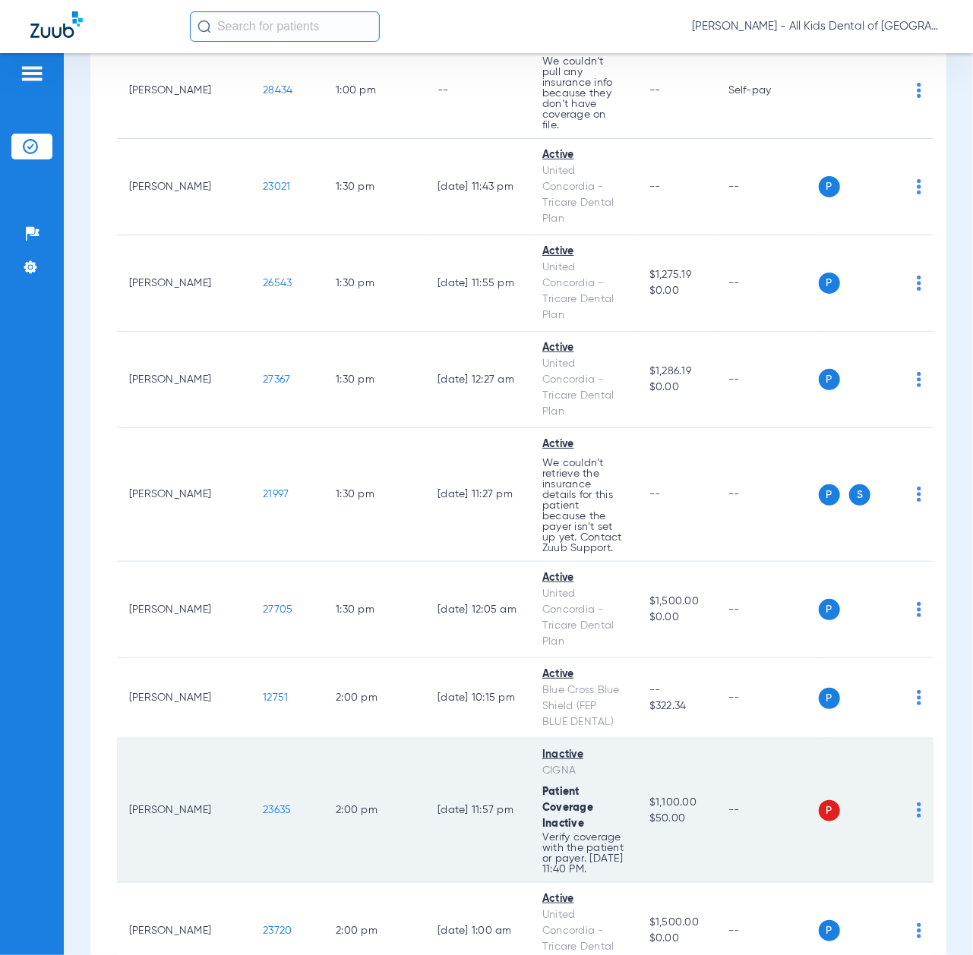
scroll to position [3888, 0]
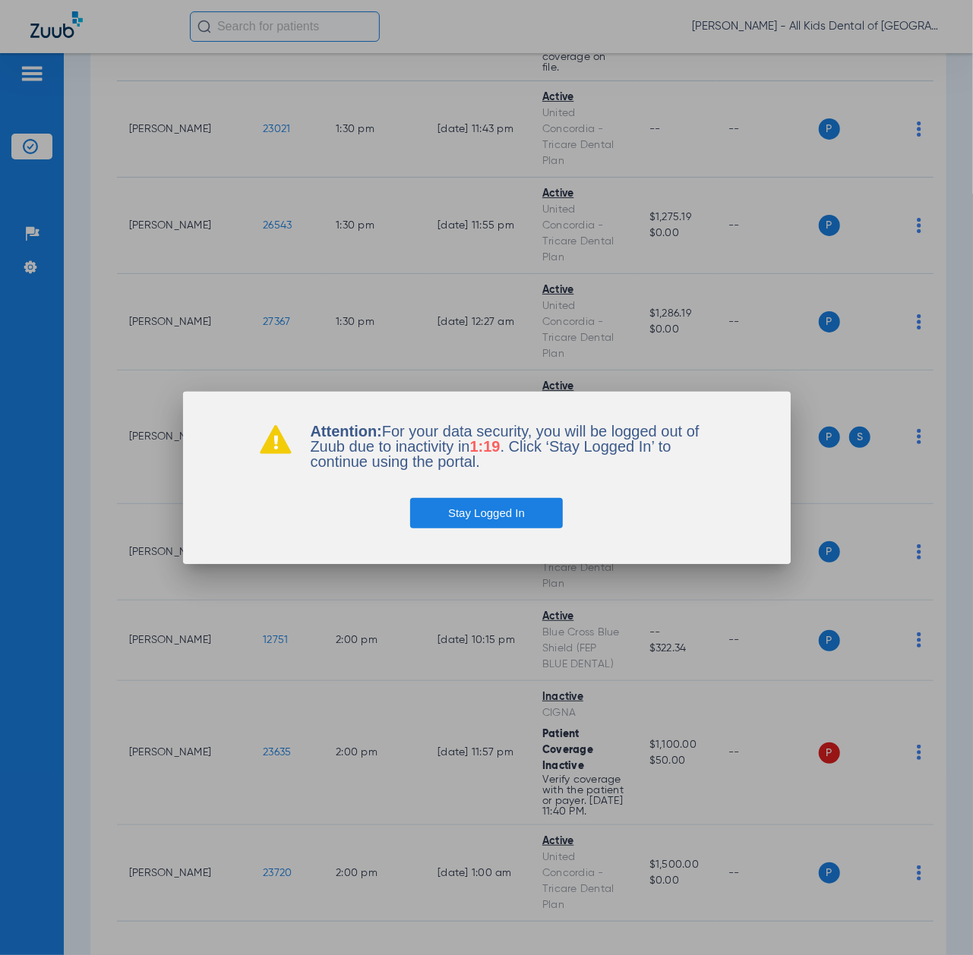
click at [478, 513] on button "Stay Logged In" at bounding box center [486, 513] width 153 height 30
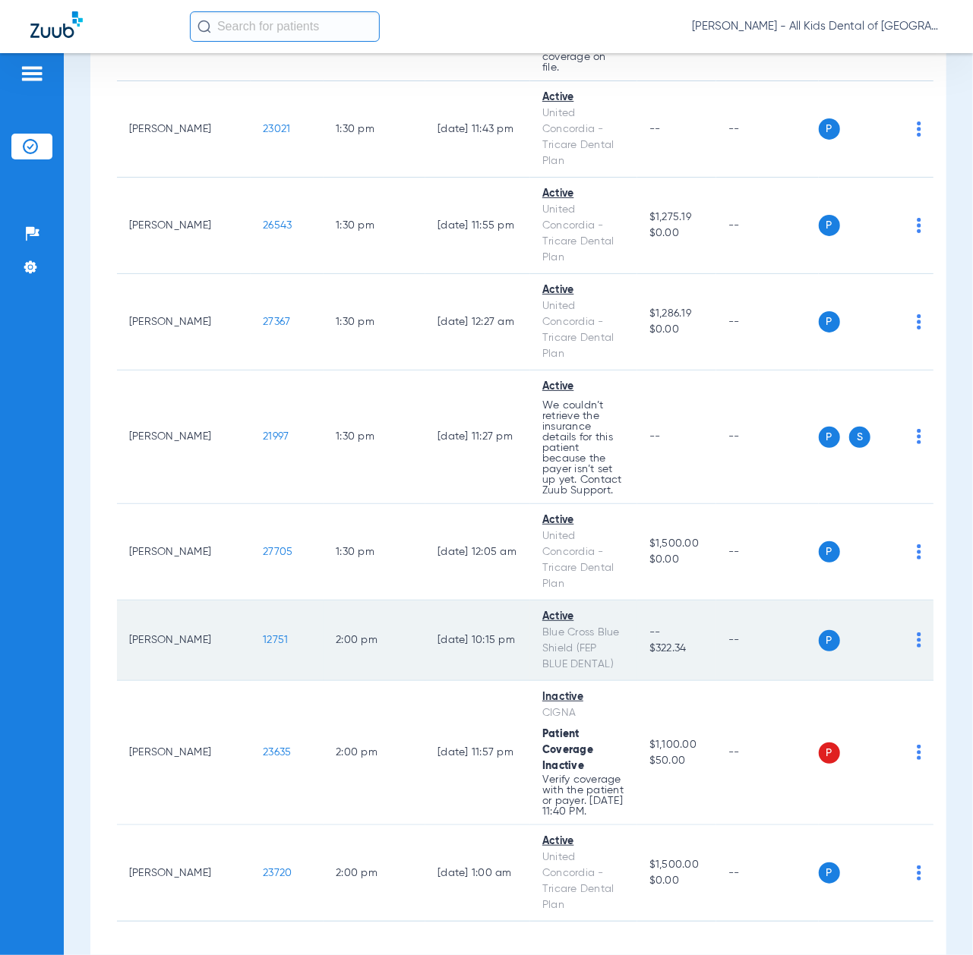
click at [263, 635] on span "12751" at bounding box center [275, 640] width 25 height 11
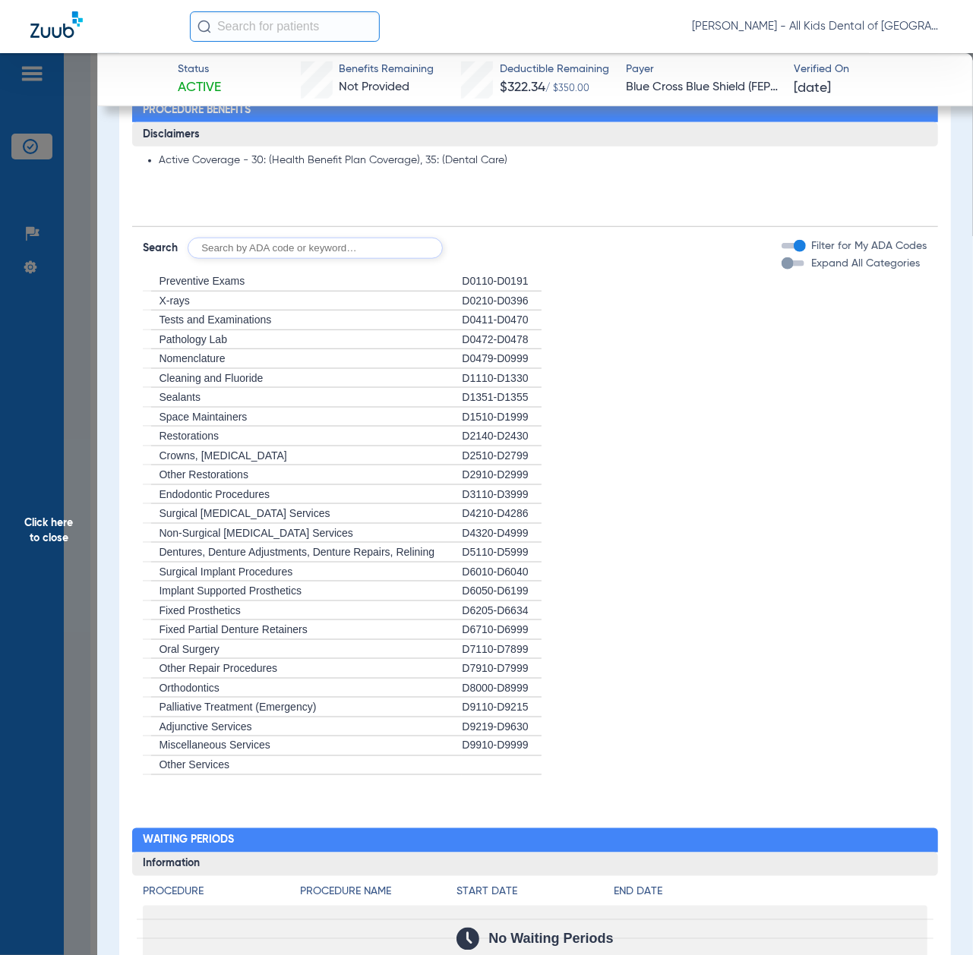
scroll to position [809, 0]
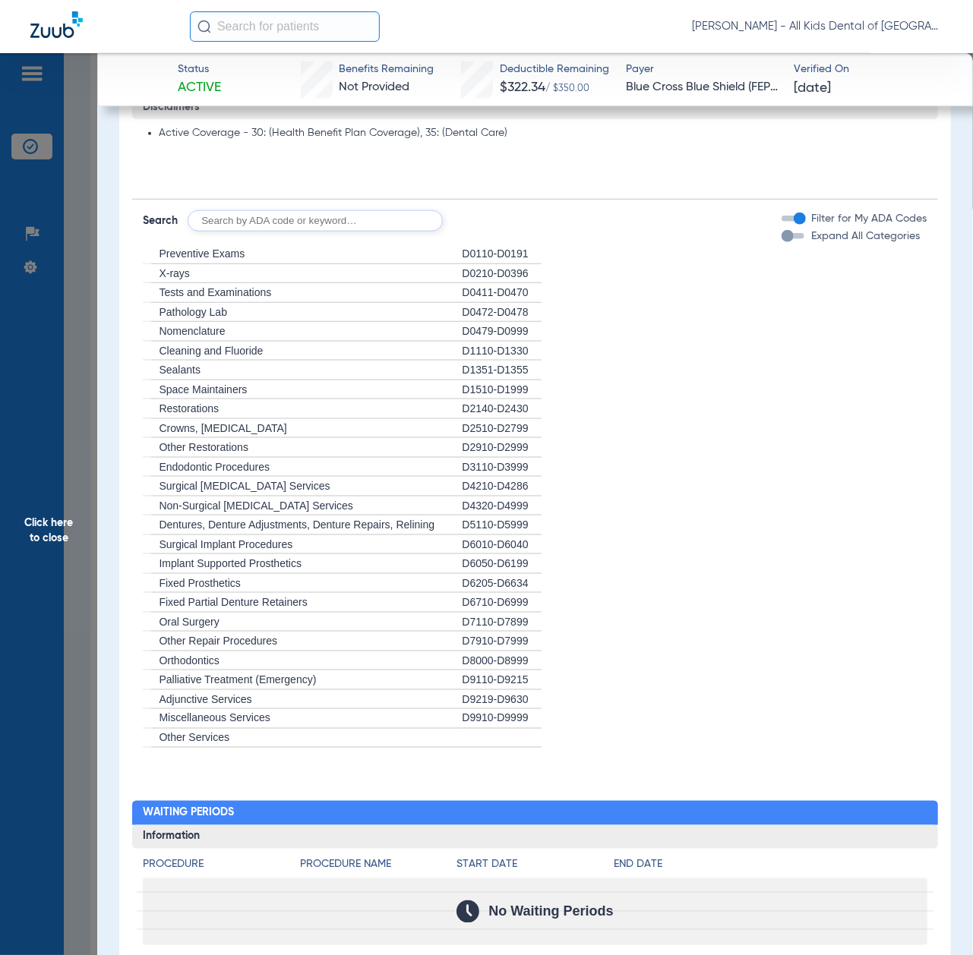
click at [225, 232] on input "text" at bounding box center [315, 220] width 255 height 21
paste input "D1206, D0330, D1351"
type input "D1206, D0330, D1351"
click button "Search" at bounding box center [499, 220] width 60 height 21
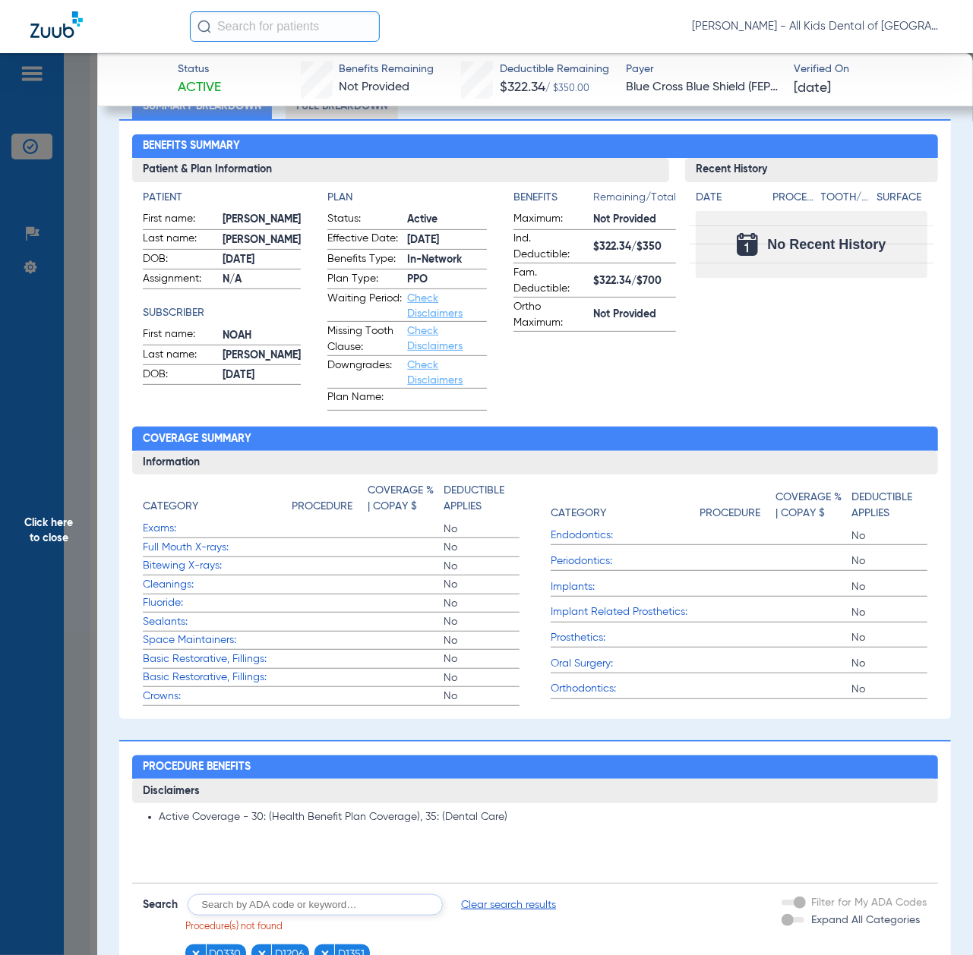
scroll to position [0, 0]
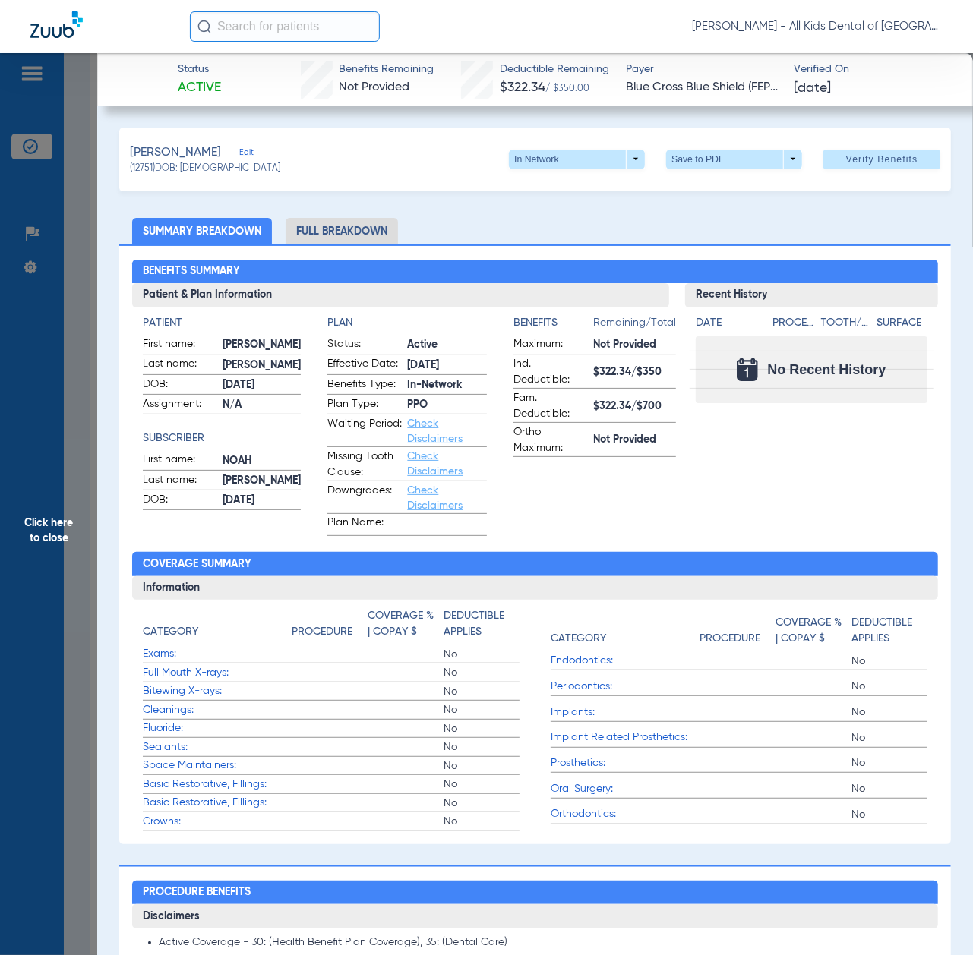
click at [6, 572] on span "Click here to close" at bounding box center [48, 530] width 97 height 955
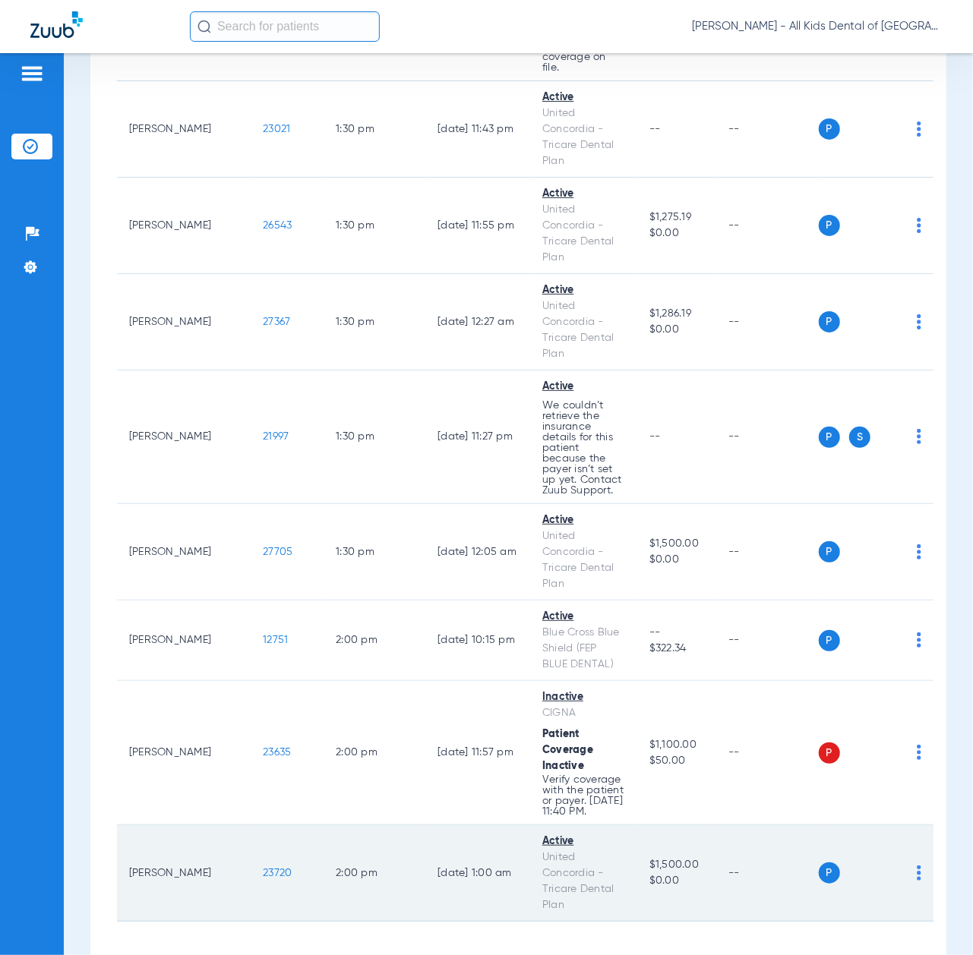
click at [263, 868] on span "23720" at bounding box center [277, 873] width 29 height 11
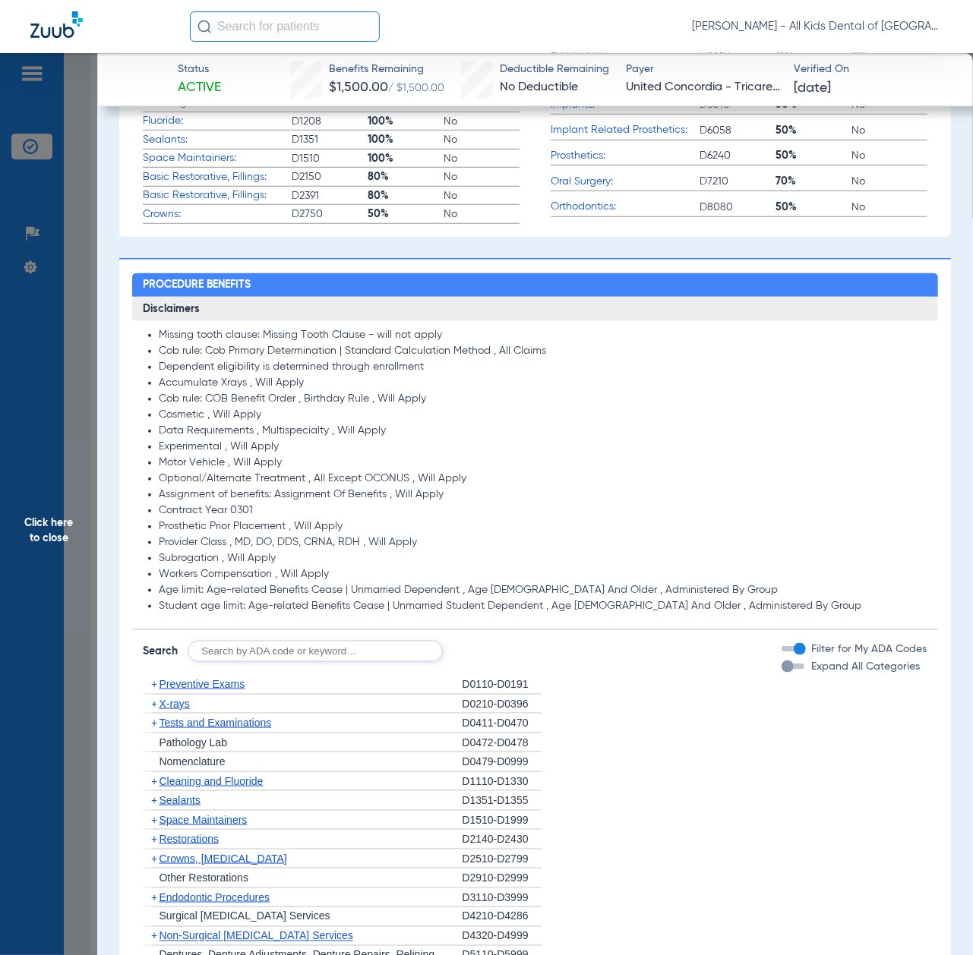
scroll to position [911, 0]
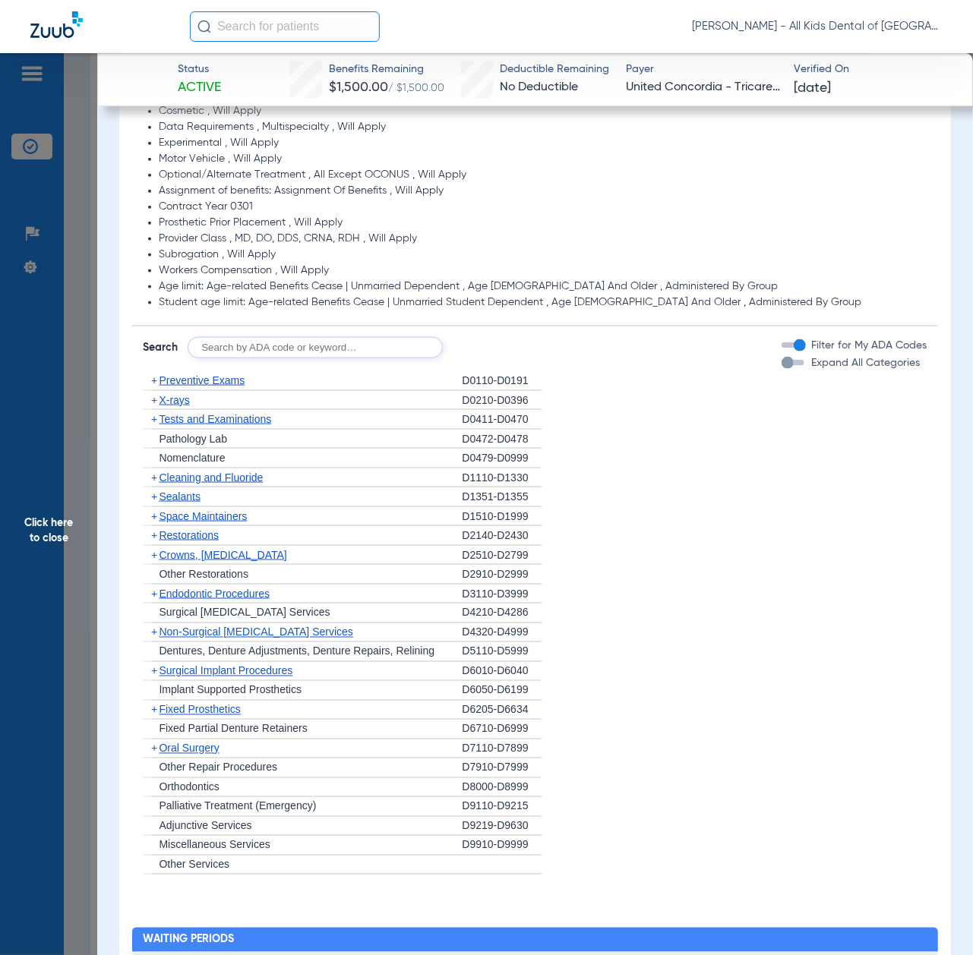
click at [302, 355] on input "text" at bounding box center [315, 347] width 255 height 21
type input "D0140"
click button "Search" at bounding box center [499, 347] width 60 height 21
